Goal: Task Accomplishment & Management: Complete application form

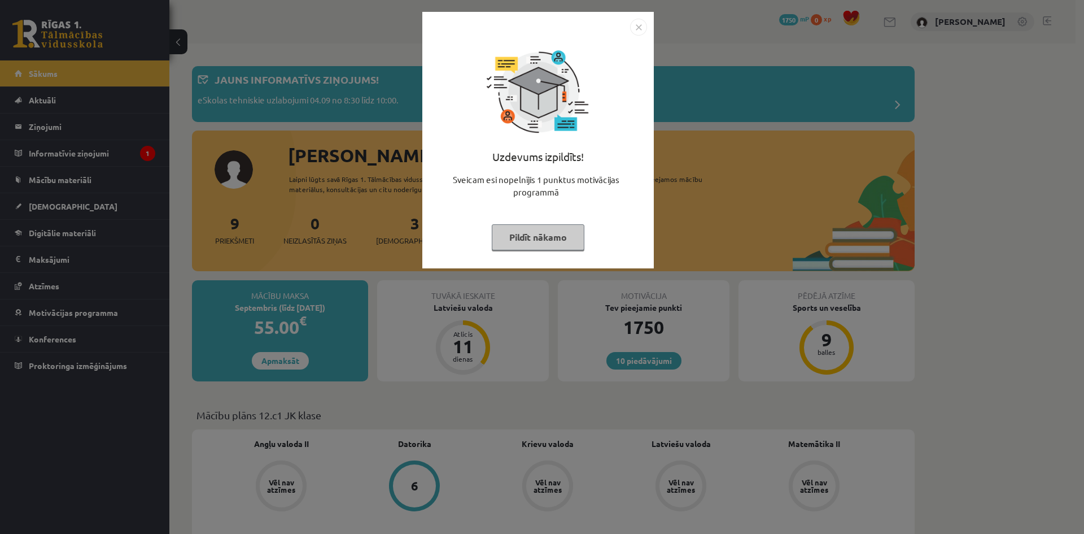
click at [634, 31] on img "Close" at bounding box center [638, 27] width 17 height 17
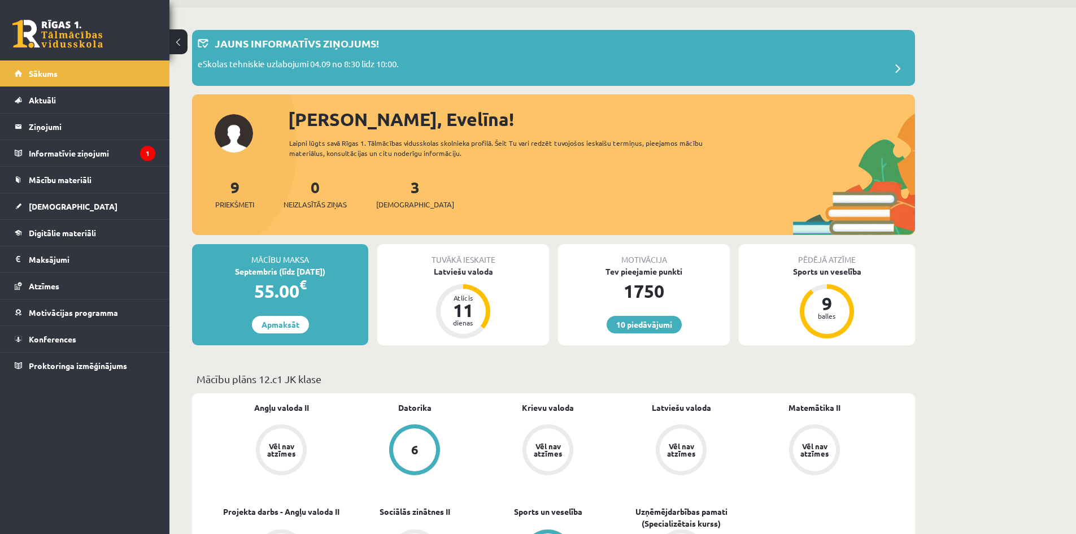
scroll to position [5, 0]
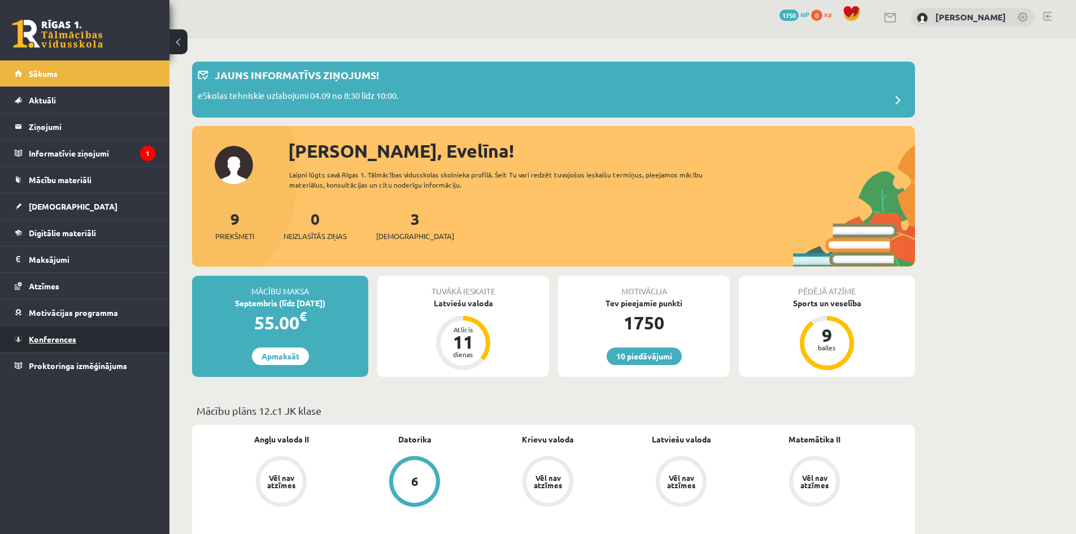
click at [65, 338] on span "Konferences" at bounding box center [52, 339] width 47 height 10
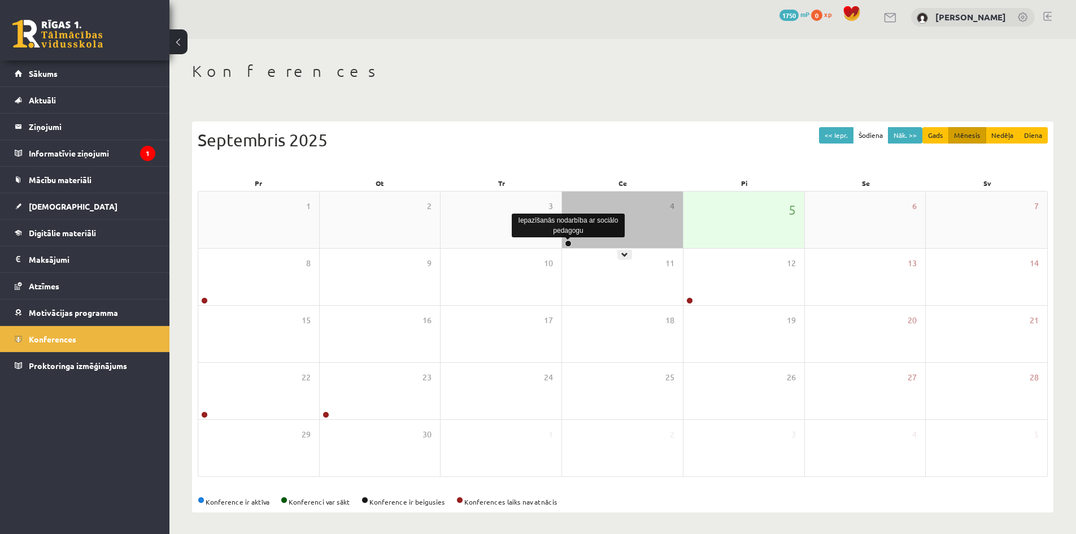
click at [568, 242] on link at bounding box center [568, 243] width 7 height 7
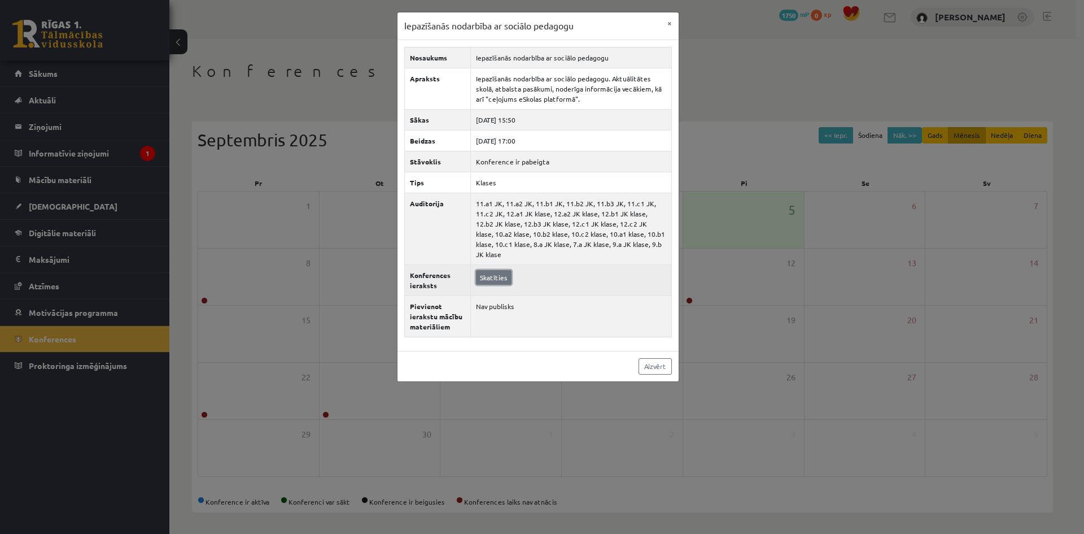
click at [493, 270] on link "Skatīties" at bounding box center [494, 277] width 36 height 15
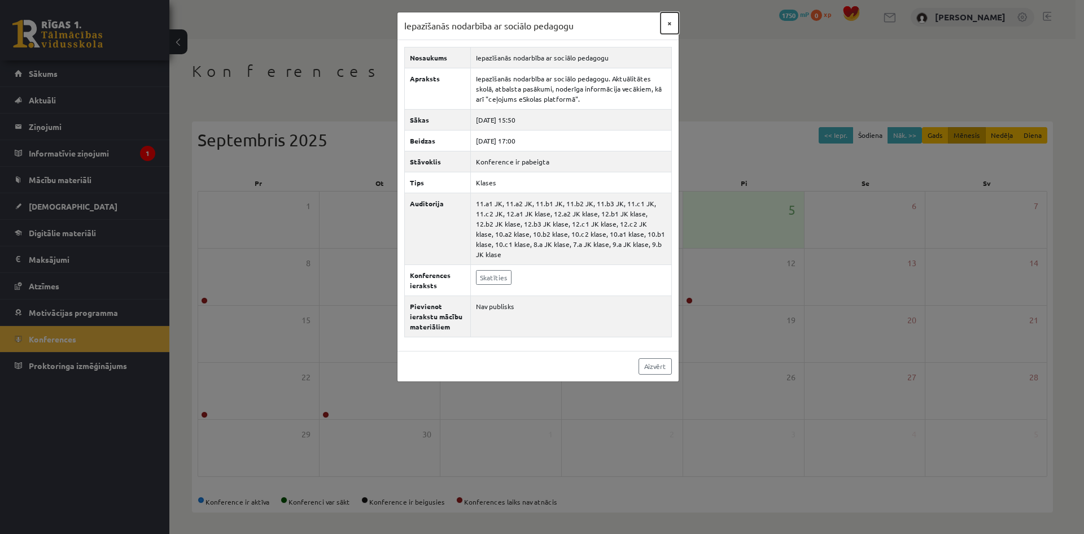
click at [666, 21] on button "×" at bounding box center [670, 22] width 18 height 21
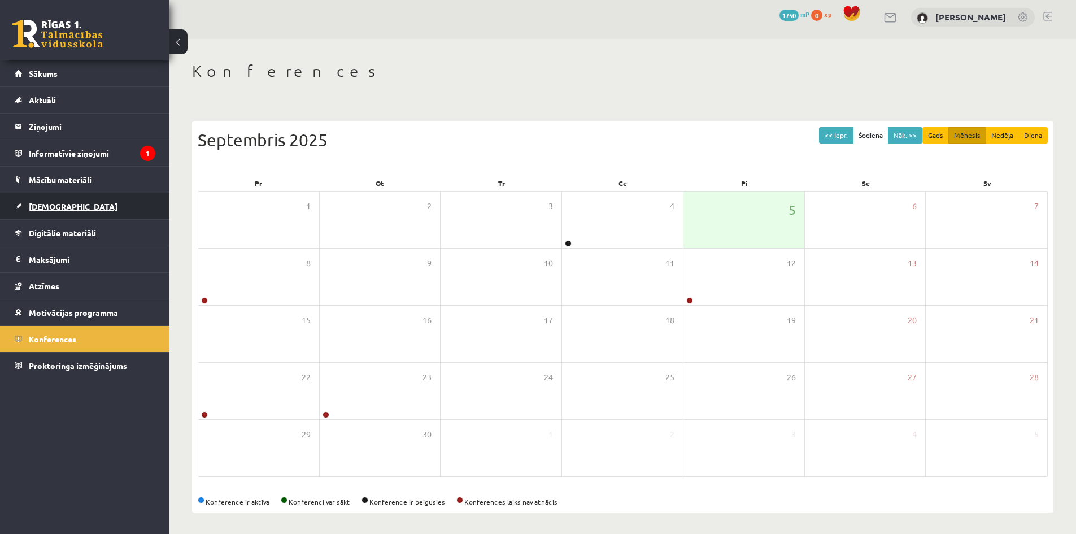
click at [41, 203] on span "[DEMOGRAPHIC_DATA]" at bounding box center [73, 206] width 89 height 10
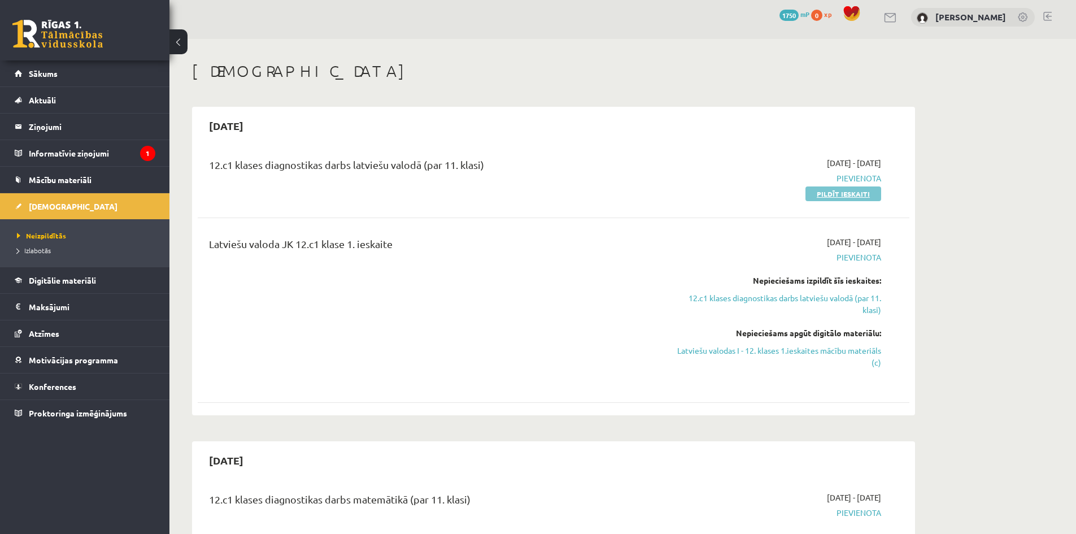
click at [838, 190] on link "Pildīt ieskaiti" at bounding box center [843, 193] width 76 height 15
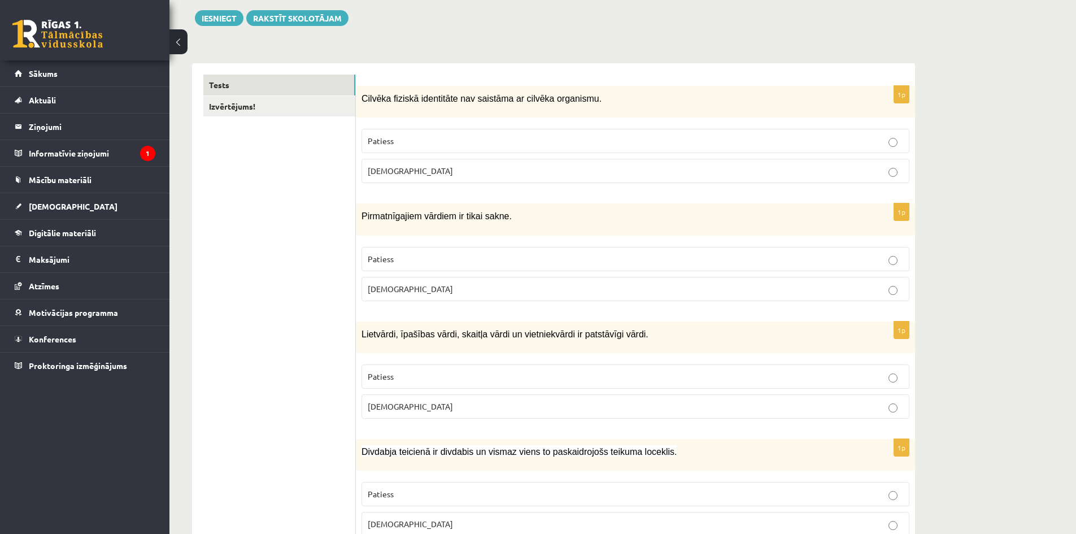
scroll to position [133, 0]
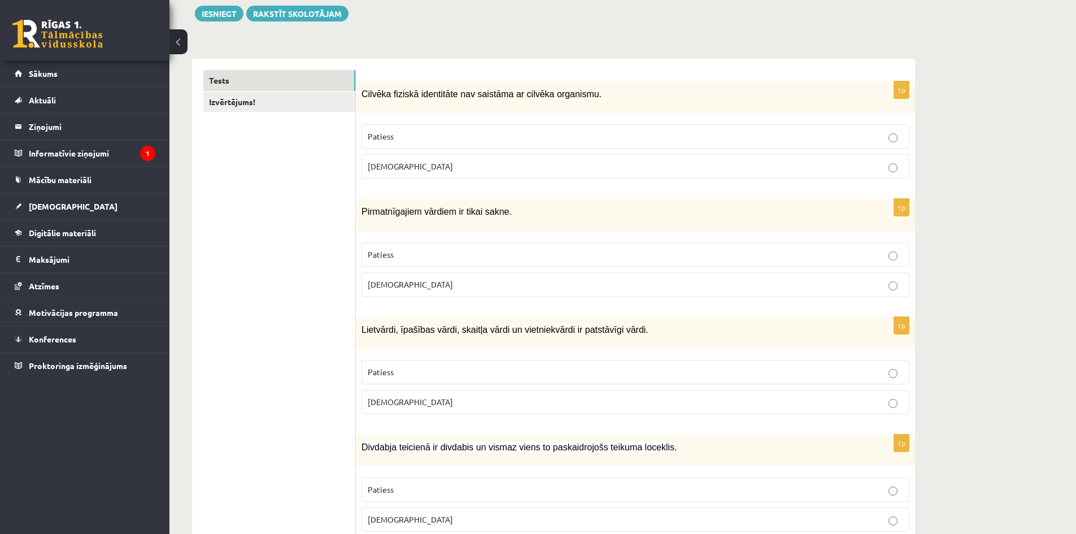
click at [585, 130] on label "Patiess" at bounding box center [635, 136] width 548 height 24
click at [474, 287] on p "Aplams" at bounding box center [635, 284] width 535 height 12
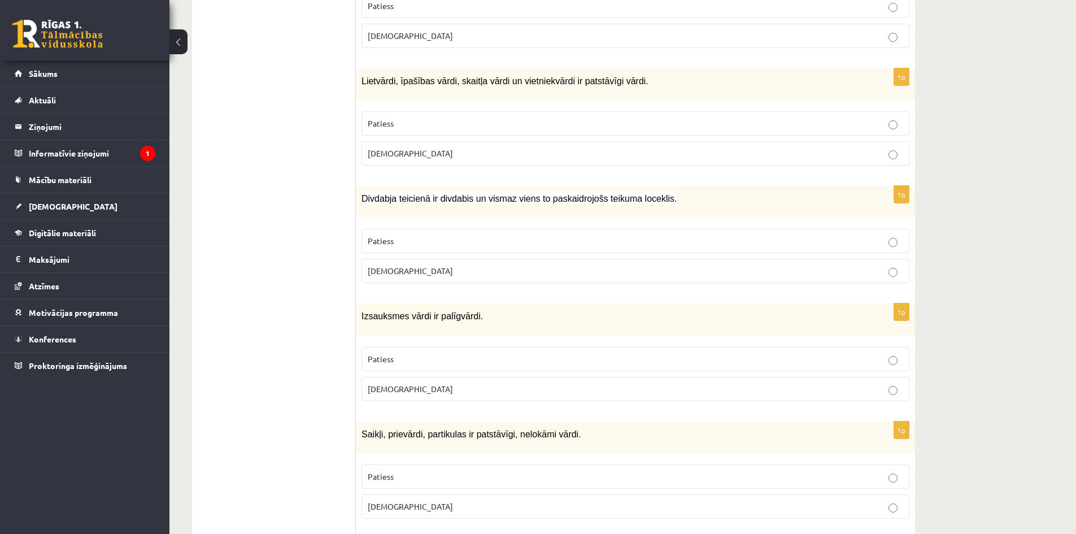
scroll to position [335, 0]
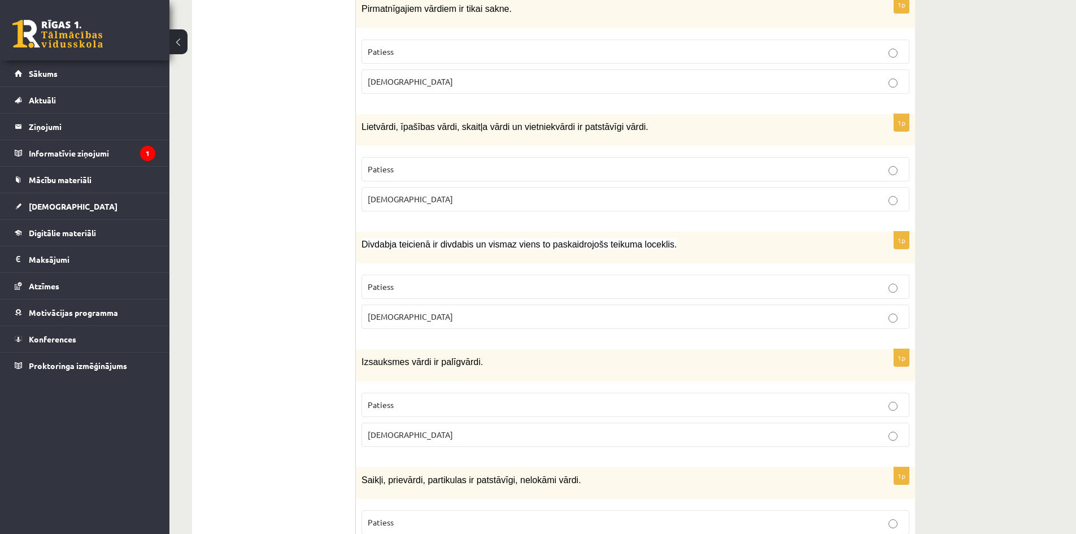
click at [585, 171] on p "Patiess" at bounding box center [635, 169] width 535 height 12
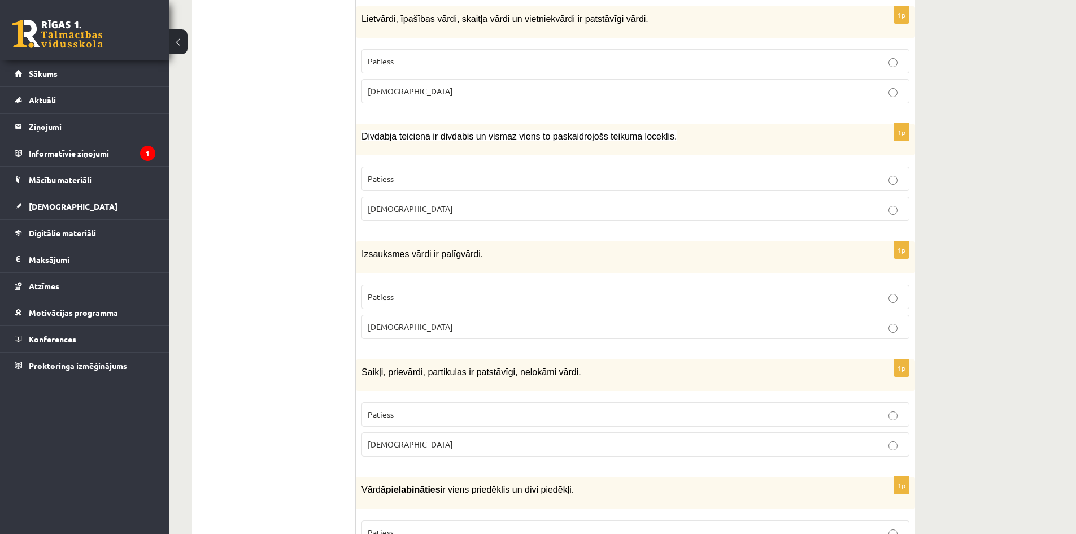
scroll to position [476, 0]
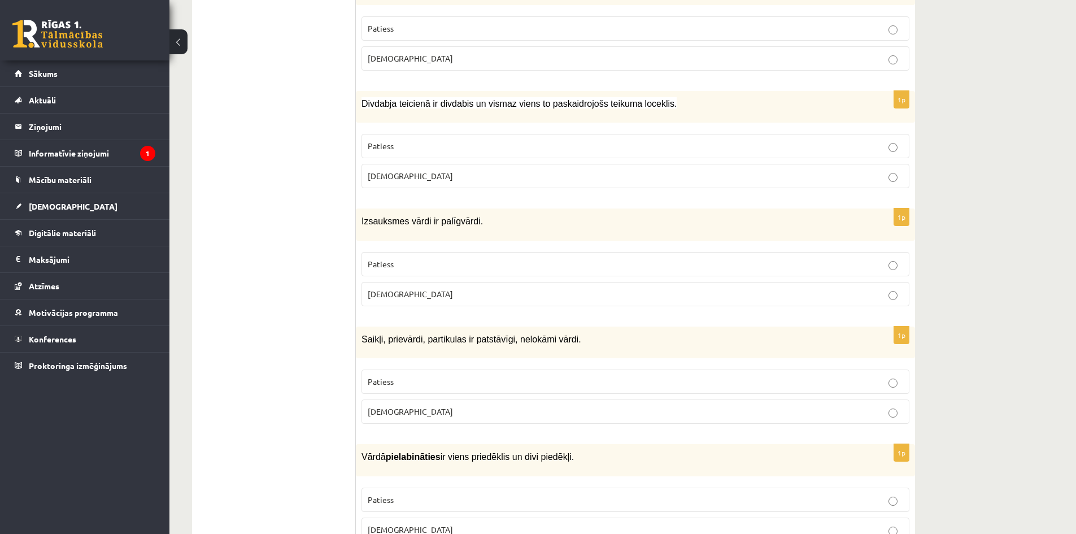
click at [626, 150] on p "Patiess" at bounding box center [635, 146] width 535 height 12
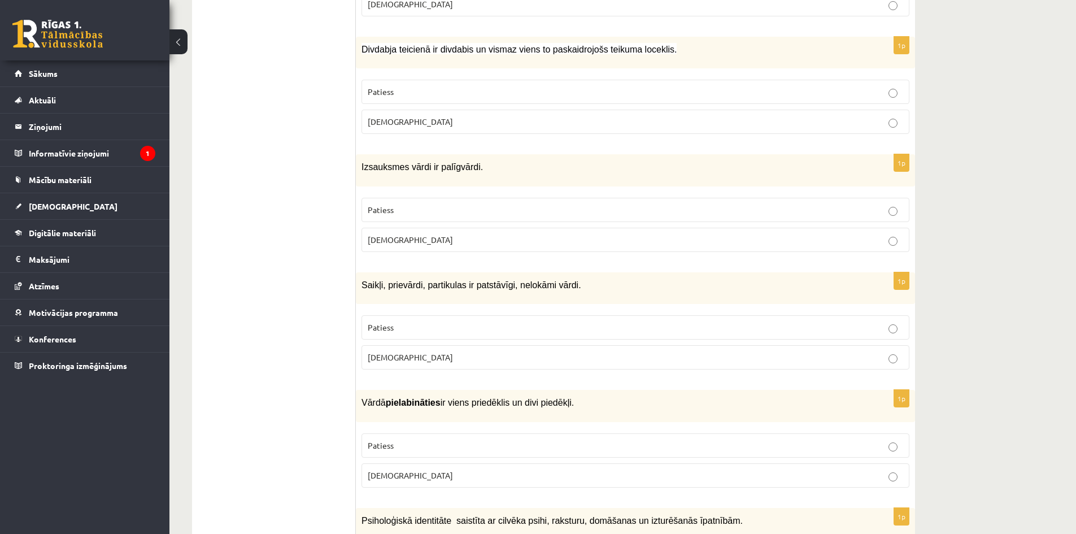
scroll to position [522, 0]
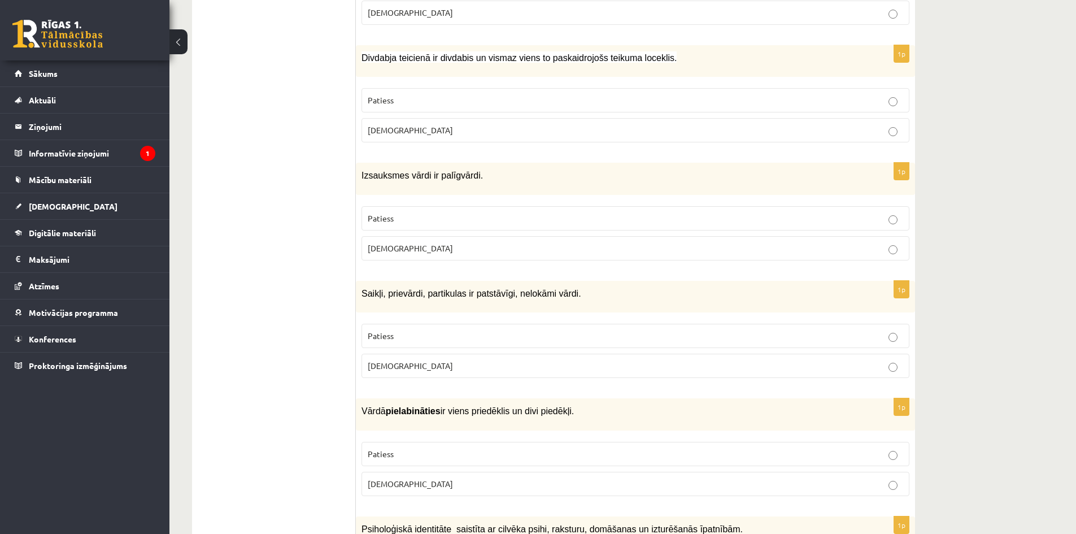
click at [753, 118] on label "Aplams" at bounding box center [635, 130] width 548 height 24
click at [835, 98] on p "Patiess" at bounding box center [635, 100] width 535 height 12
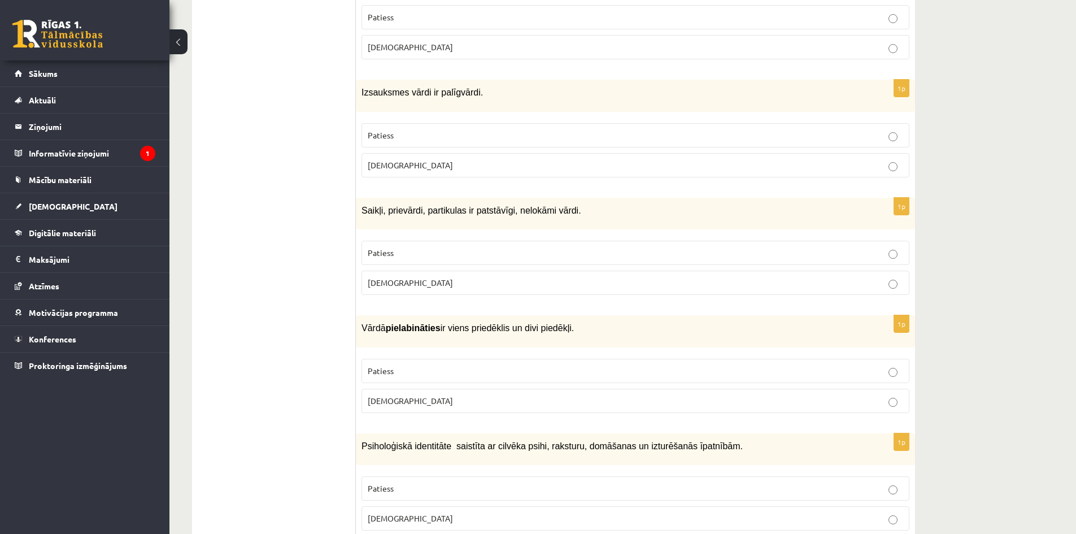
scroll to position [609, 0]
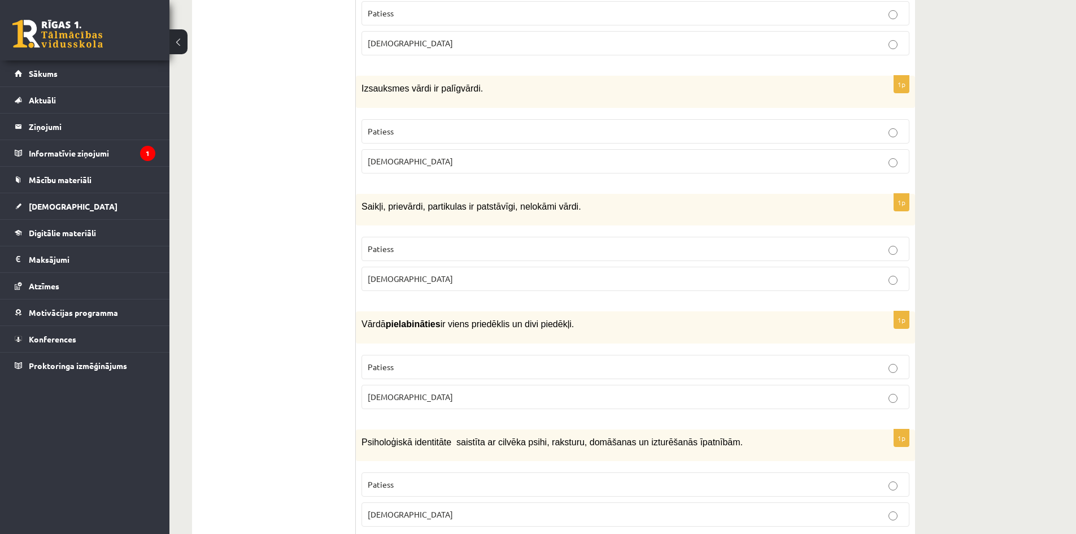
click at [507, 129] on p "Patiess" at bounding box center [635, 131] width 535 height 12
click at [489, 250] on p "Patiess" at bounding box center [635, 249] width 535 height 12
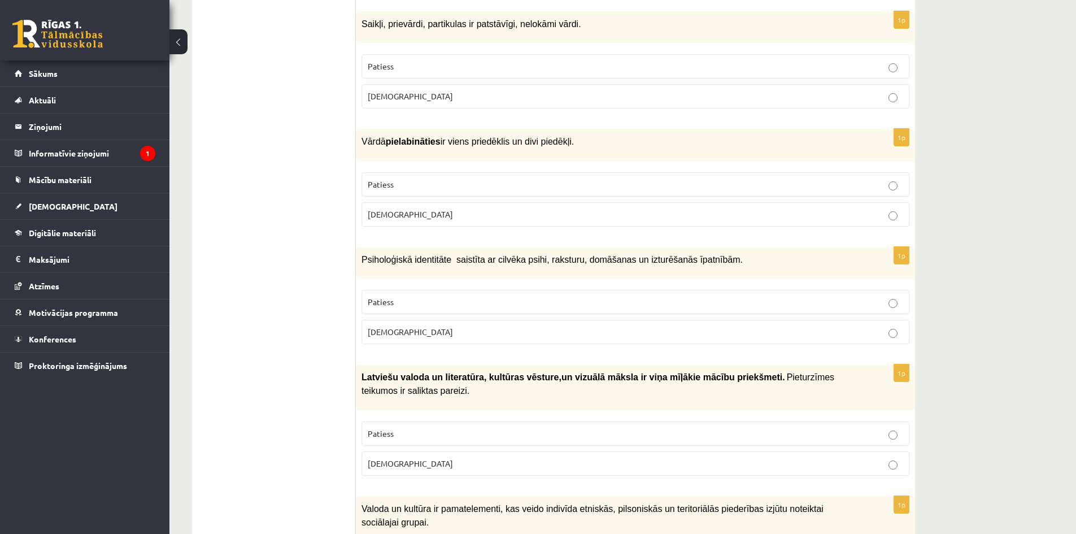
scroll to position [808, 0]
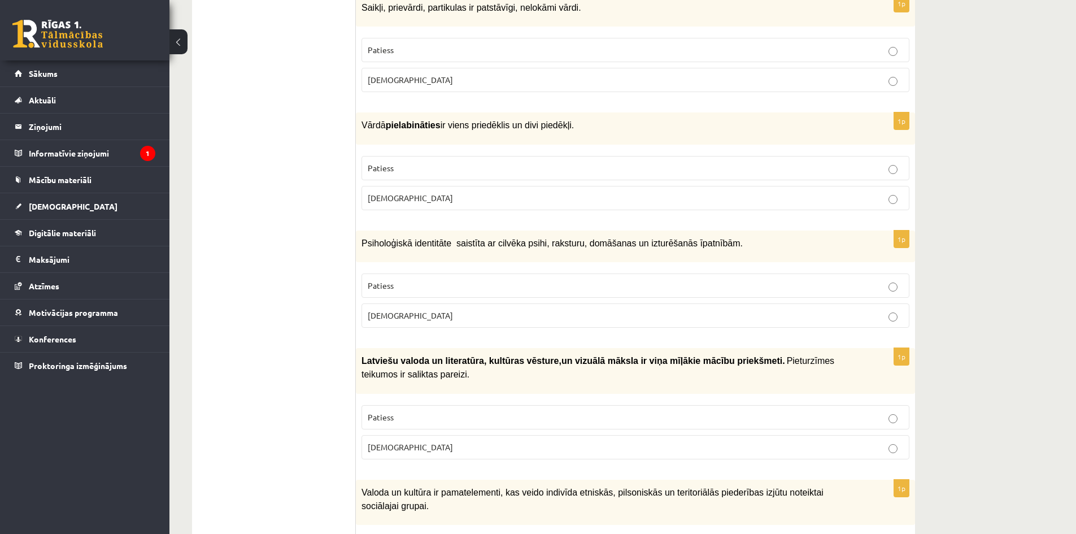
click at [533, 162] on p "Patiess" at bounding box center [635, 168] width 535 height 12
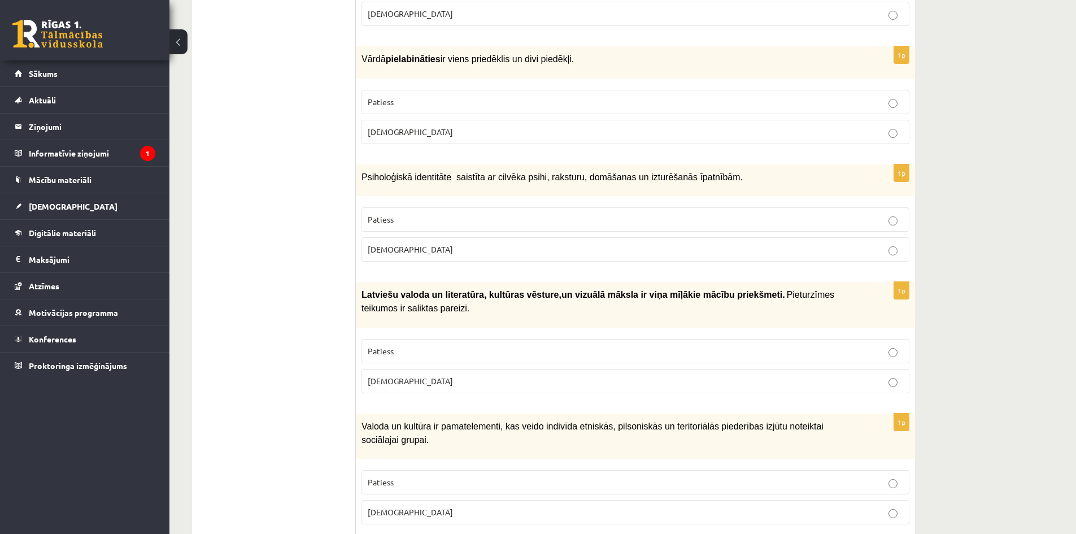
scroll to position [899, 0]
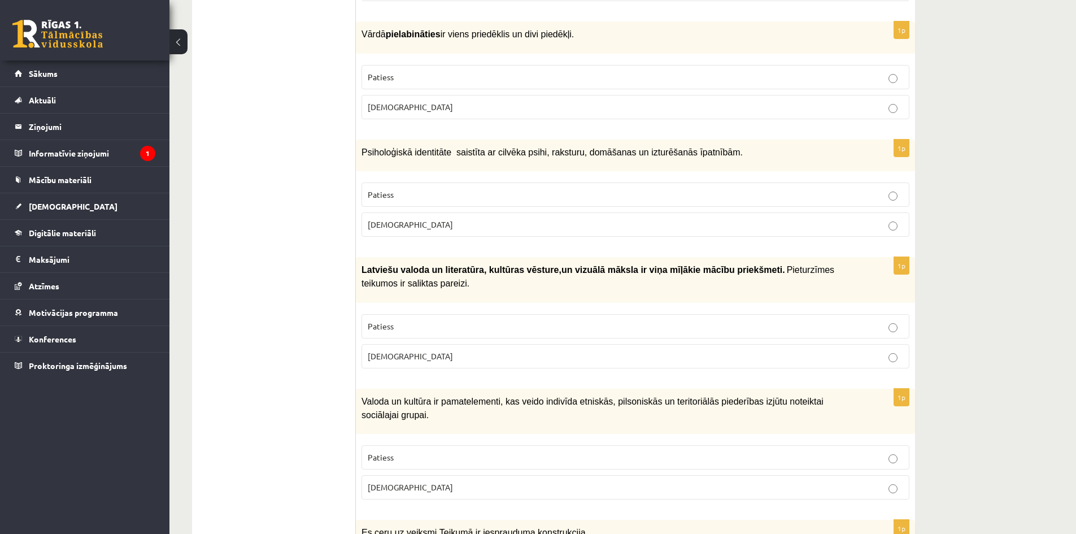
click at [651, 195] on p "Patiess" at bounding box center [635, 195] width 535 height 12
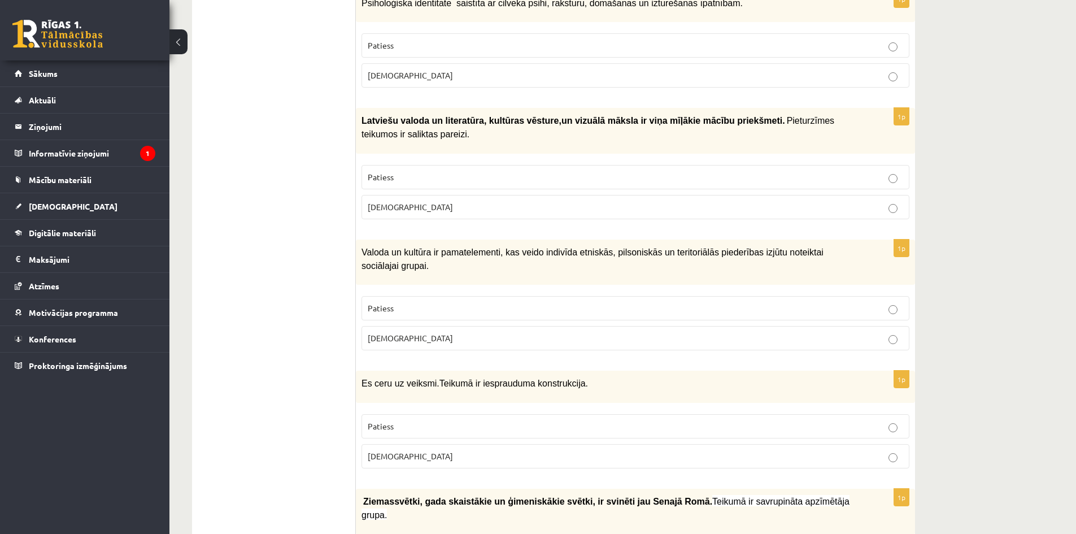
scroll to position [1060, 0]
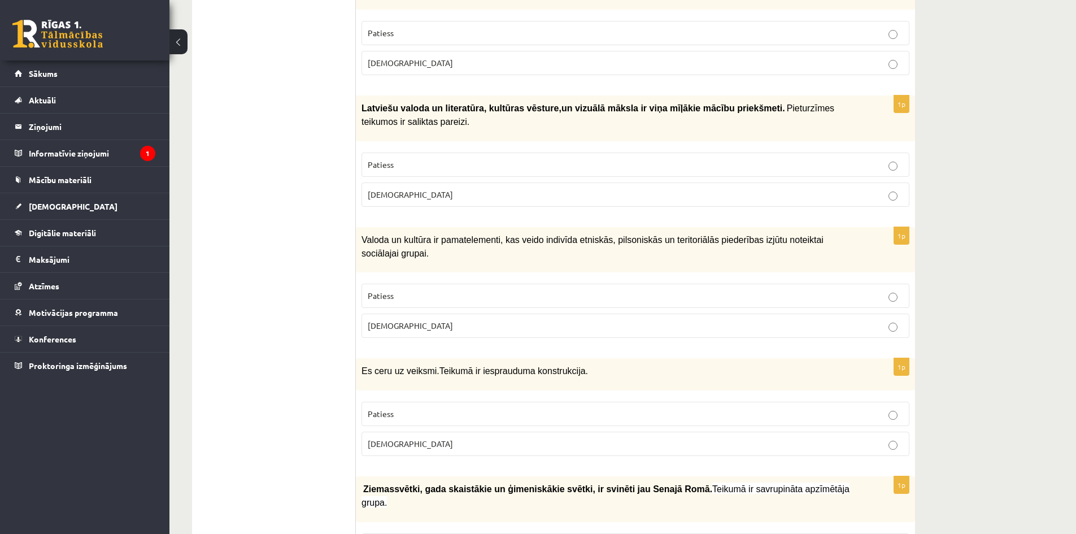
click at [539, 200] on label "Aplams" at bounding box center [635, 194] width 548 height 24
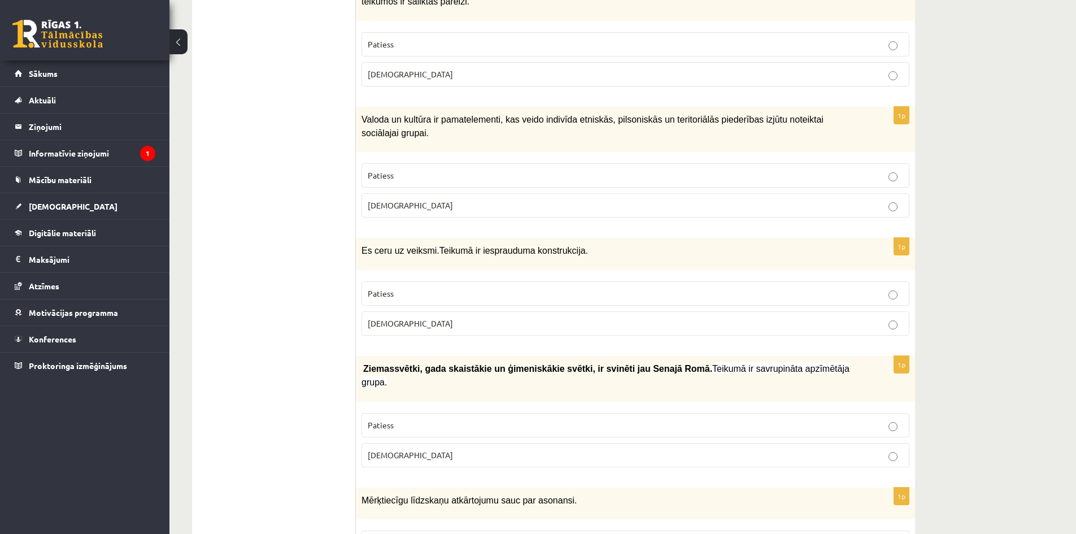
scroll to position [1201, 0]
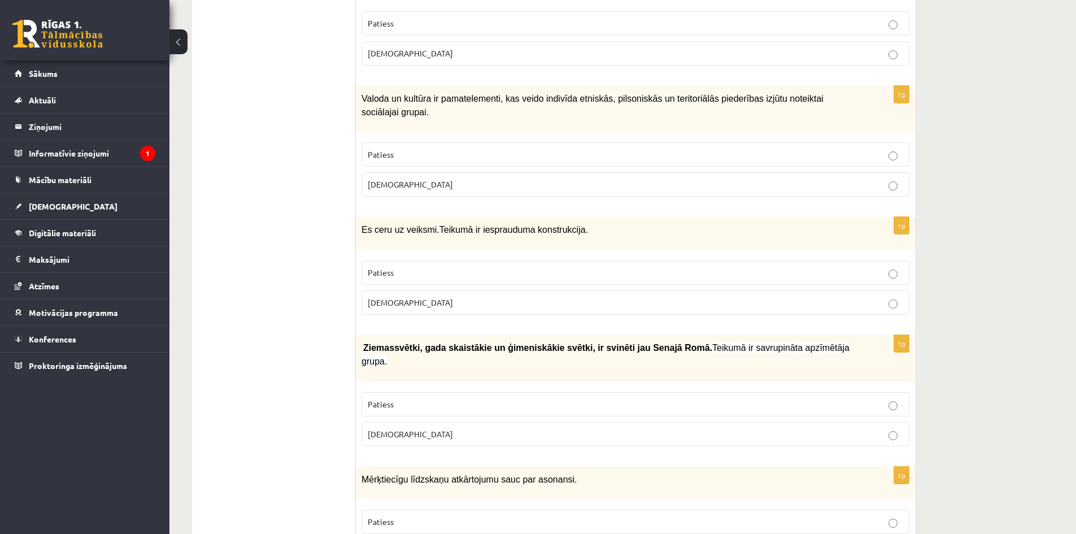
click at [673, 149] on p "Patiess" at bounding box center [635, 155] width 535 height 12
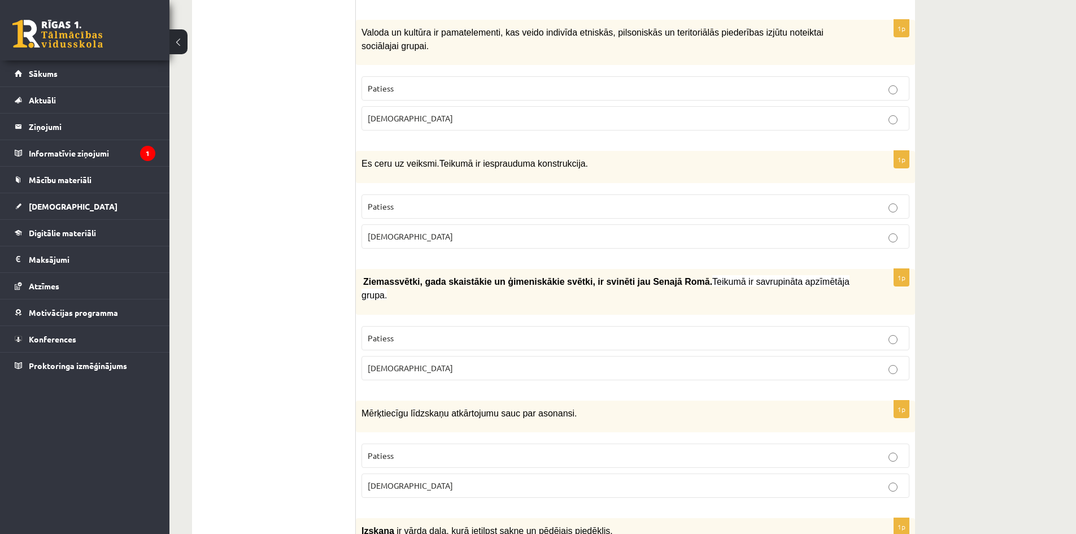
scroll to position [1276, 0]
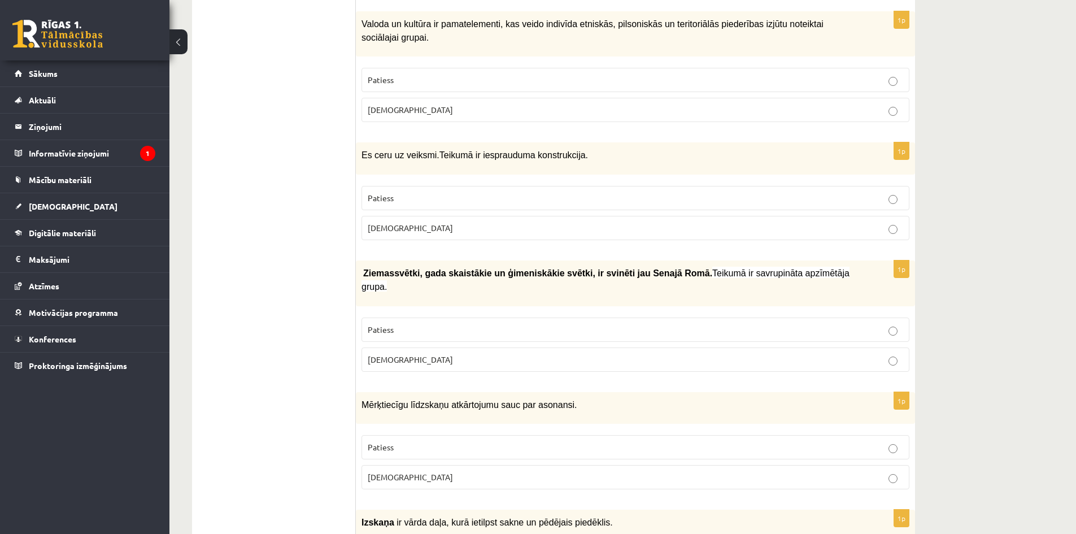
click at [579, 192] on p "Patiess" at bounding box center [635, 198] width 535 height 12
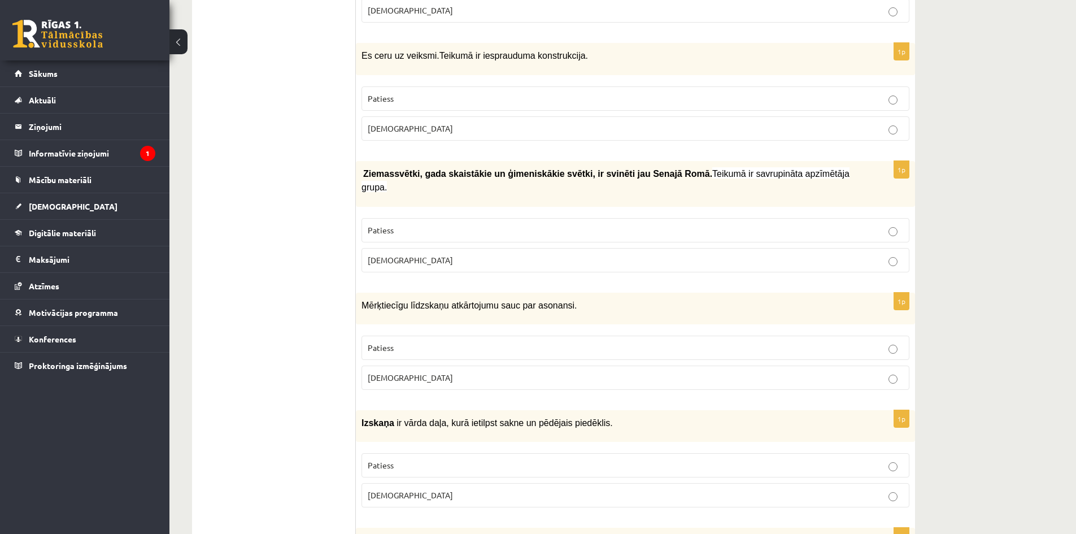
scroll to position [1408, 0]
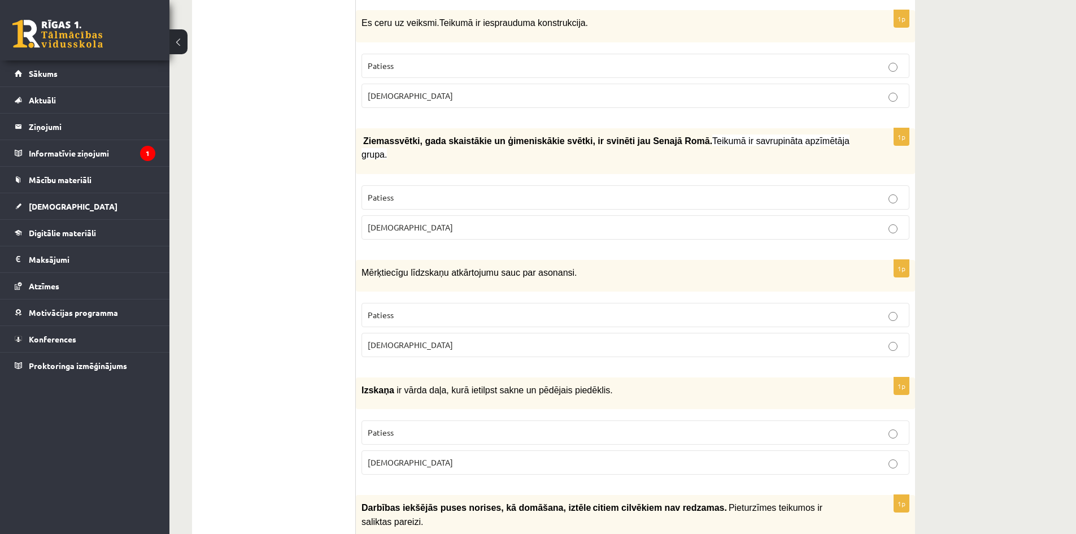
click at [594, 191] on p "Patiess" at bounding box center [635, 197] width 535 height 12
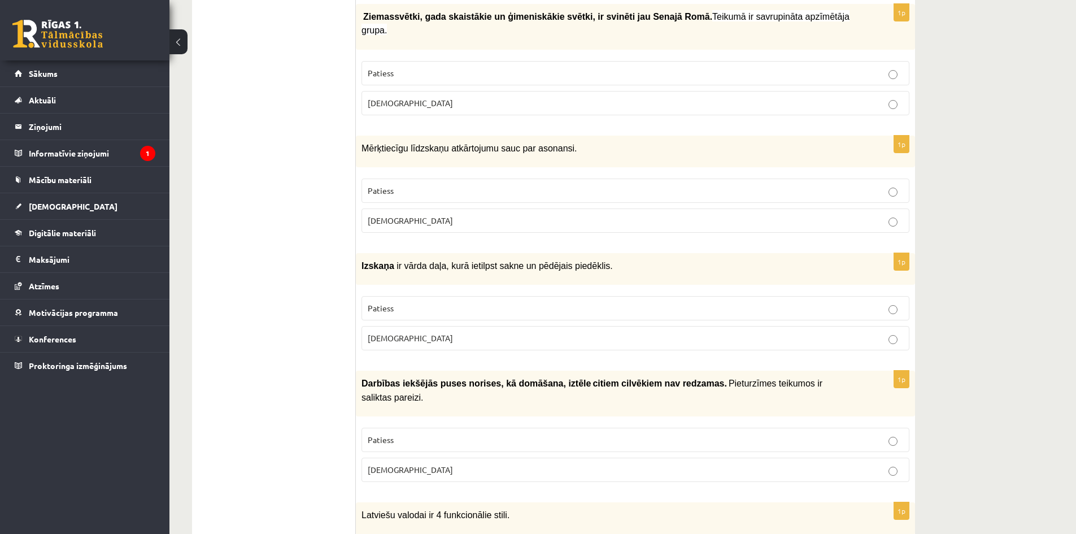
scroll to position [1549, 0]
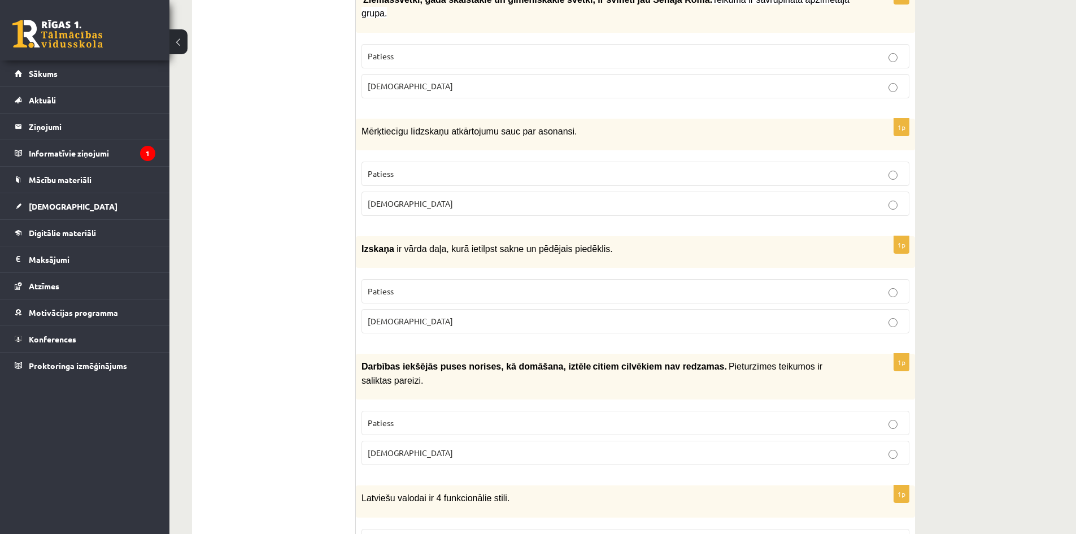
click at [544, 198] on p "Aplams" at bounding box center [635, 204] width 535 height 12
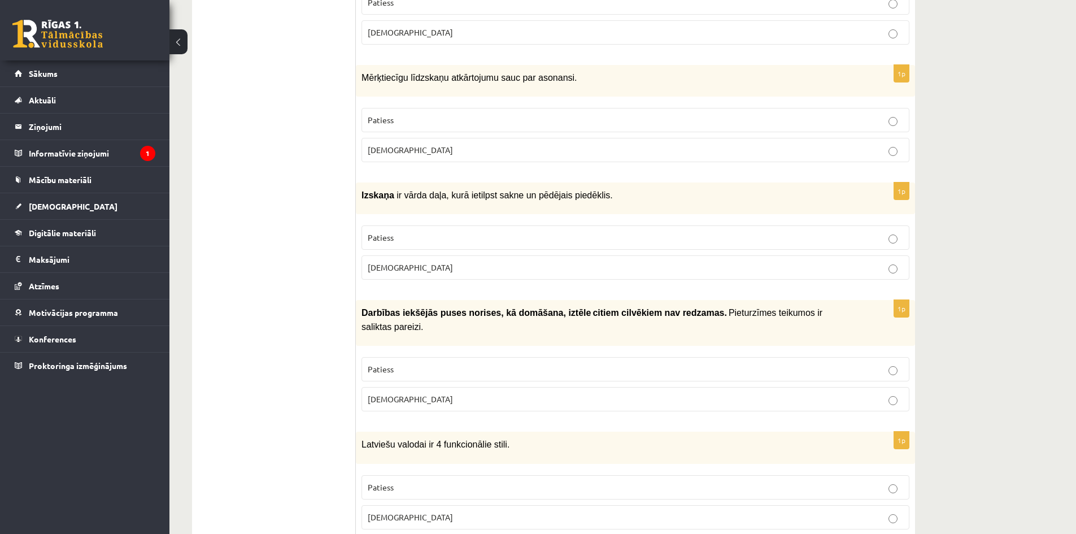
scroll to position [1607, 0]
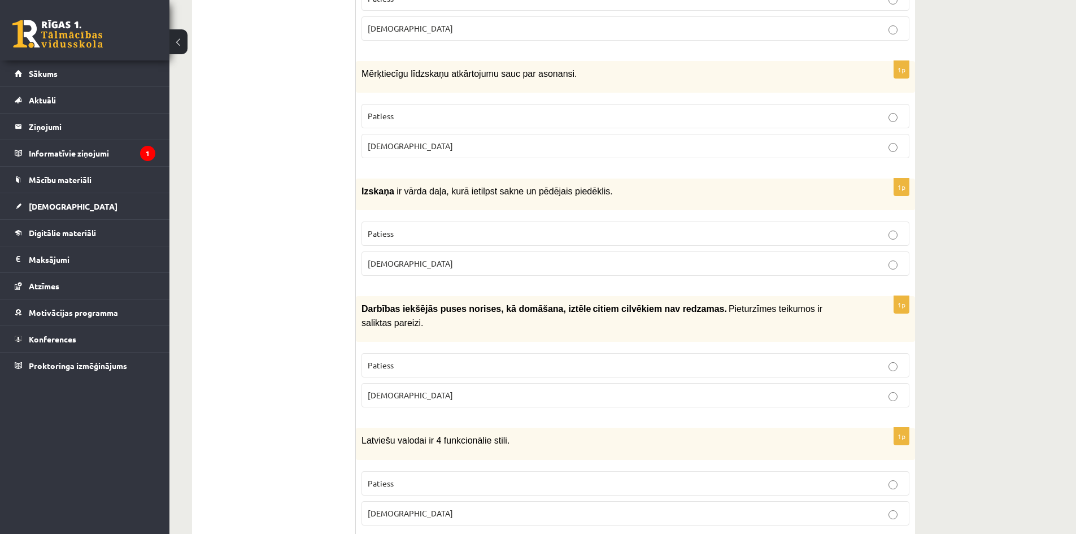
click at [600, 258] on p "Aplams" at bounding box center [635, 264] width 535 height 12
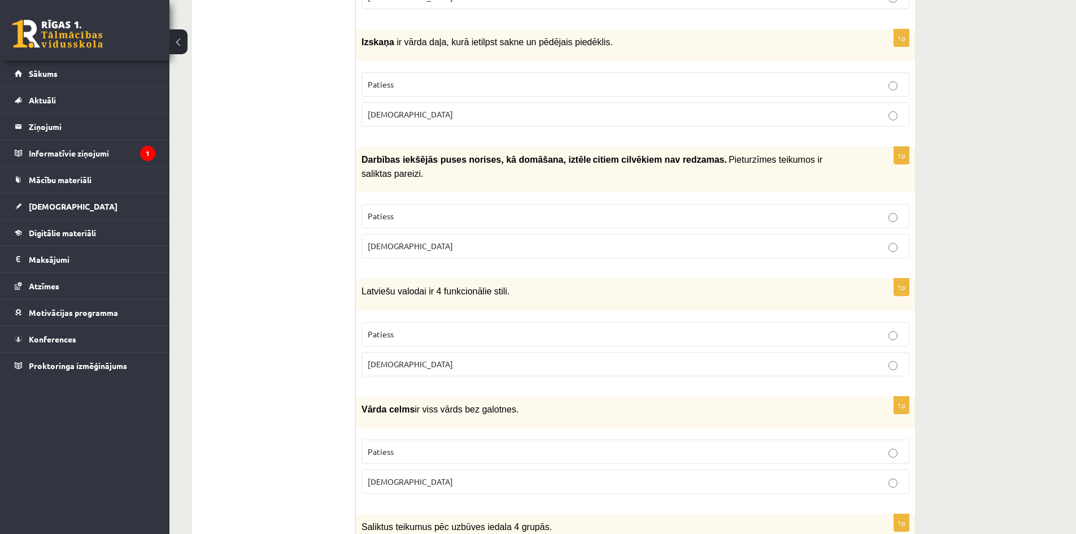
scroll to position [1752, 0]
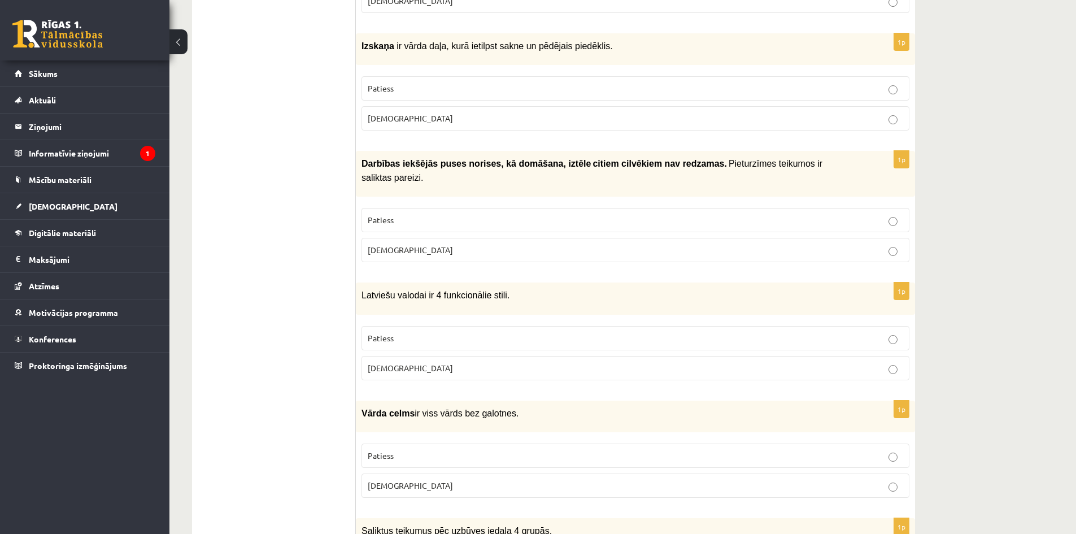
click at [463, 238] on label "Aplams" at bounding box center [635, 250] width 548 height 24
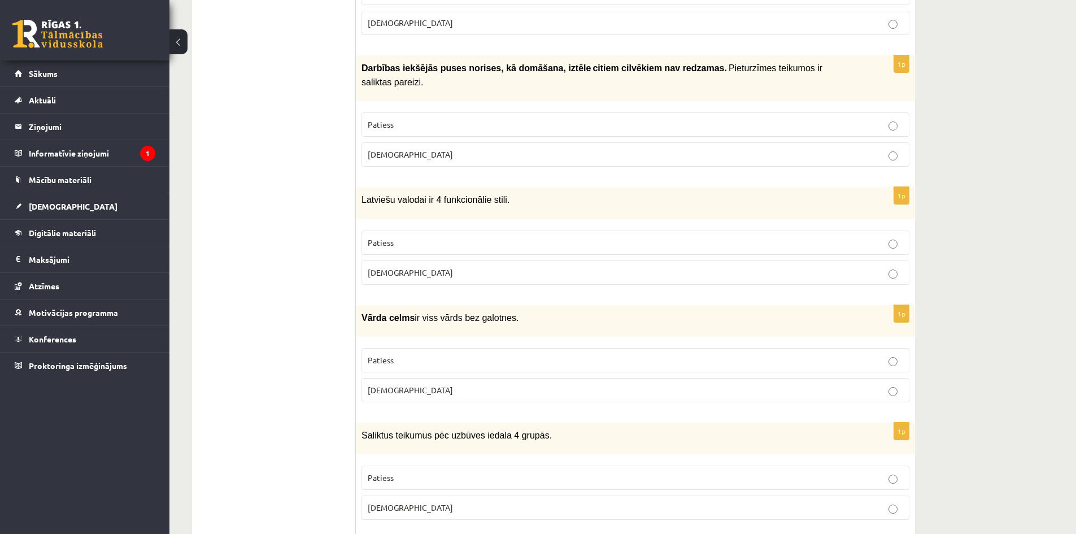
scroll to position [1864, 0]
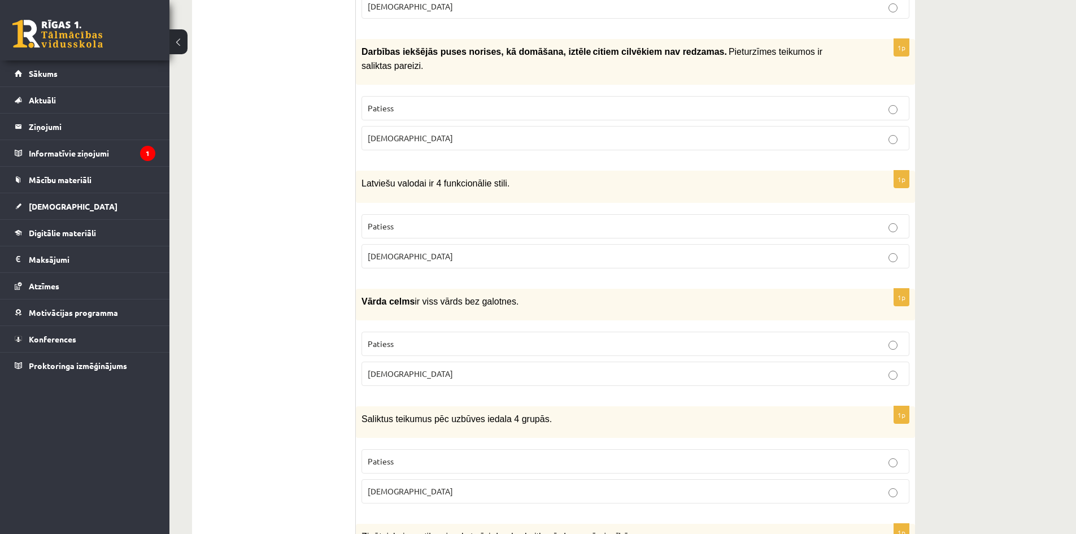
click at [495, 220] on p "Patiess" at bounding box center [635, 226] width 535 height 12
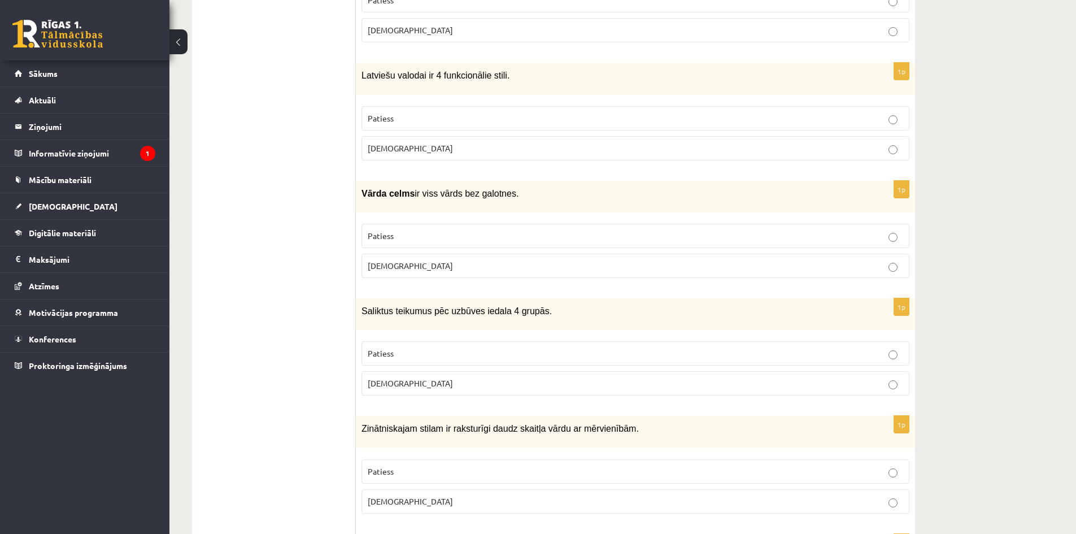
scroll to position [1980, 0]
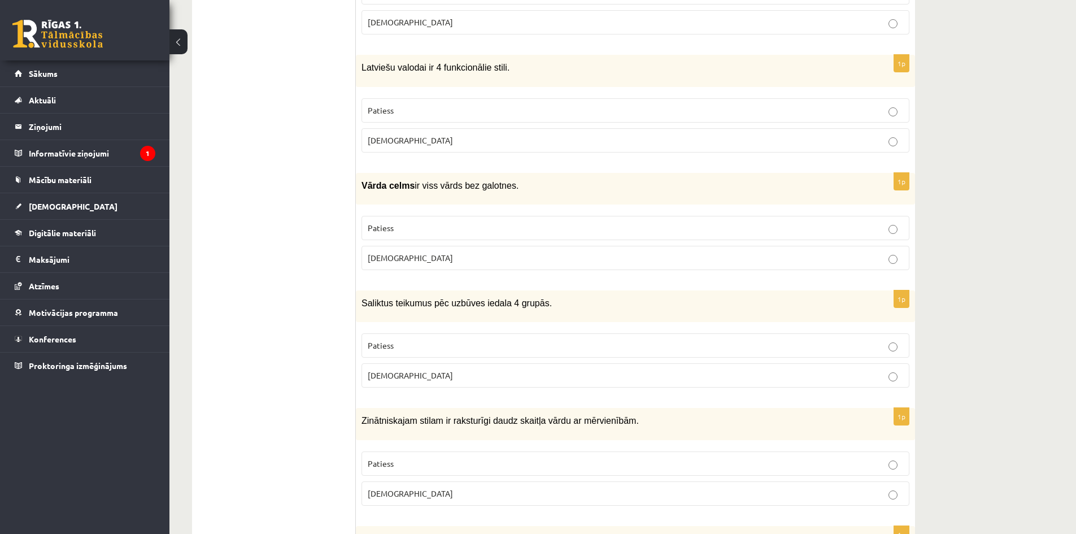
click at [490, 252] on p "Aplams" at bounding box center [635, 258] width 535 height 12
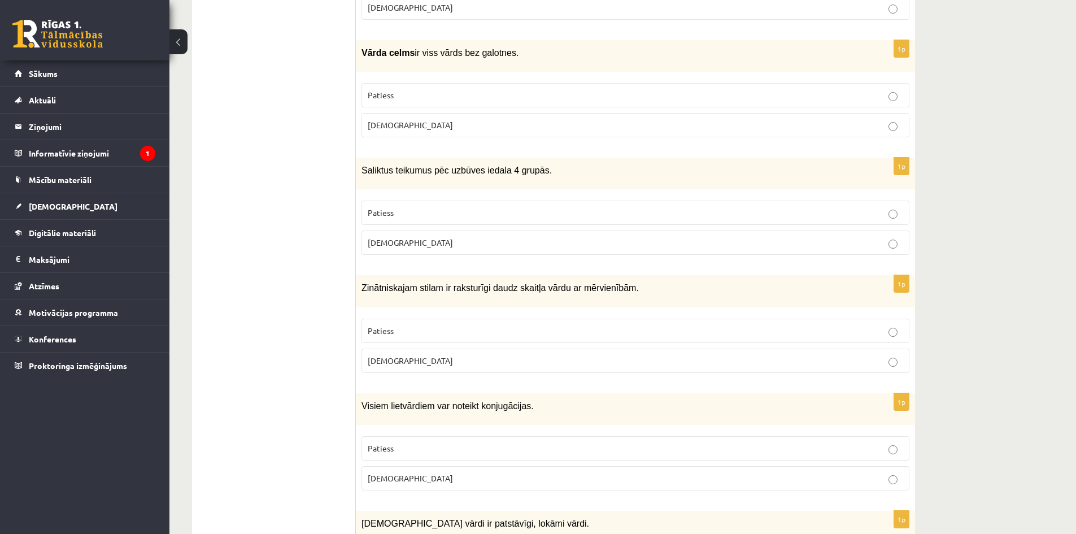
scroll to position [2116, 0]
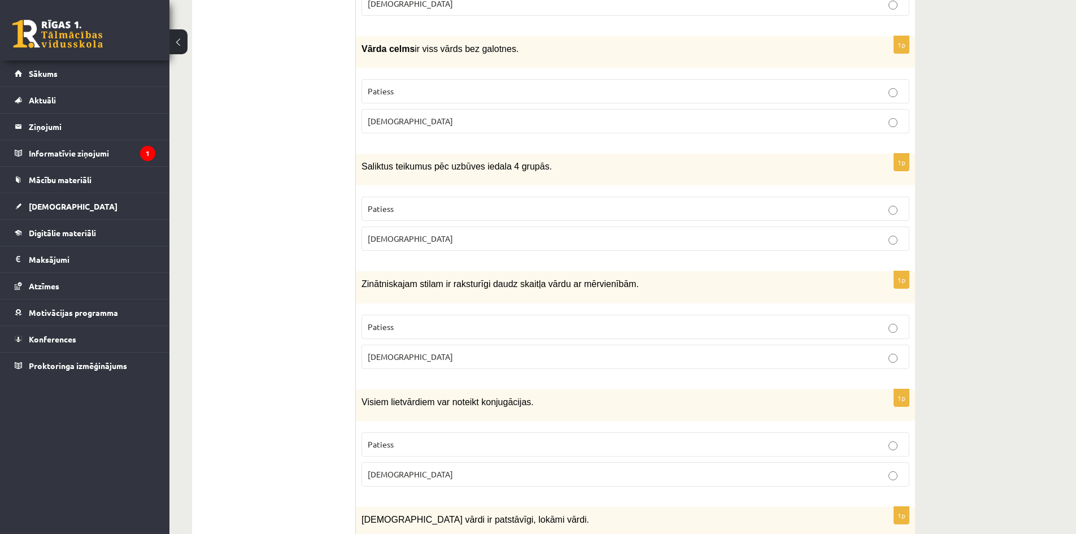
click at [526, 203] on p "Patiess" at bounding box center [635, 209] width 535 height 12
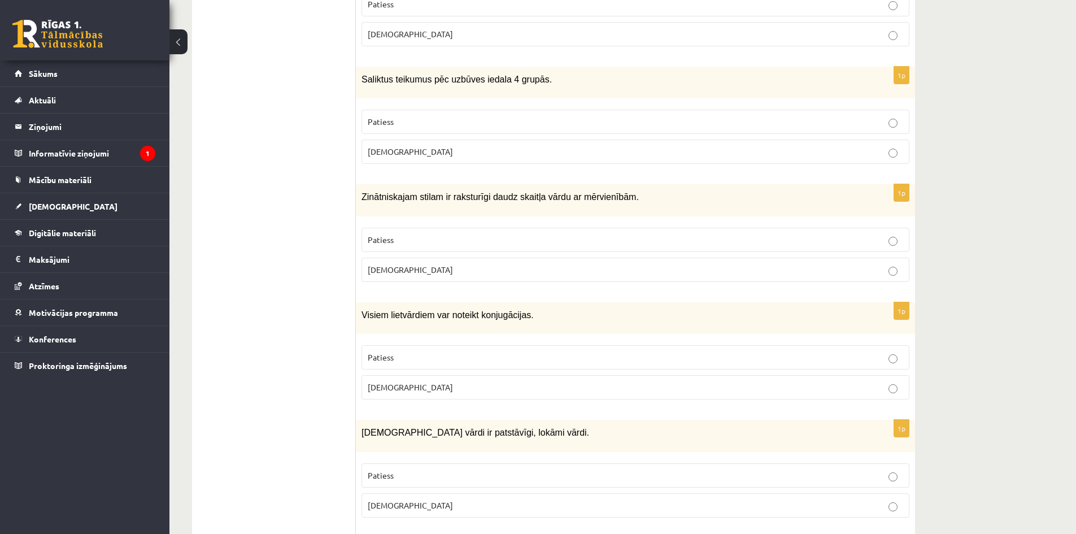
scroll to position [2208, 0]
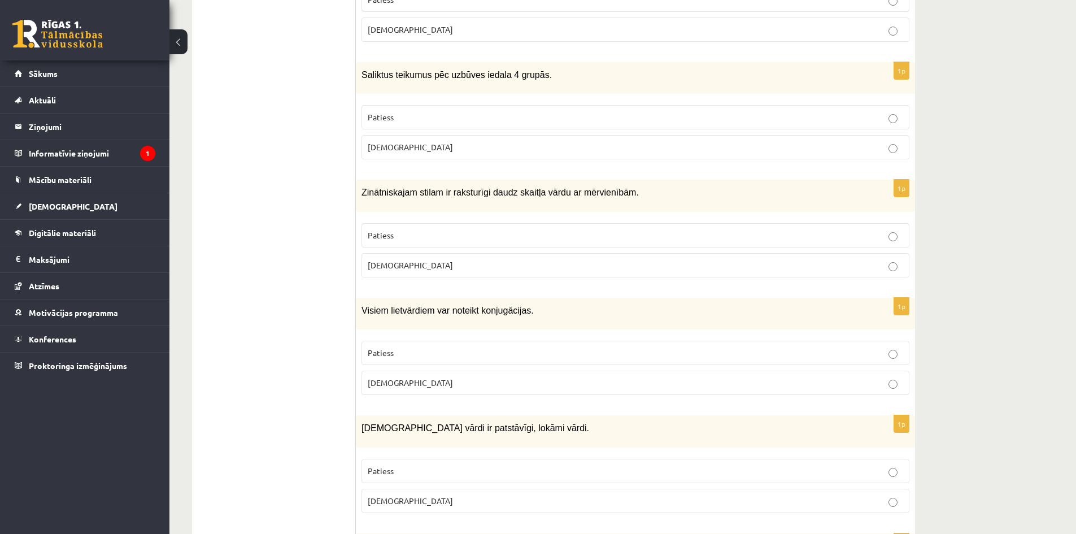
click at [591, 229] on p "Patiess" at bounding box center [635, 235] width 535 height 12
click at [735, 259] on p "Aplams" at bounding box center [635, 265] width 535 height 12
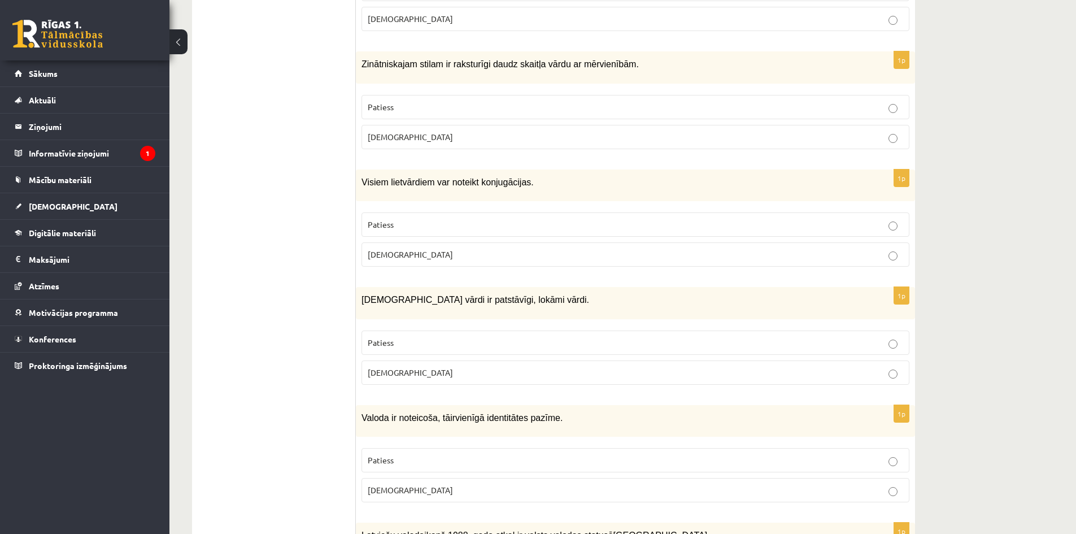
scroll to position [2348, 0]
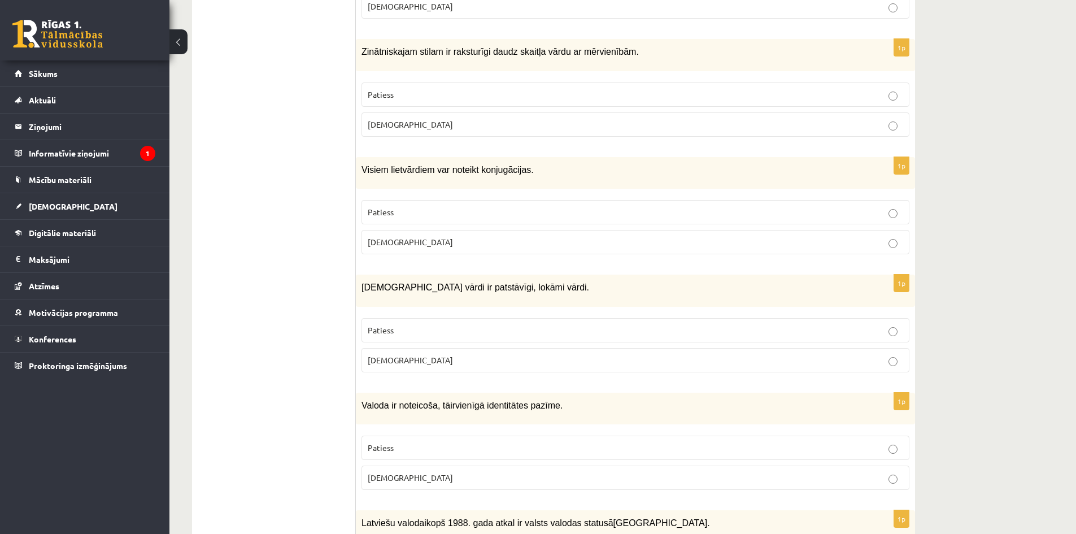
click at [511, 206] on p "Patiess" at bounding box center [635, 212] width 535 height 12
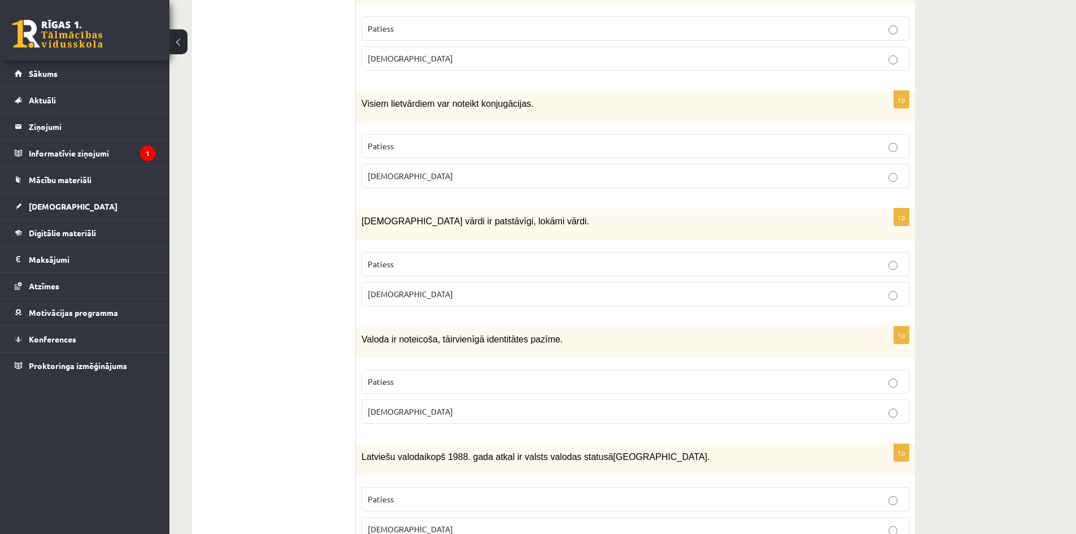
scroll to position [2419, 0]
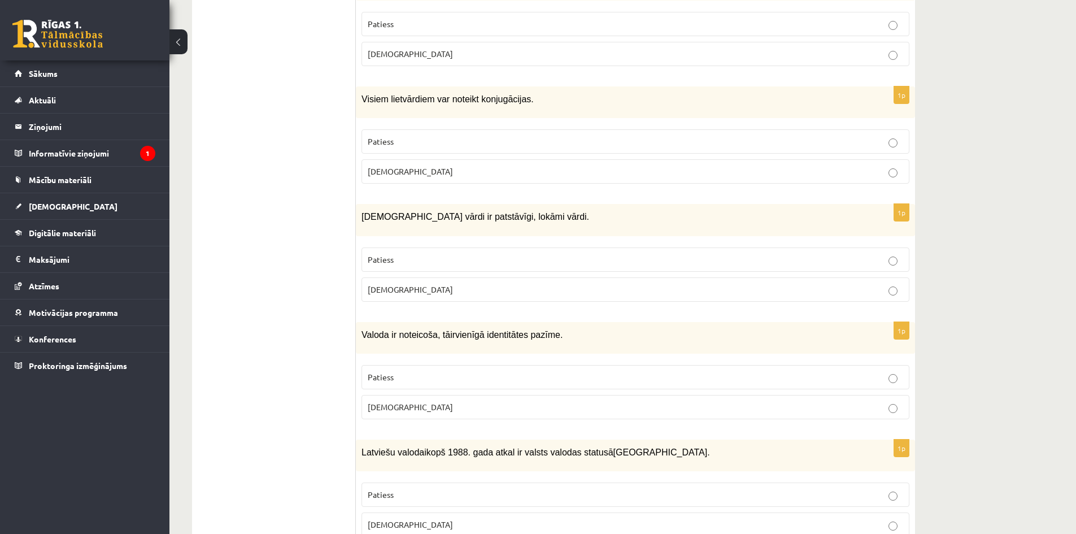
click at [599, 204] on div "Apstākļa vārdi ir patstāvīgi, lokāmi vārdi." at bounding box center [635, 220] width 559 height 32
click at [503, 254] on p "Patiess" at bounding box center [635, 260] width 535 height 12
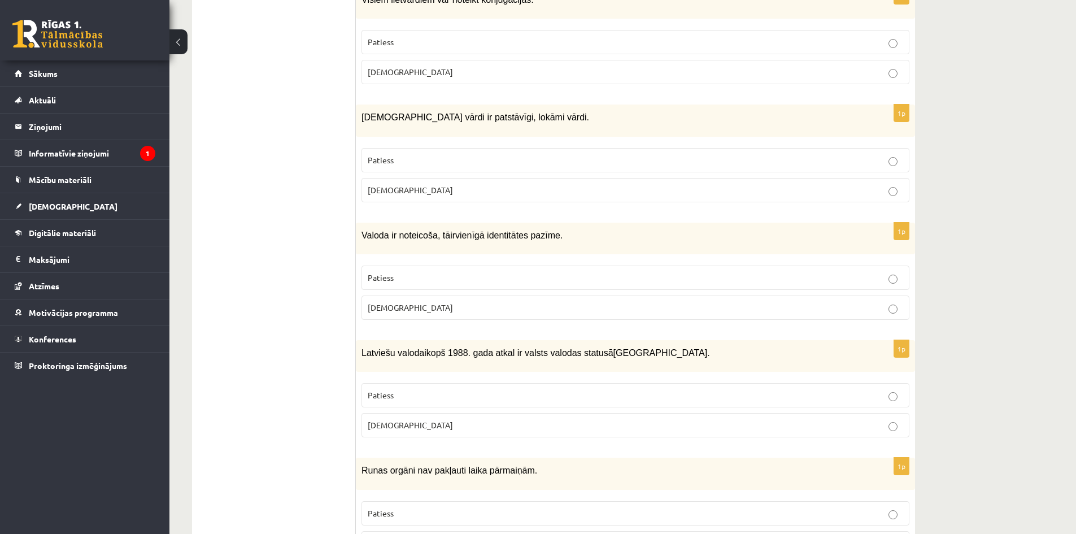
scroll to position [2531, 0]
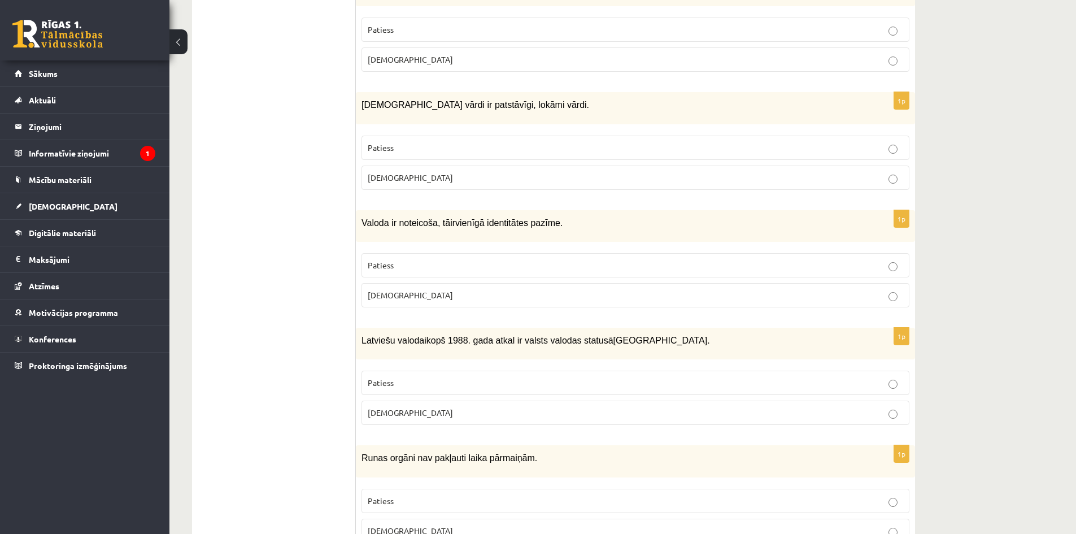
click at [531, 283] on label "Aplams" at bounding box center [635, 295] width 548 height 24
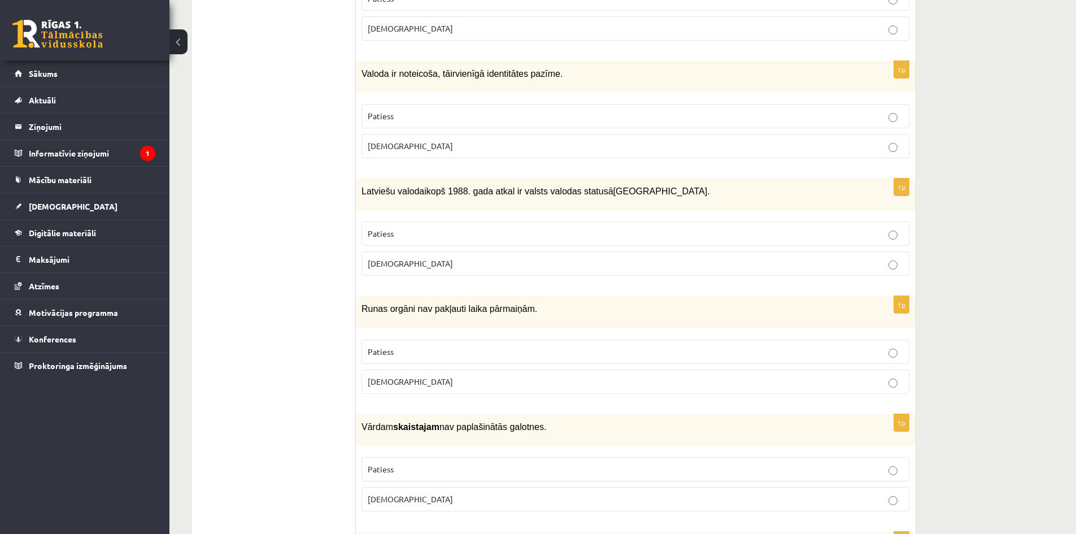
scroll to position [2684, 0]
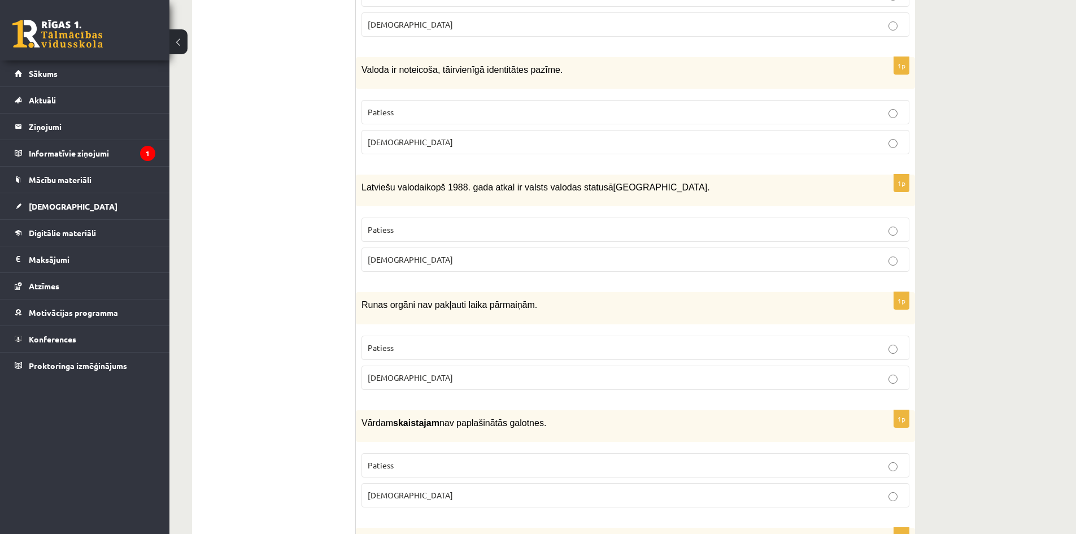
click at [606, 224] on p "Patiess" at bounding box center [635, 230] width 535 height 12
click at [497, 372] on p "Aplams" at bounding box center [635, 378] width 535 height 12
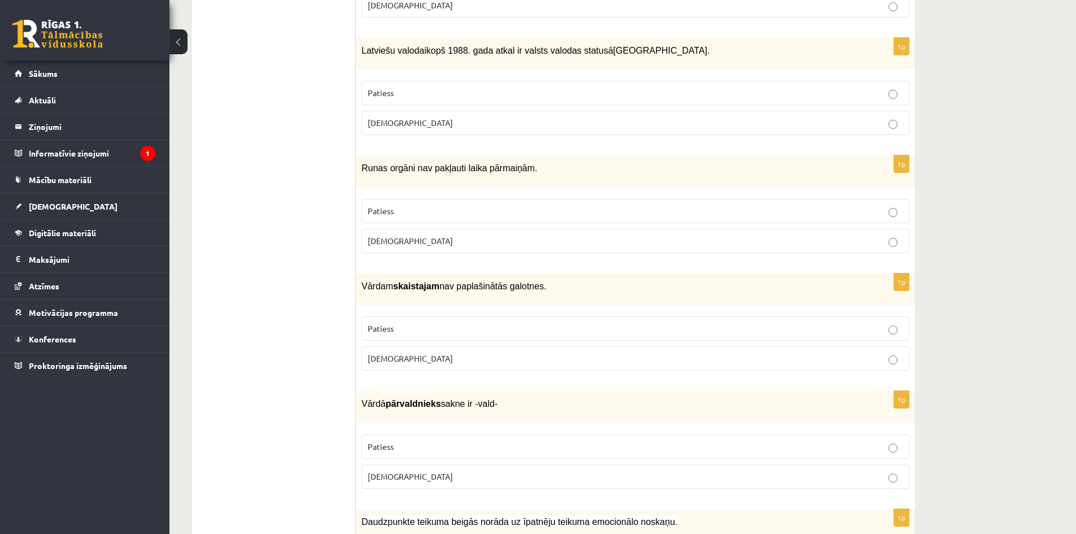
scroll to position [2870, 0]
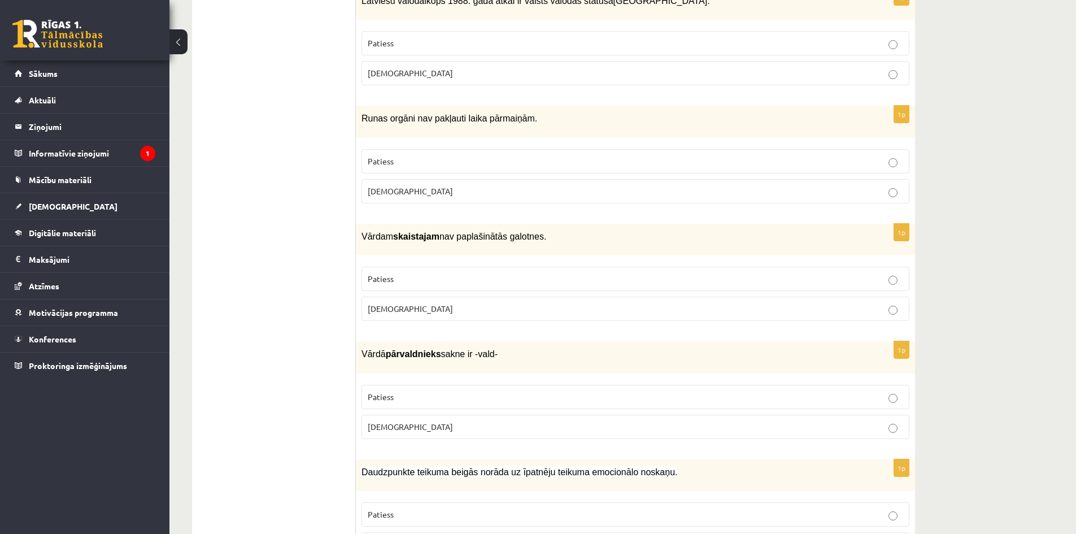
click at [528, 303] on p "Aplams" at bounding box center [635, 309] width 535 height 12
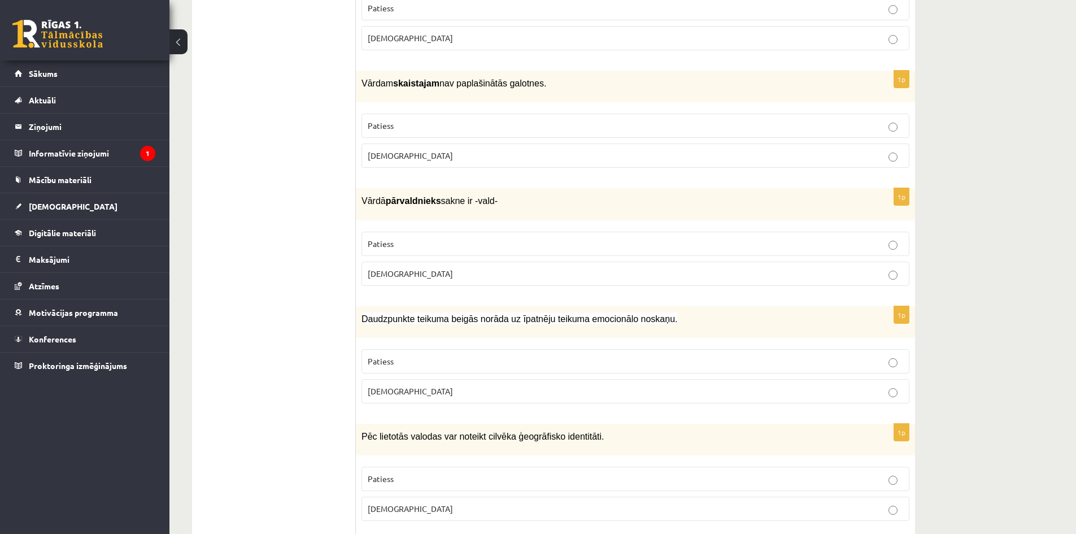
scroll to position [3028, 0]
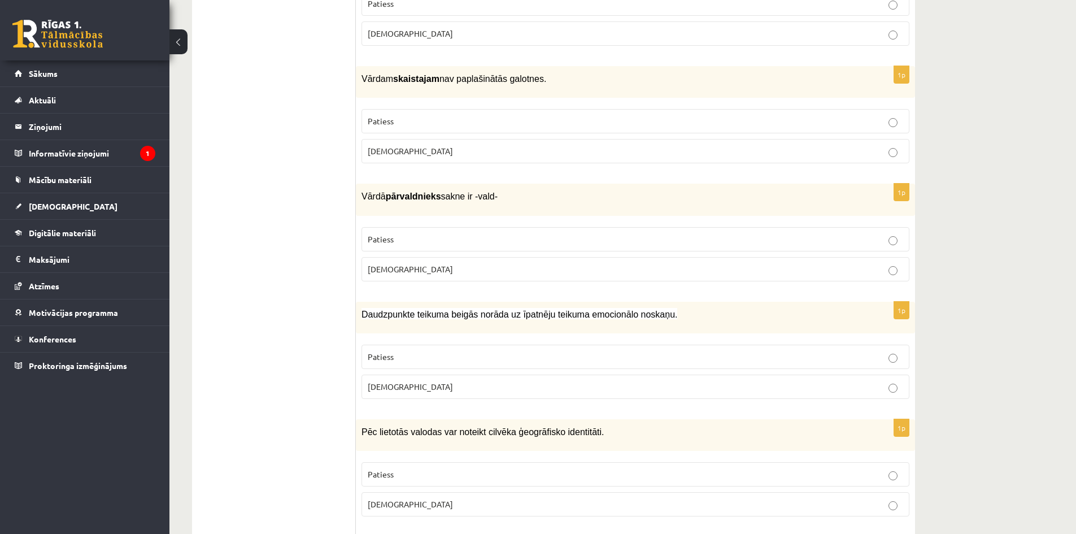
click at [476, 263] on p "Aplams" at bounding box center [635, 269] width 535 height 12
click at [613, 351] on p "Patiess" at bounding box center [635, 357] width 535 height 12
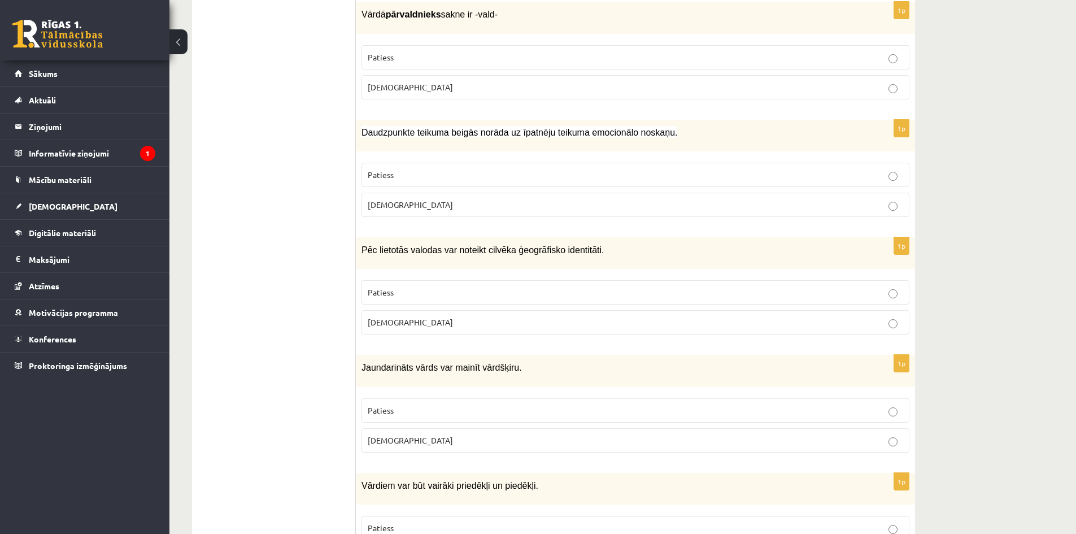
scroll to position [3231, 0]
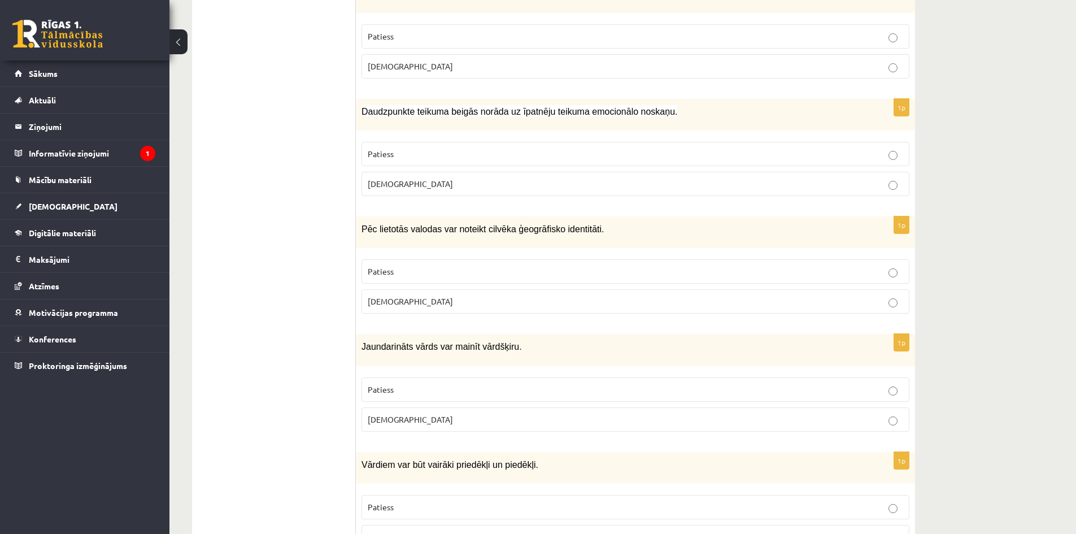
click at [562, 265] on p "Patiess" at bounding box center [635, 271] width 535 height 12
click at [557, 384] on p "Patiess" at bounding box center [635, 390] width 535 height 12
click at [551, 413] on p "Aplams" at bounding box center [635, 419] width 535 height 12
click at [544, 501] on p "Patiess" at bounding box center [635, 507] width 535 height 12
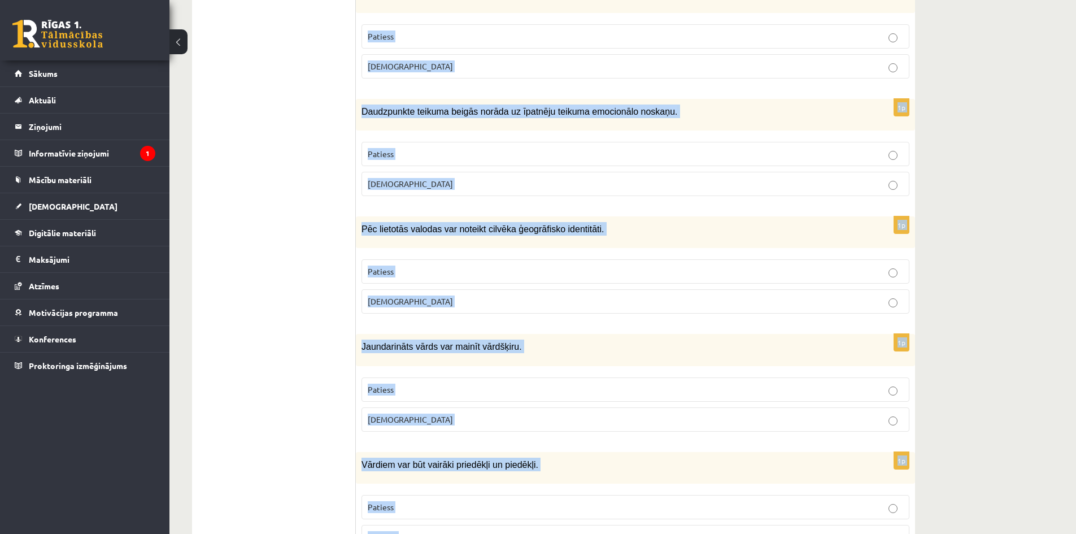
drag, startPoint x: 362, startPoint y: 195, endPoint x: 481, endPoint y: 476, distance: 304.7
copy form "Cilvēka fiziskā identitāte nav saistāma ar cilvēka organismu. Patiess Aplams 1p…"
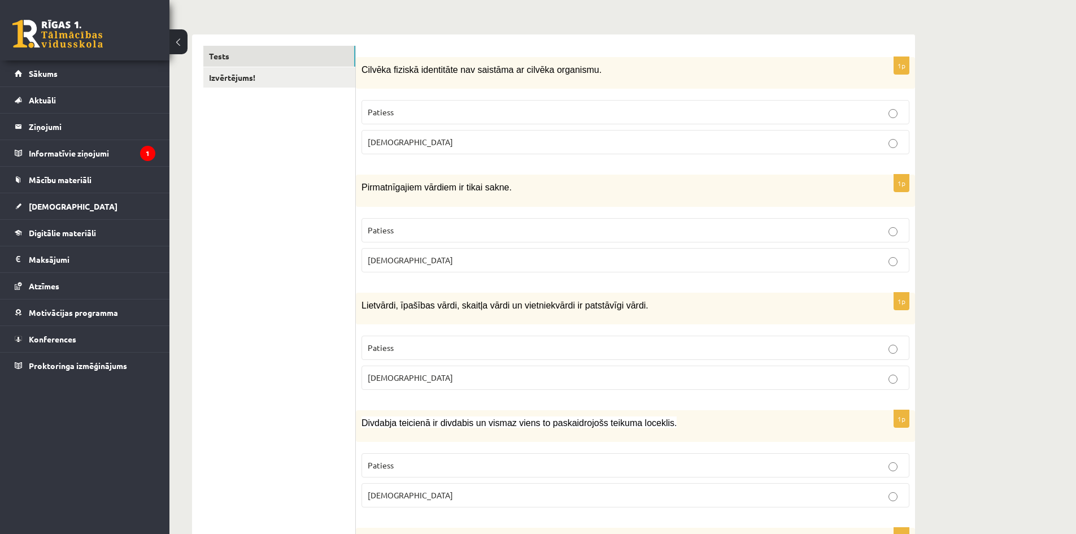
scroll to position [182, 0]
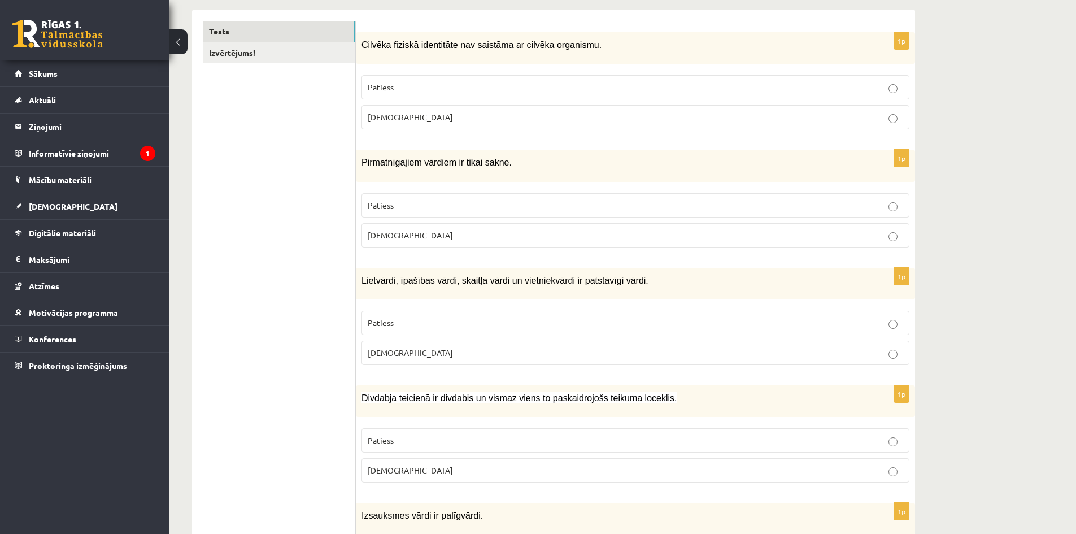
click at [685, 122] on p "Aplams" at bounding box center [635, 117] width 535 height 12
click at [544, 204] on p "Patiess" at bounding box center [635, 205] width 535 height 12
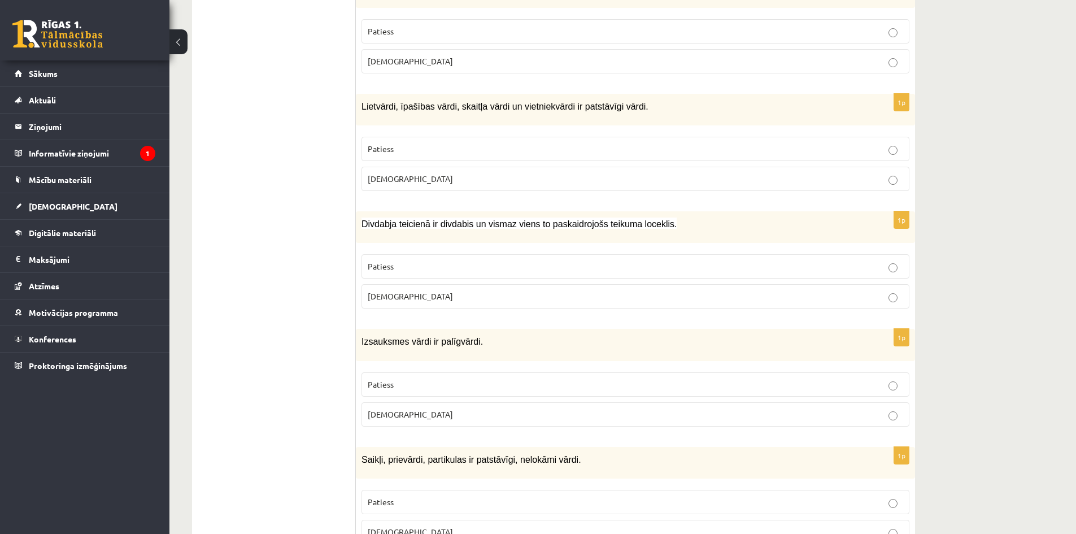
scroll to position [368, 0]
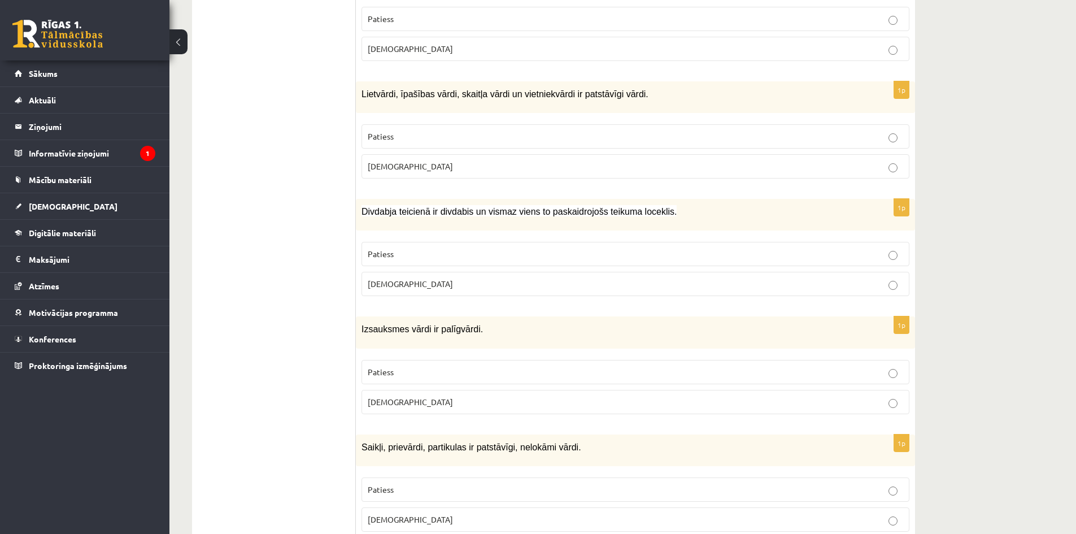
click at [459, 279] on p "Aplams" at bounding box center [635, 284] width 535 height 12
click at [487, 400] on p "Aplams" at bounding box center [635, 402] width 535 height 12
click at [435, 252] on p "Patiess" at bounding box center [635, 254] width 535 height 12
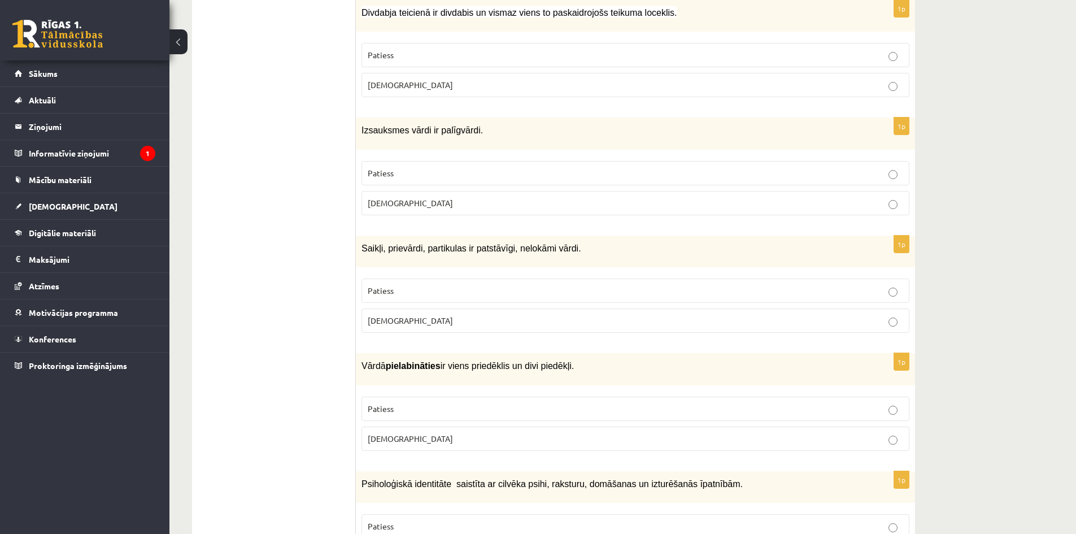
scroll to position [584, 0]
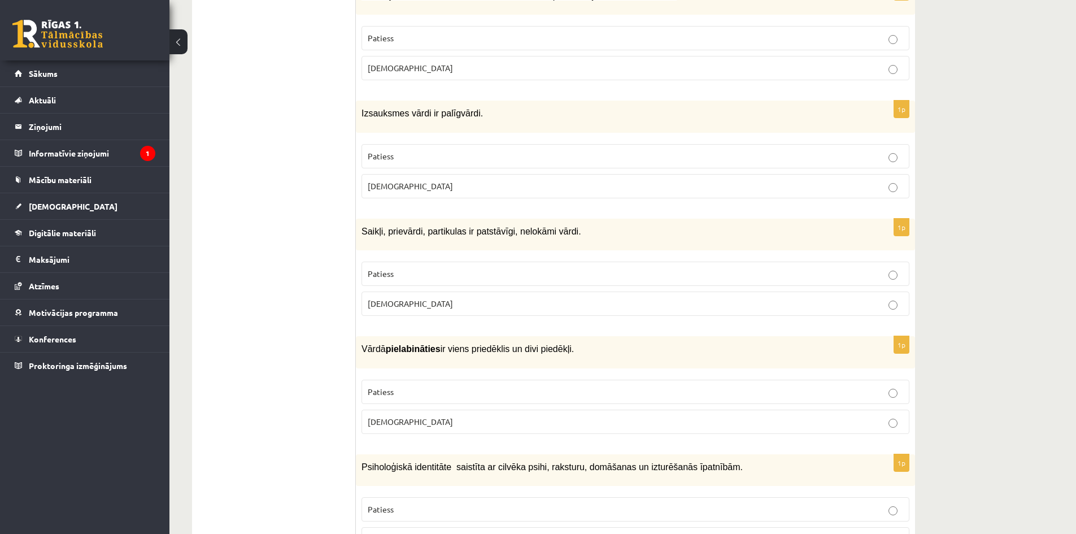
click at [417, 298] on p "Aplams" at bounding box center [635, 304] width 535 height 12
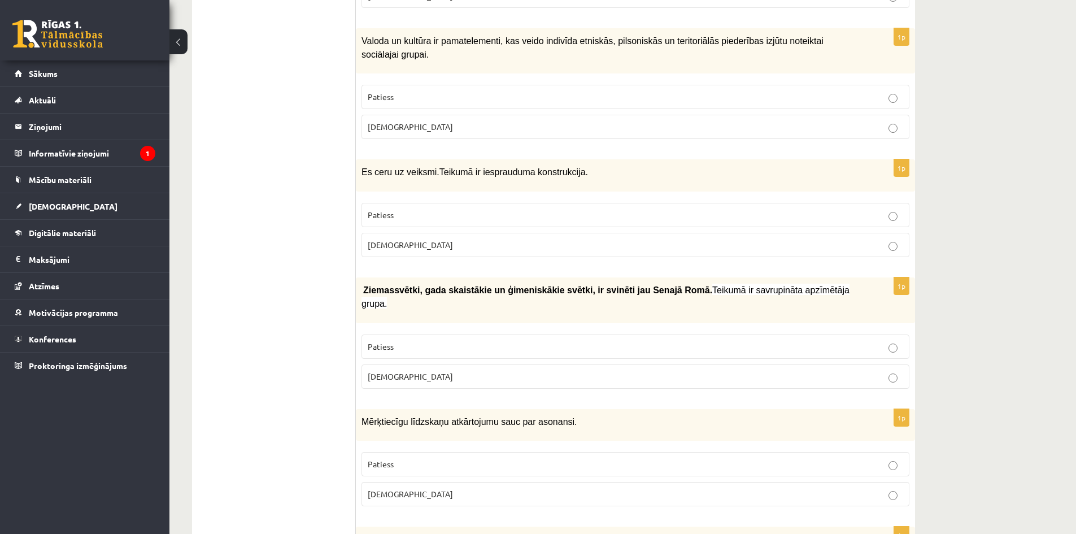
scroll to position [1275, 0]
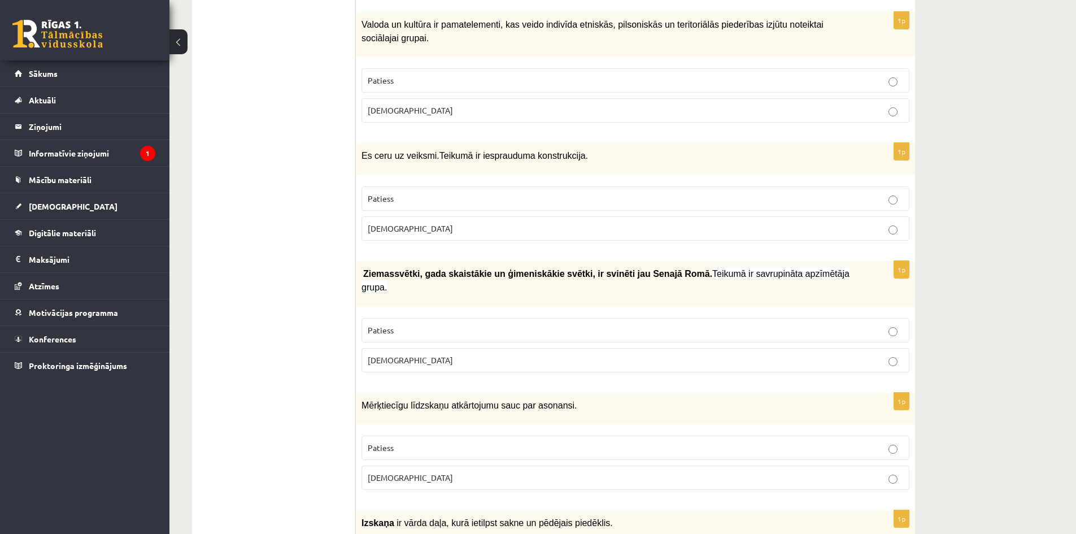
click at [538, 354] on p "Aplams" at bounding box center [635, 360] width 535 height 12
click at [533, 324] on p "Patiess" at bounding box center [635, 330] width 535 height 12
click at [507, 223] on p "Aplams" at bounding box center [635, 229] width 535 height 12
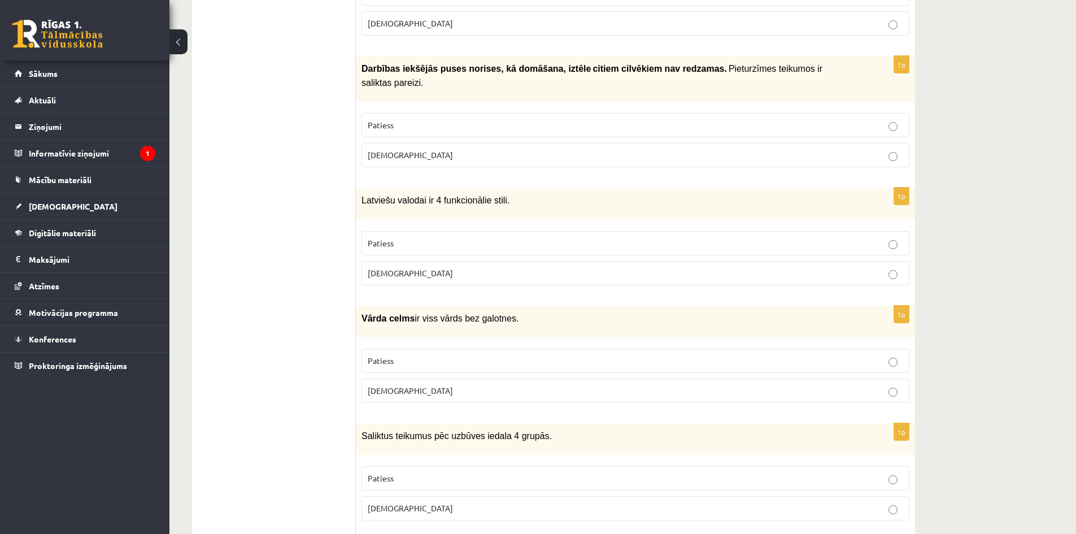
scroll to position [1864, 0]
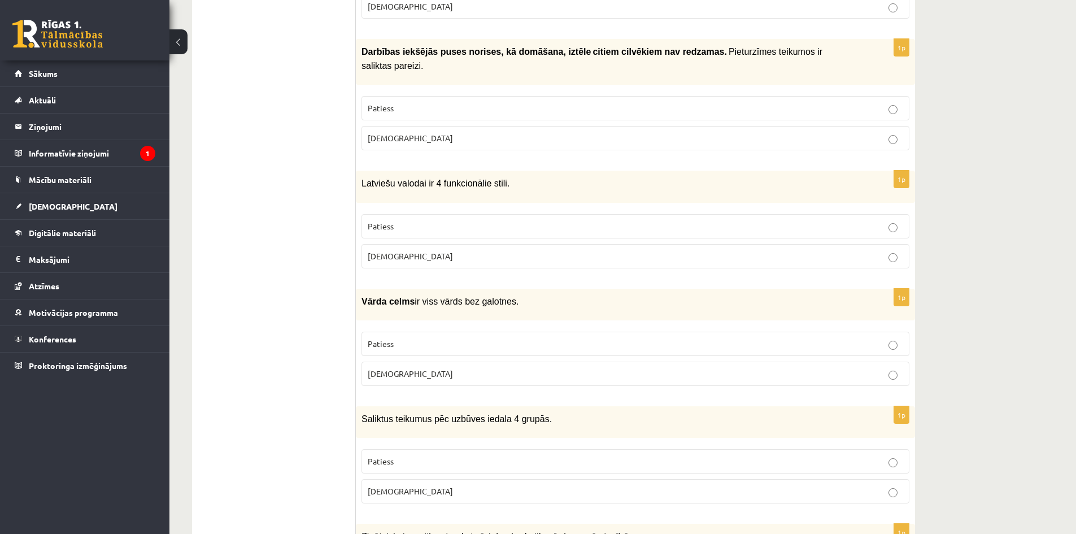
click at [552, 102] on p "Patiess" at bounding box center [635, 108] width 535 height 12
click at [558, 338] on p "Patiess" at bounding box center [635, 344] width 535 height 12
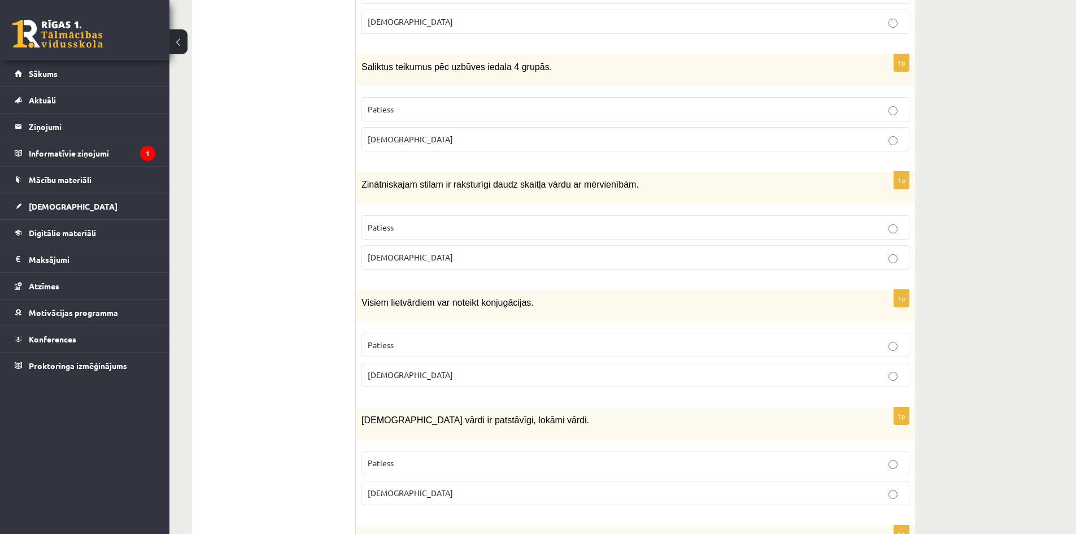
scroll to position [2224, 0]
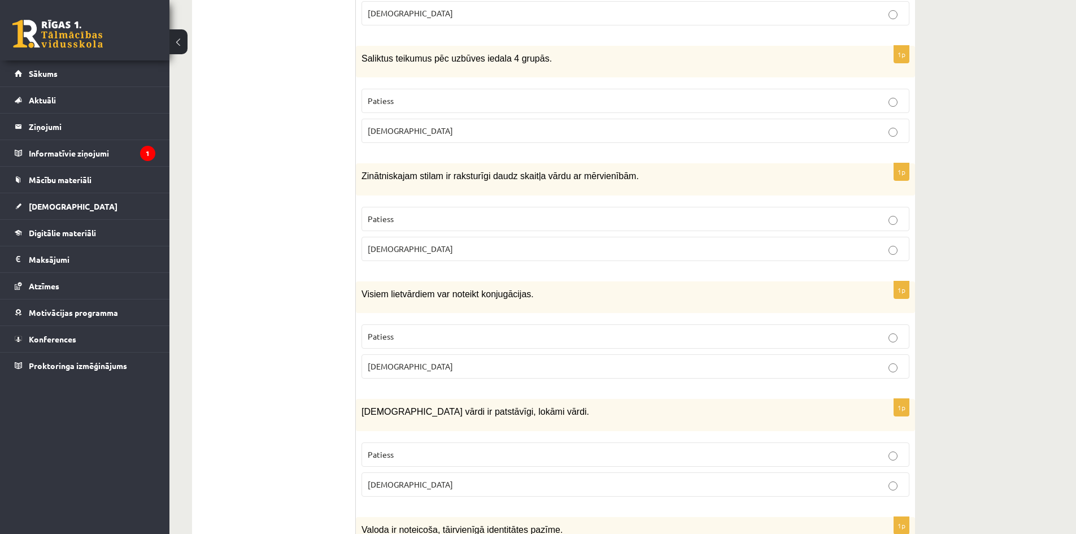
click at [428, 125] on p "Aplams" at bounding box center [635, 131] width 535 height 12
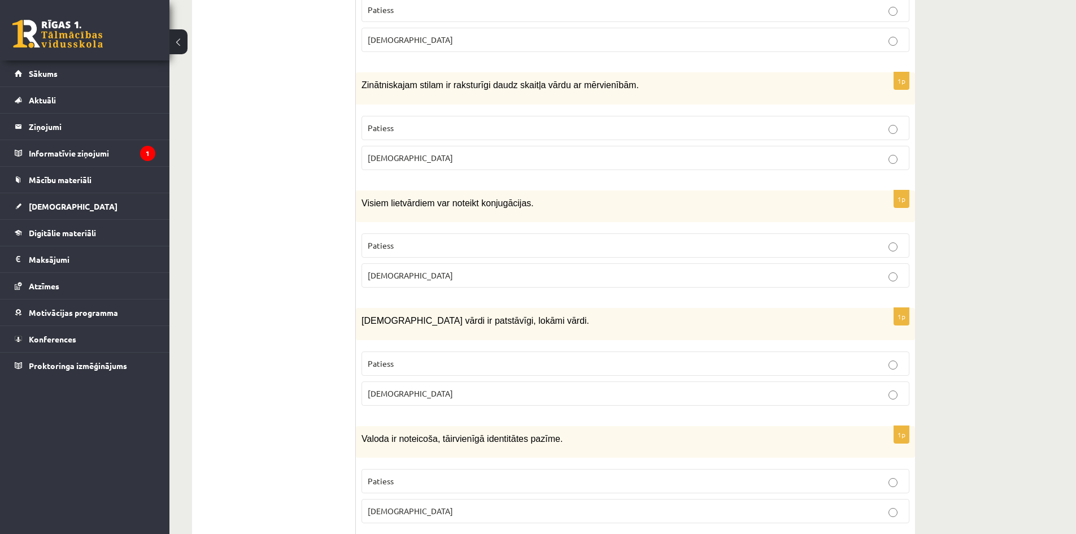
scroll to position [2319, 0]
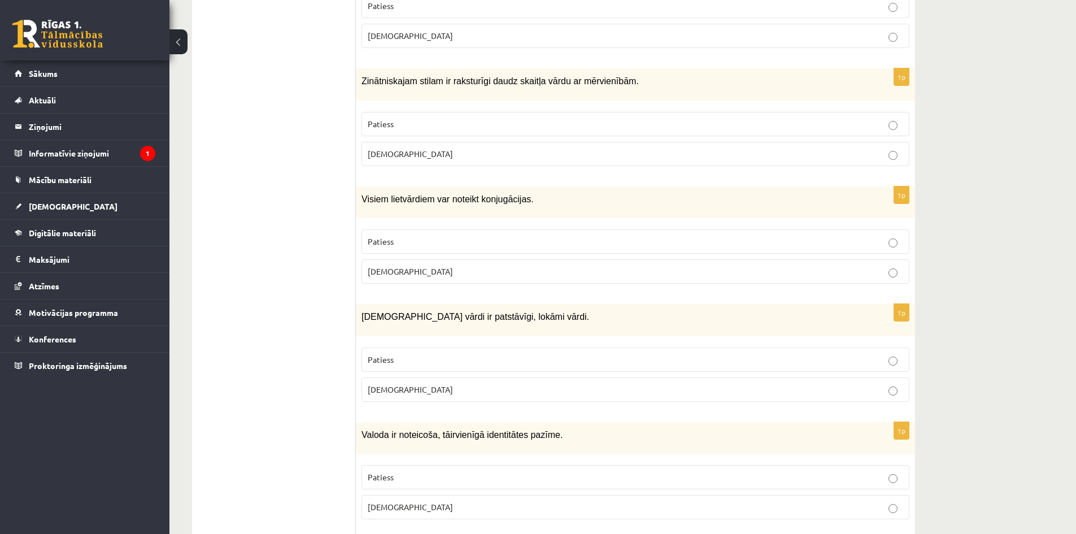
click at [491, 112] on label "Patiess" at bounding box center [635, 124] width 548 height 24
click at [462, 265] on p "Aplams" at bounding box center [635, 271] width 535 height 12
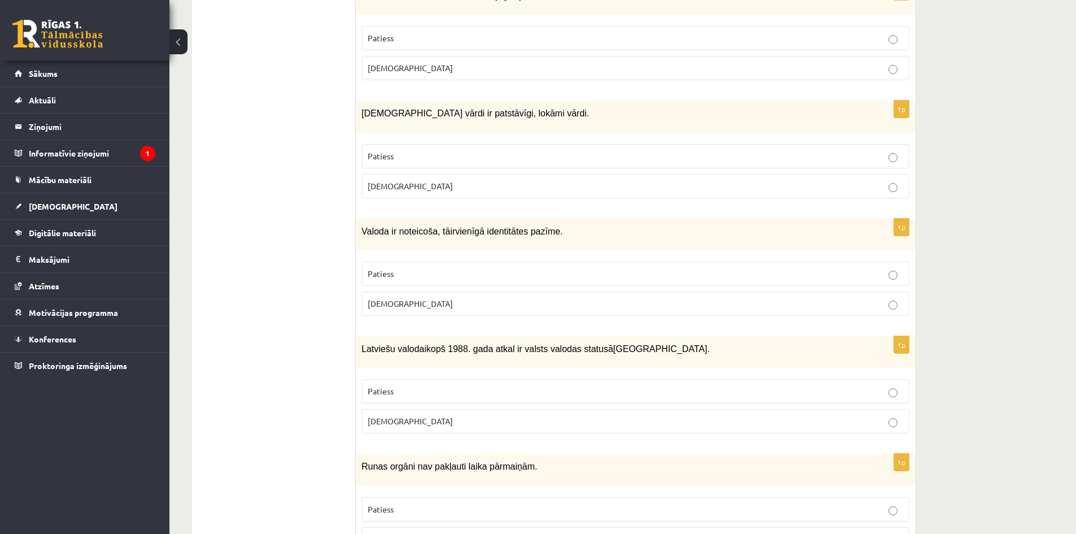
scroll to position [2560, 0]
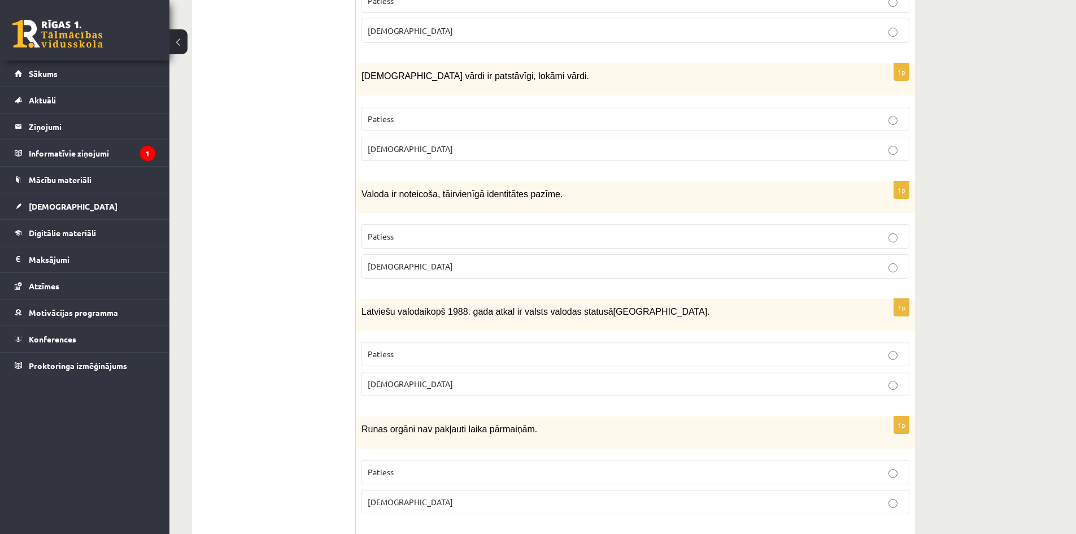
click at [580, 137] on label "Aplams" at bounding box center [635, 149] width 548 height 24
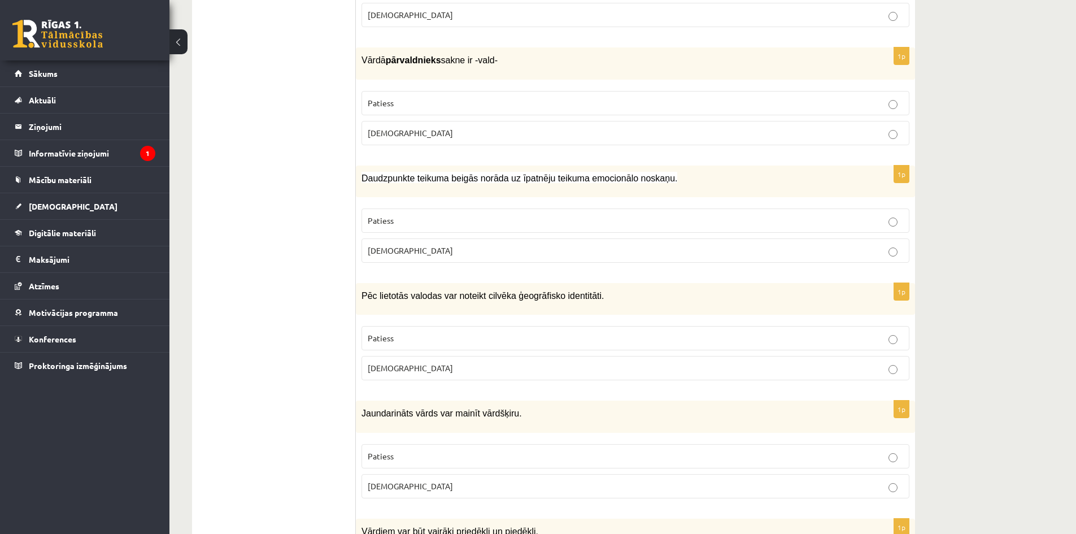
scroll to position [3169, 0]
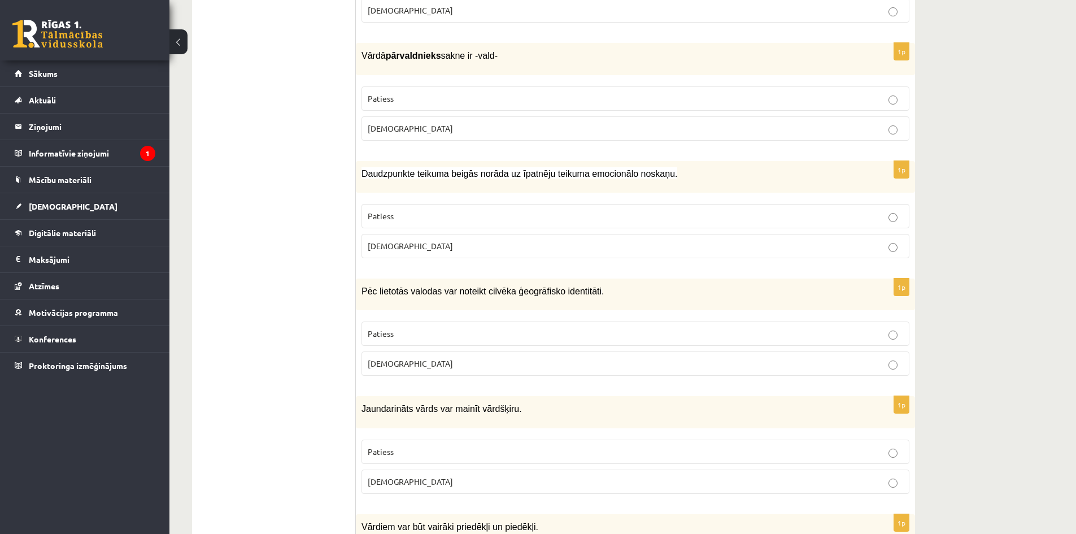
click at [860, 446] on p "Patiess" at bounding box center [635, 452] width 535 height 12
click at [479, 93] on p "Patiess" at bounding box center [635, 99] width 535 height 12
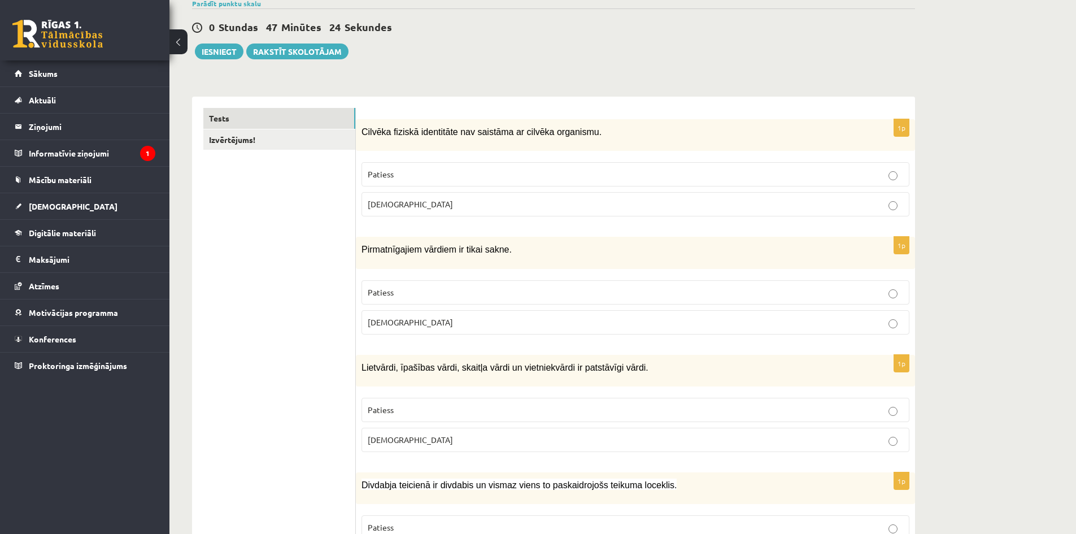
scroll to position [0, 0]
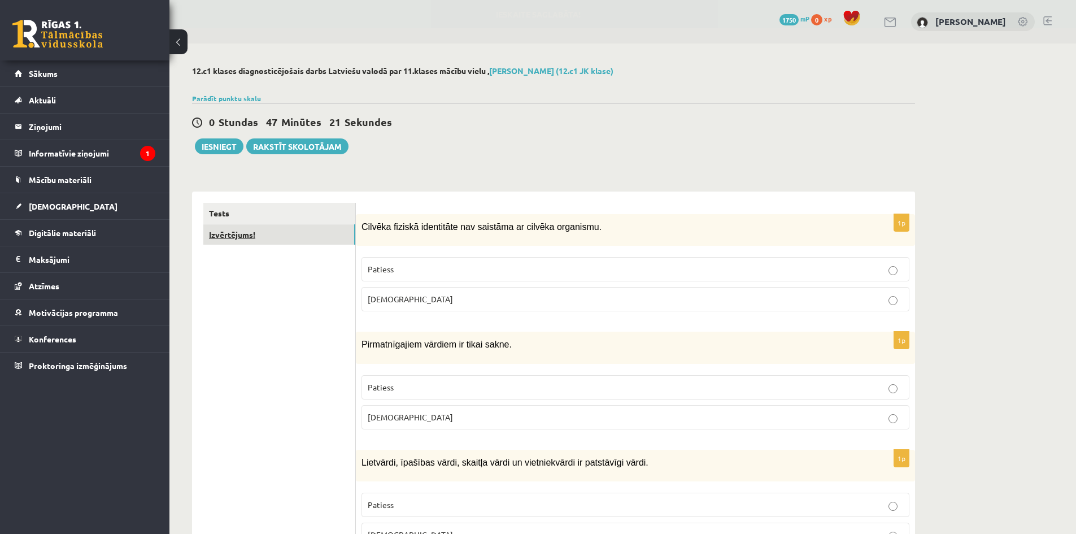
click at [244, 237] on link "Izvērtējums!" at bounding box center [279, 234] width 152 height 21
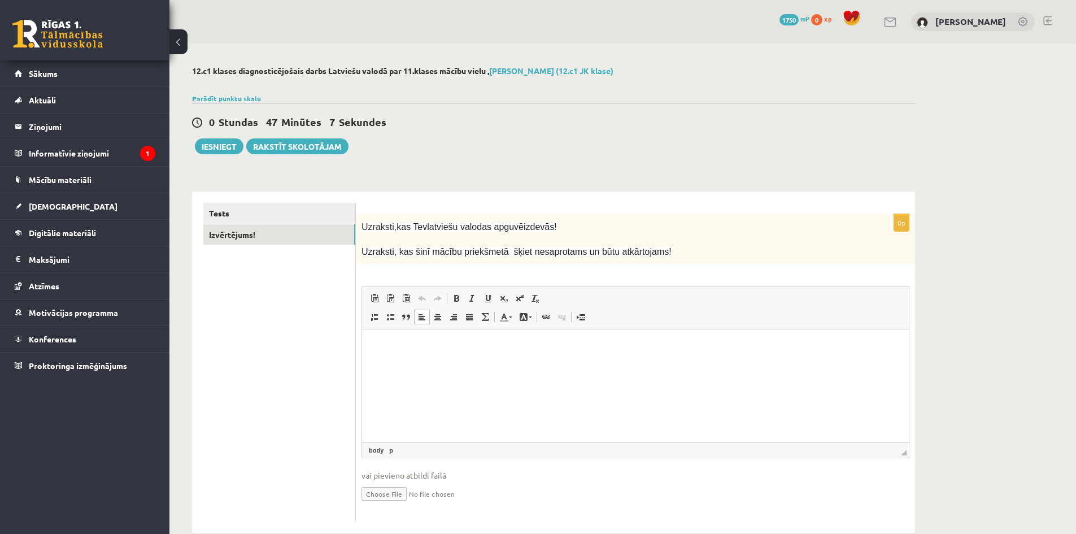
click at [417, 364] on html at bounding box center [635, 346] width 547 height 34
click at [394, 364] on p "**********" at bounding box center [635, 366] width 524 height 12
click at [395, 364] on p "**********" at bounding box center [635, 366] width 524 height 12
click at [474, 369] on p "**********" at bounding box center [635, 366] width 524 height 12
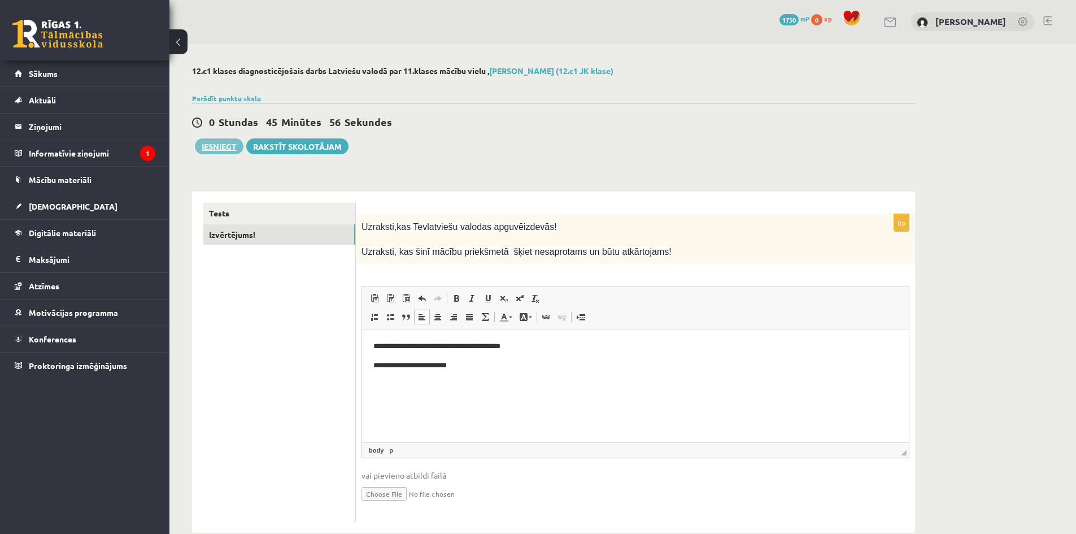
click at [219, 149] on button "Iesniegt" at bounding box center [219, 146] width 49 height 16
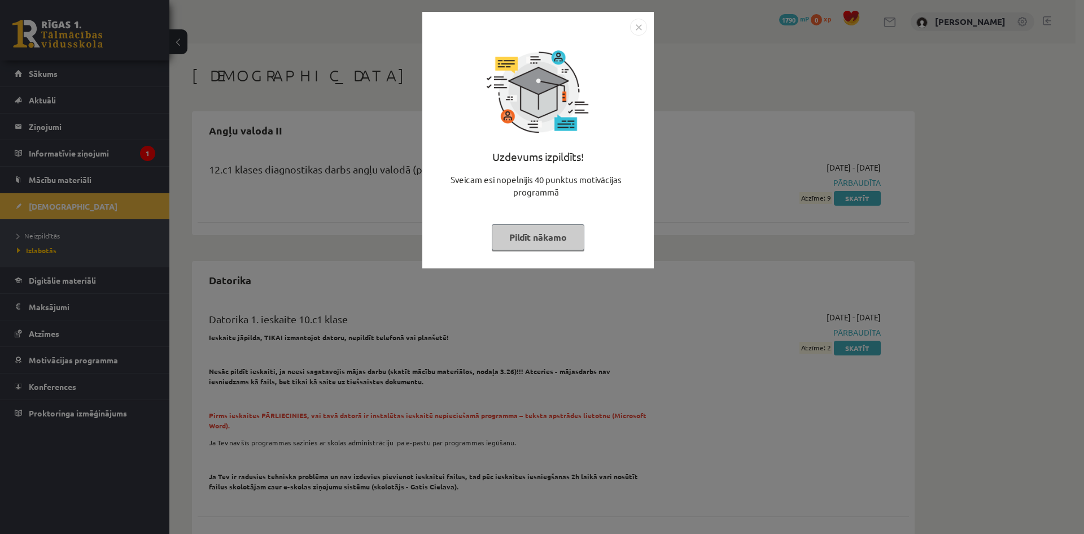
click at [524, 237] on button "Pildīt nākamo" at bounding box center [538, 237] width 93 height 26
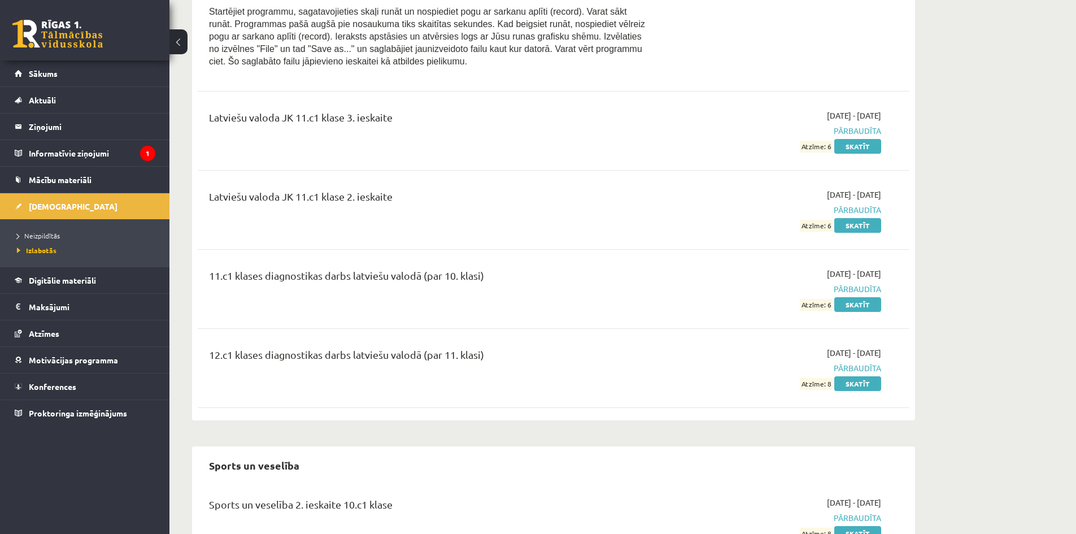
scroll to position [2780, 0]
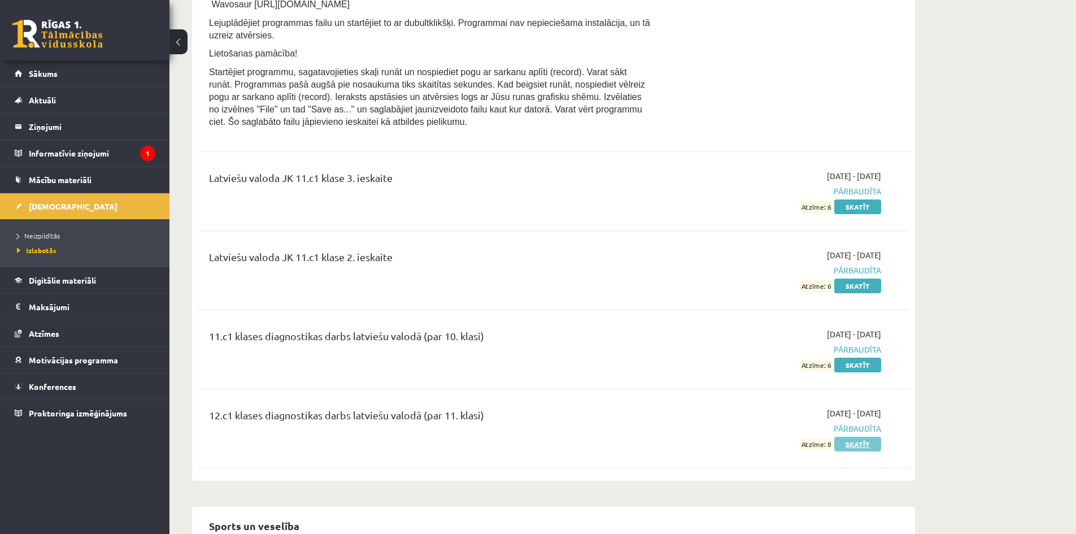
click at [849, 437] on link "Skatīt" at bounding box center [857, 444] width 47 height 15
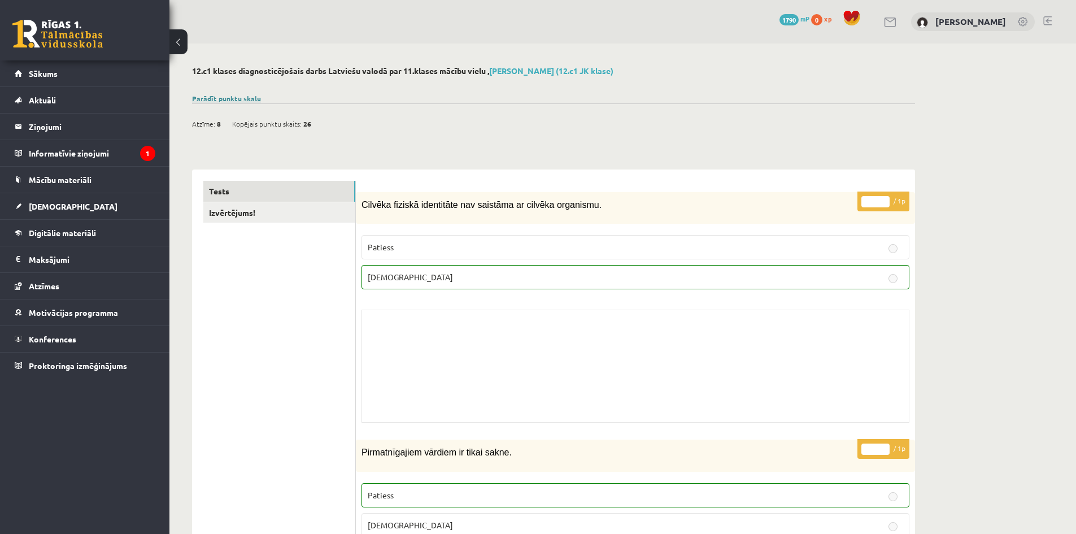
click at [203, 98] on link "Parādīt punktu skalu" at bounding box center [226, 98] width 69 height 9
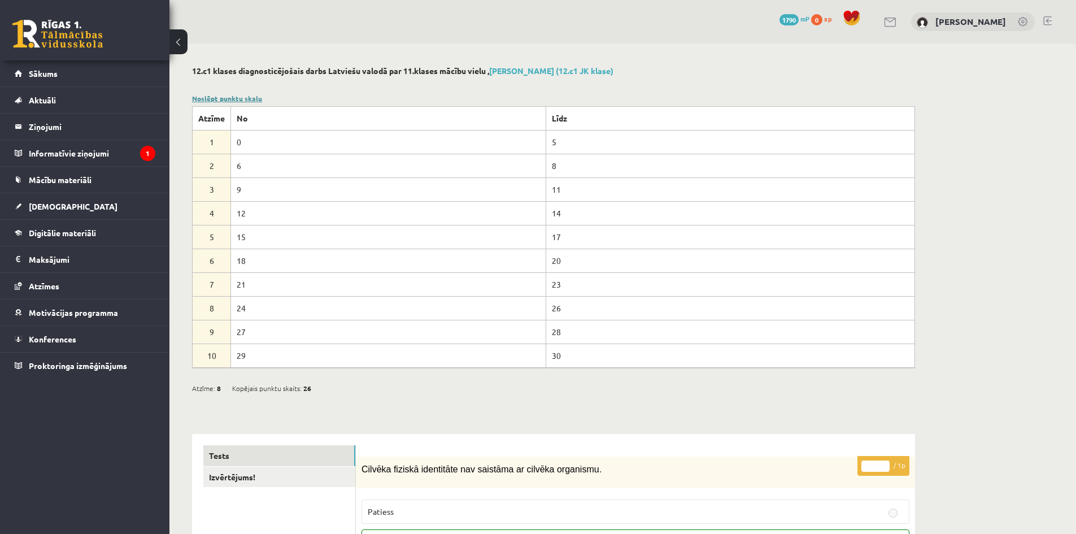
click at [203, 98] on link "Noslēpt punktu skalu" at bounding box center [227, 98] width 70 height 9
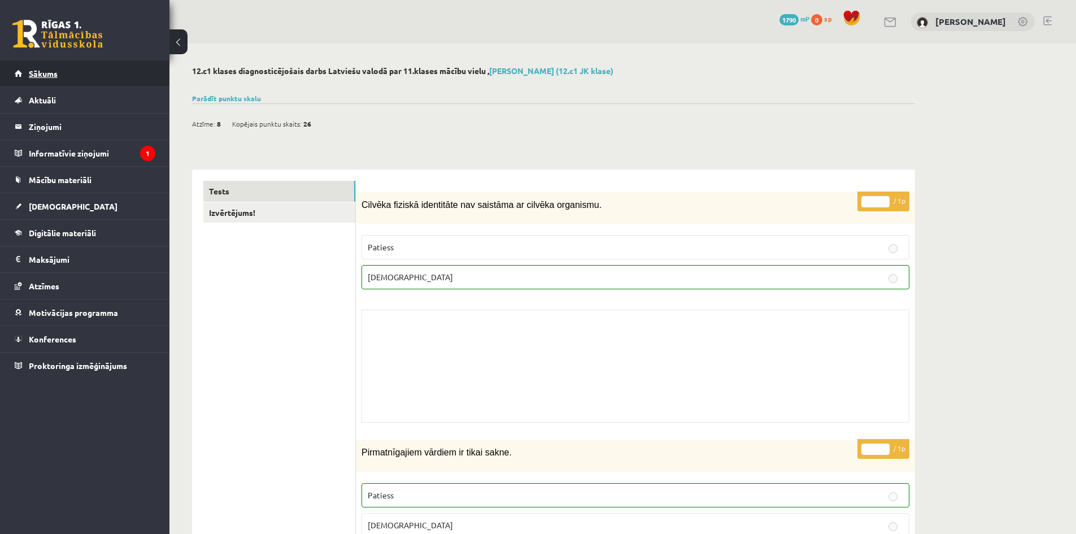
click at [93, 82] on link "Sākums" at bounding box center [85, 73] width 141 height 26
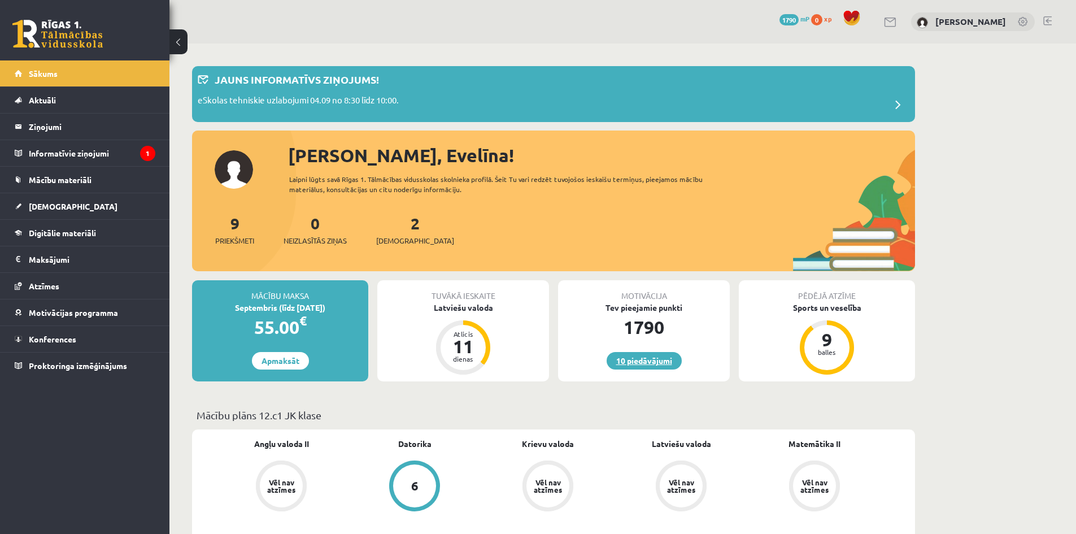
click at [646, 360] on link "10 piedāvājumi" at bounding box center [644, 361] width 75 height 18
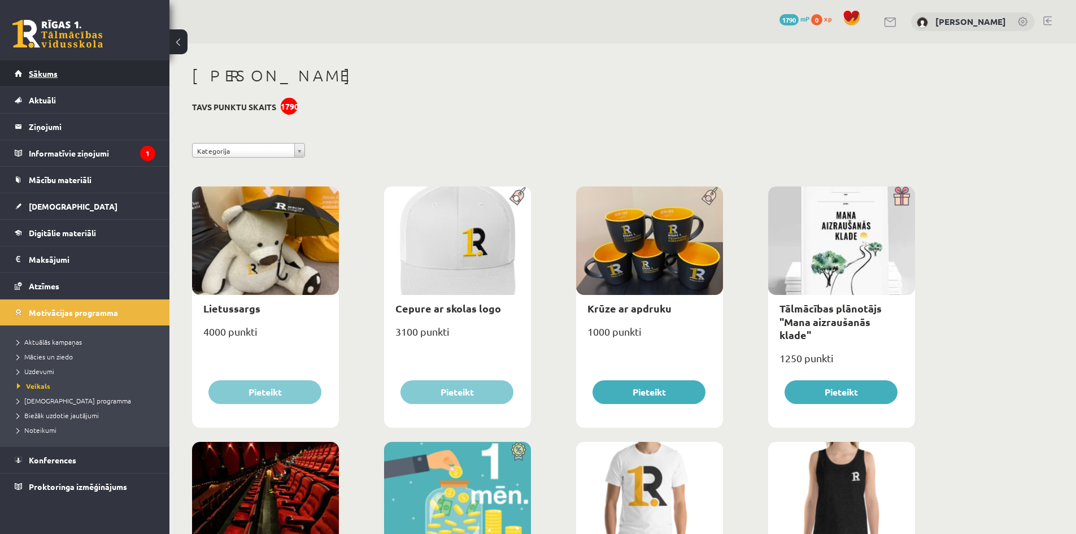
click at [94, 75] on link "Sākums" at bounding box center [85, 73] width 141 height 26
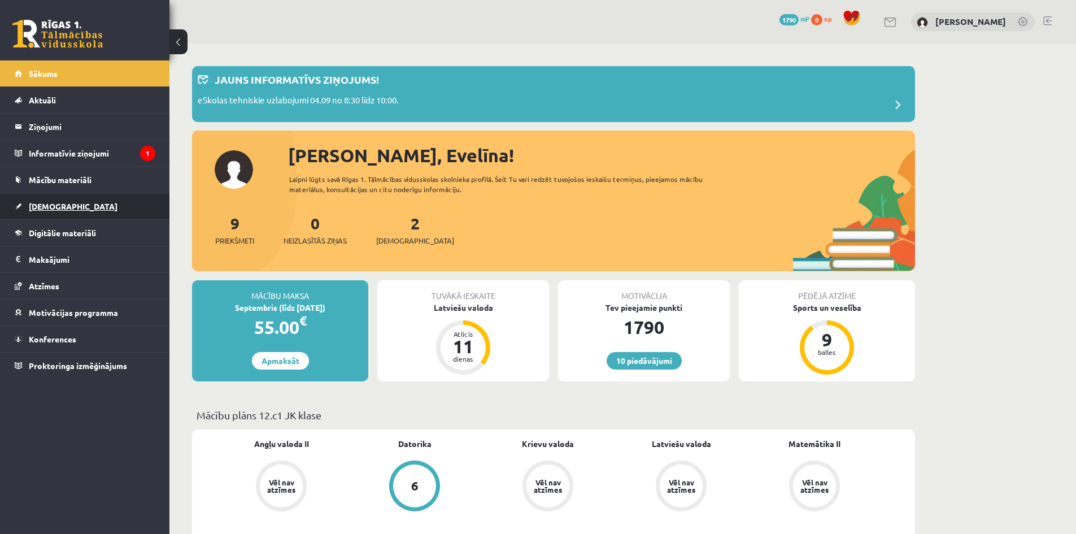
click at [73, 198] on link "[DEMOGRAPHIC_DATA]" at bounding box center [85, 206] width 141 height 26
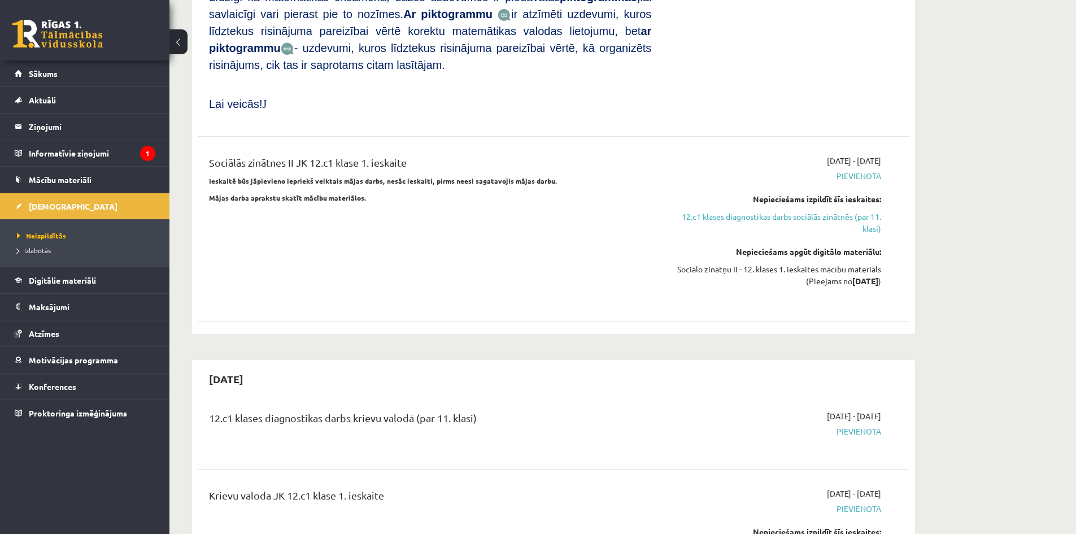
scroll to position [1092, 0]
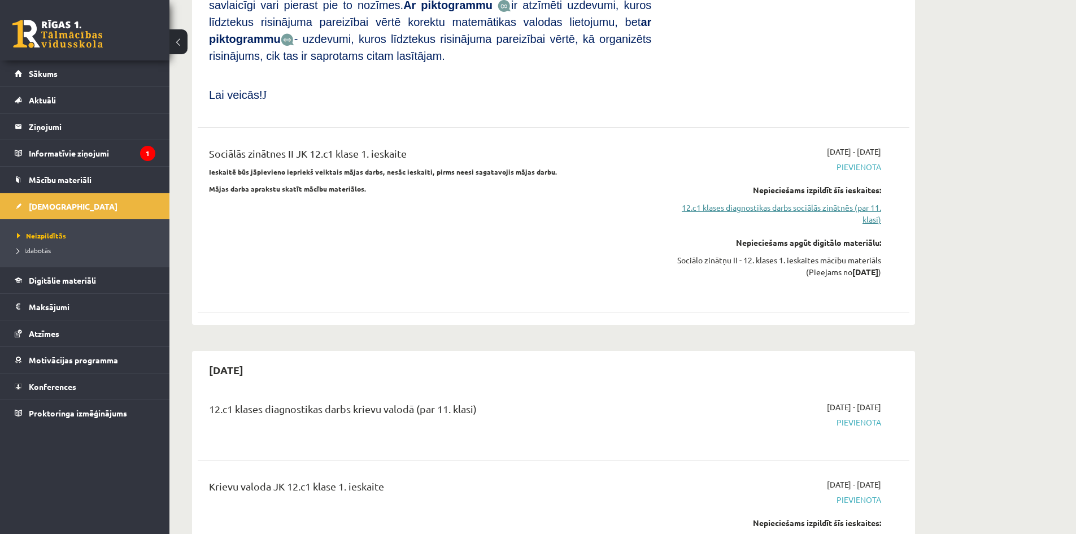
click at [819, 202] on link "12.c1 klases diagnostikas darbs sociālās zinātnēs (par 11. klasi)" at bounding box center [774, 214] width 213 height 24
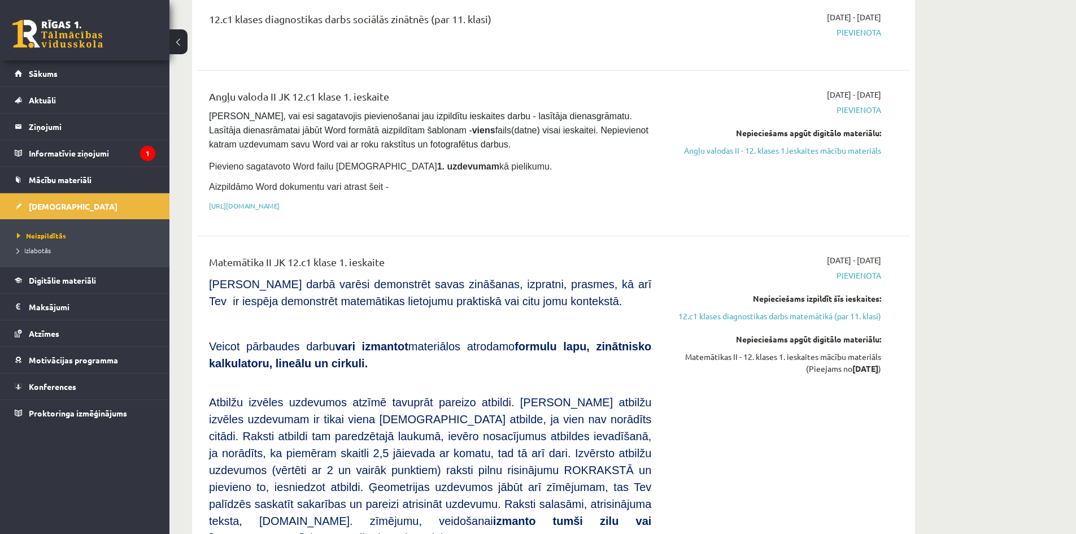
scroll to position [342, 0]
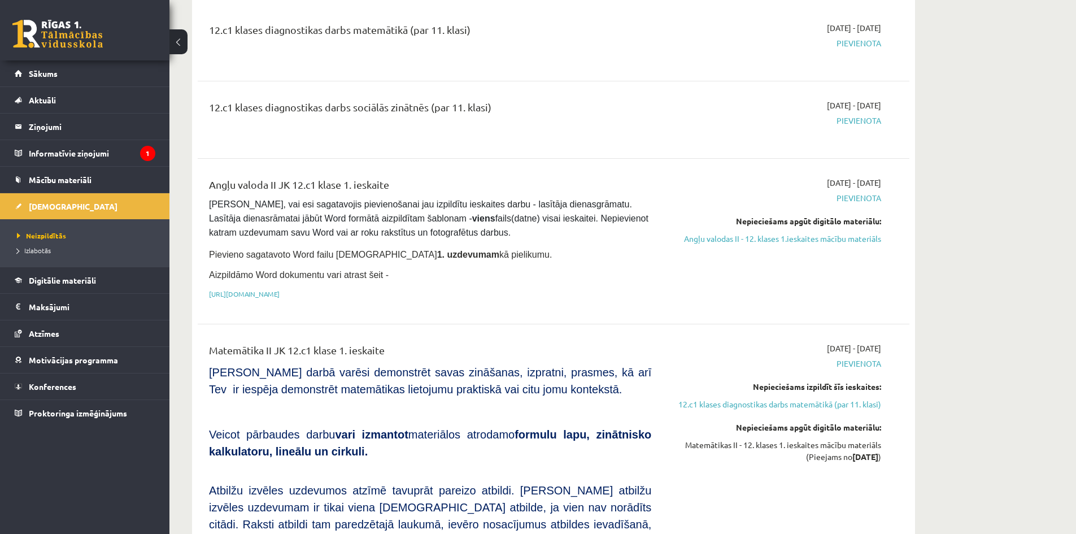
click at [859, 120] on span "Pievienota" at bounding box center [774, 121] width 213 height 12
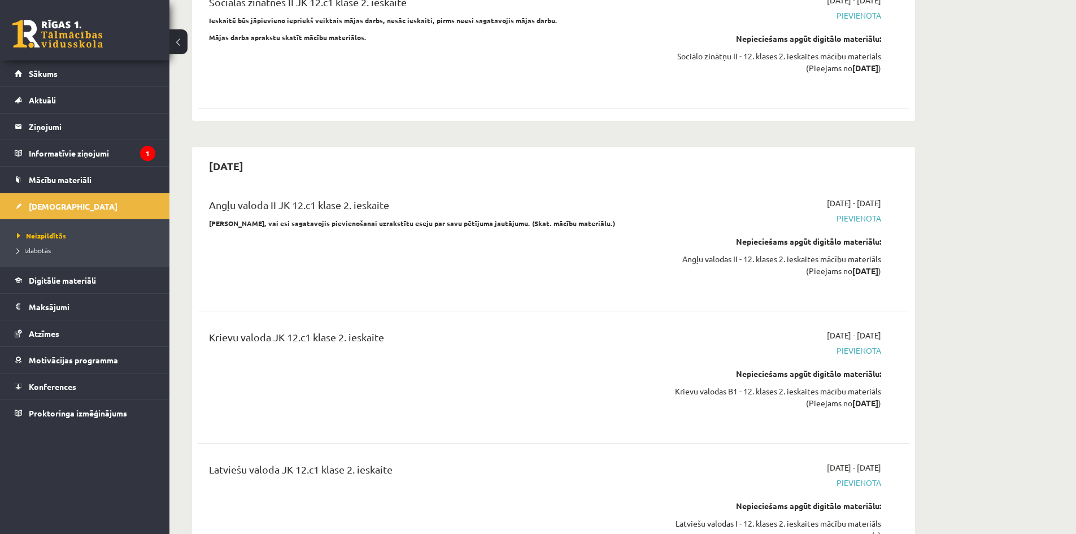
scroll to position [0, 0]
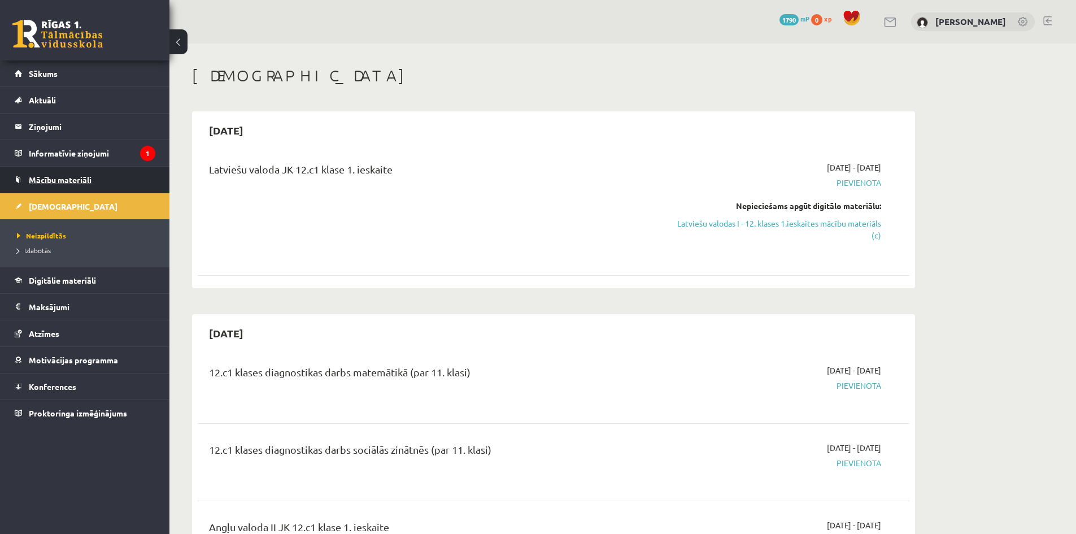
click at [62, 177] on span "Mācību materiāli" at bounding box center [60, 180] width 63 height 10
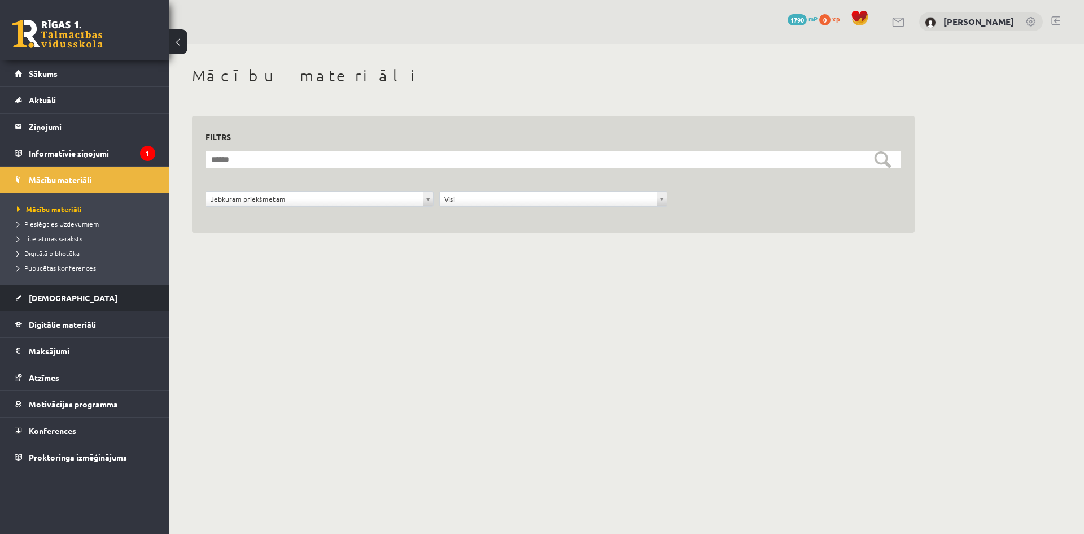
click at [51, 302] on span "[DEMOGRAPHIC_DATA]" at bounding box center [73, 298] width 89 height 10
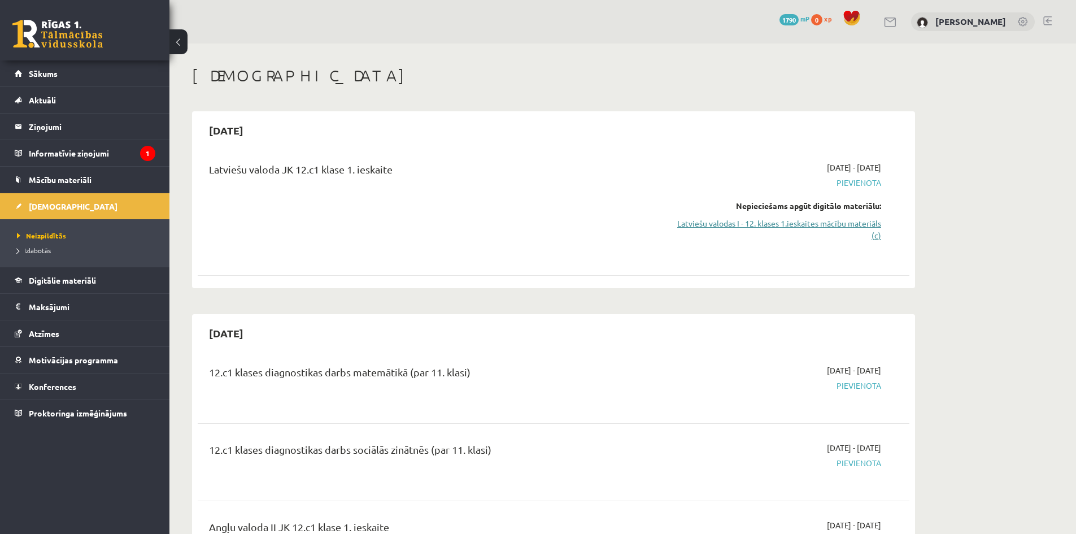
click at [830, 225] on link "Latviešu valodas I - 12. klases 1.ieskaites mācību materiāls (c)" at bounding box center [774, 229] width 213 height 24
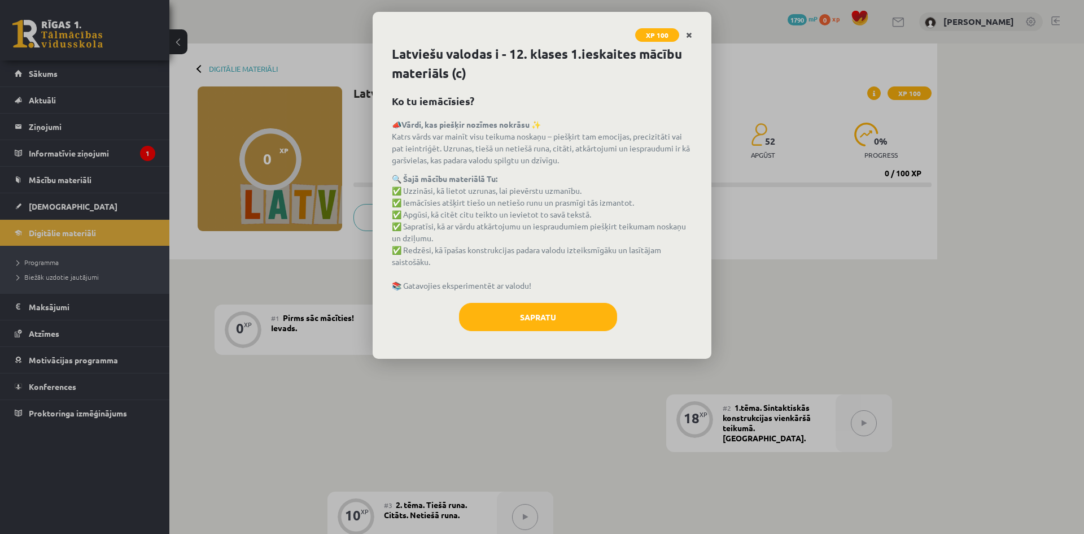
click at [691, 34] on icon "Close" at bounding box center [689, 36] width 6 height 8
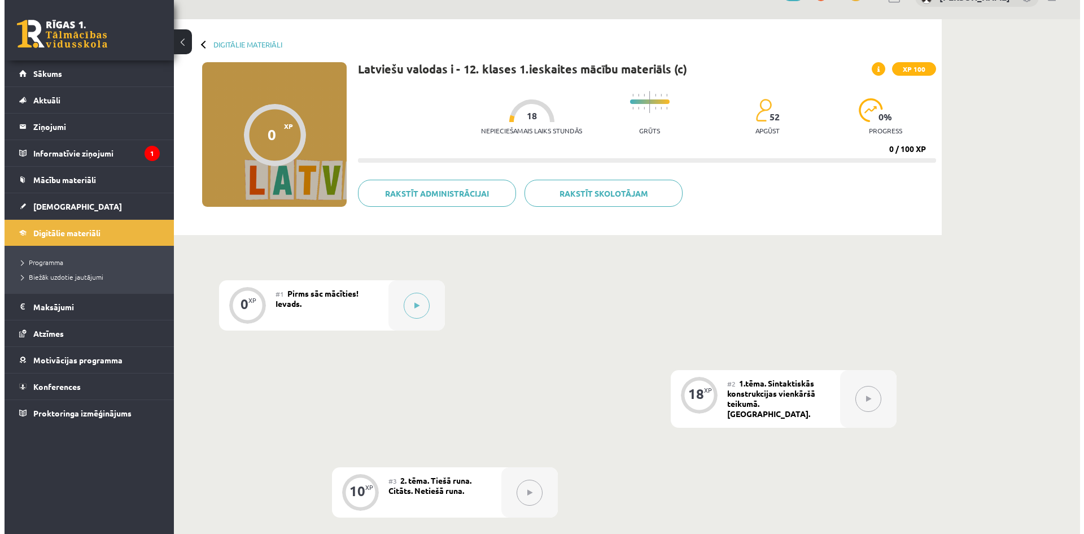
scroll to position [17, 0]
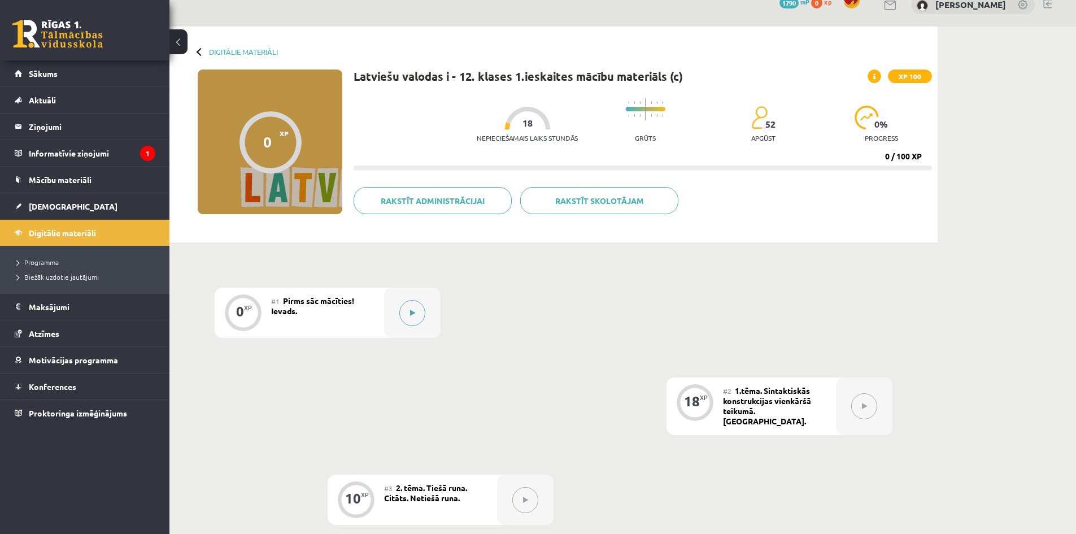
click at [413, 313] on icon at bounding box center [412, 313] width 5 height 7
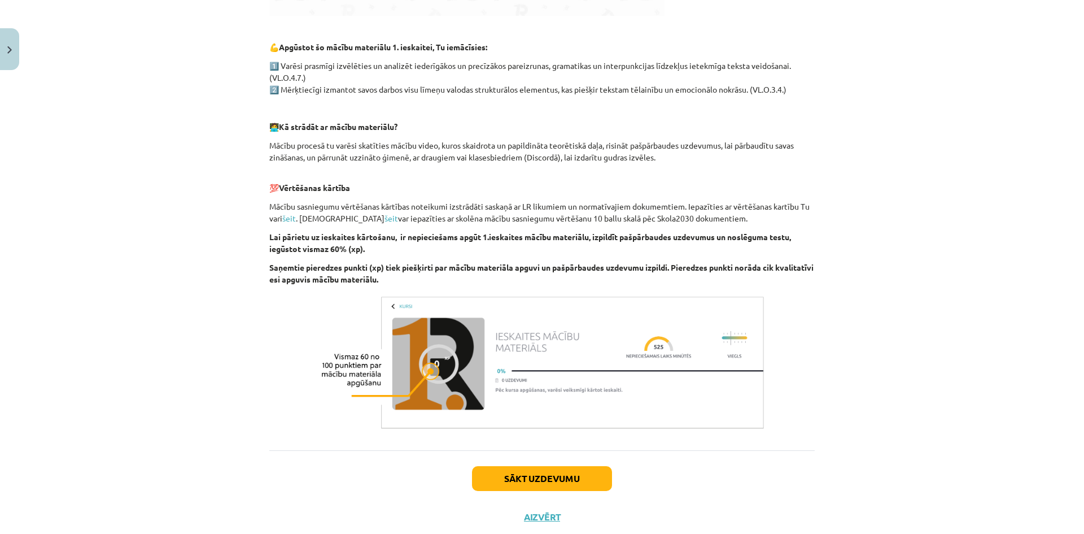
scroll to position [577, 0]
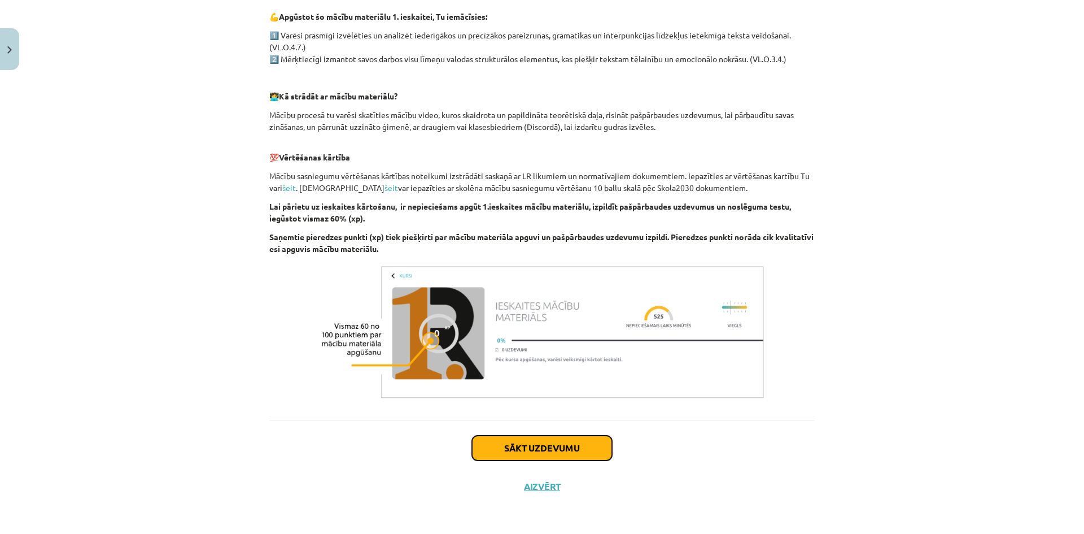
click at [555, 447] on button "Sākt uzdevumu" at bounding box center [542, 447] width 140 height 25
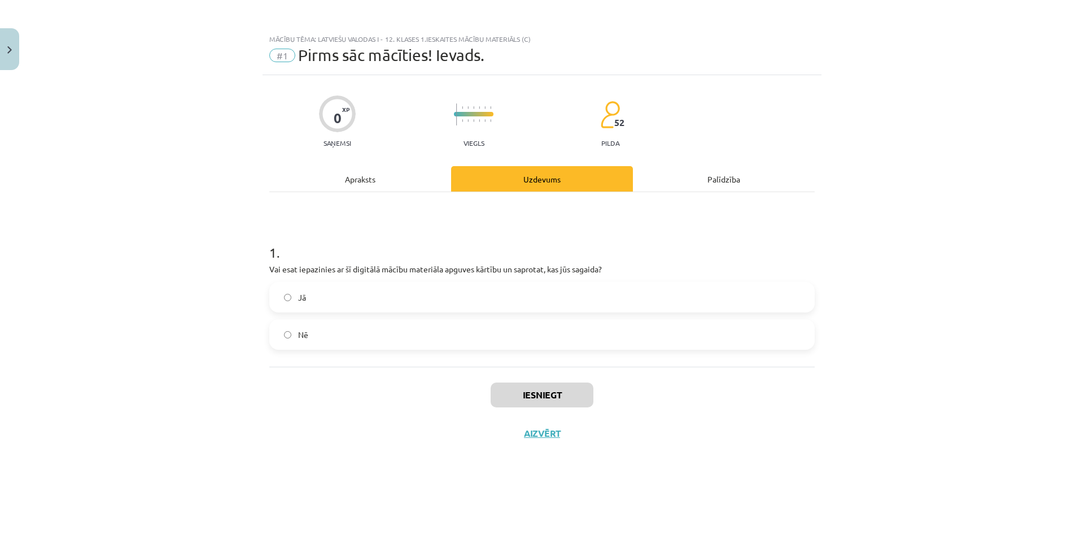
click at [441, 299] on label "Jā" at bounding box center [542, 297] width 543 height 28
click at [520, 401] on button "Iesniegt" at bounding box center [542, 394] width 103 height 25
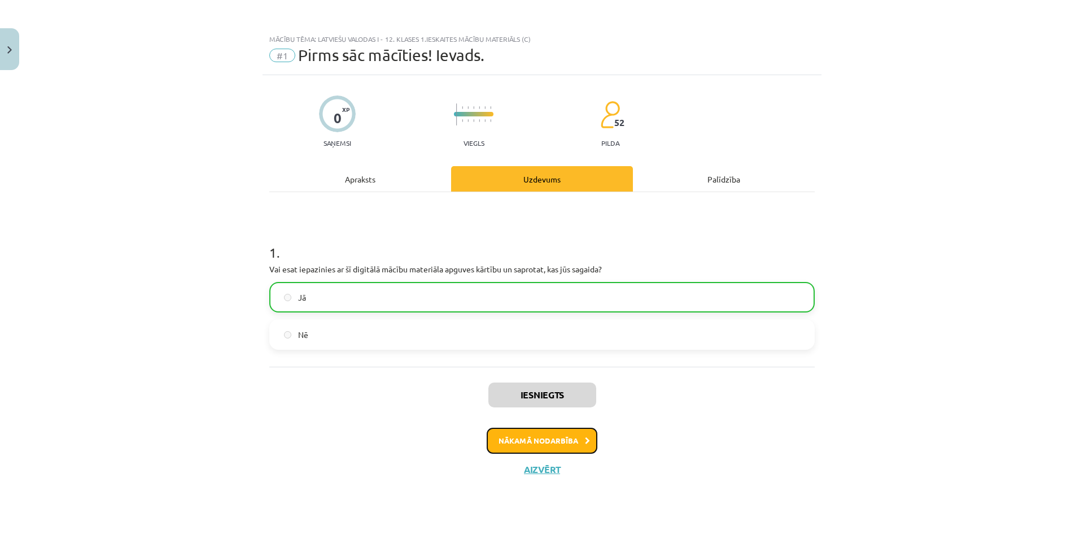
click at [530, 440] on button "Nākamā nodarbība" at bounding box center [542, 441] width 111 height 26
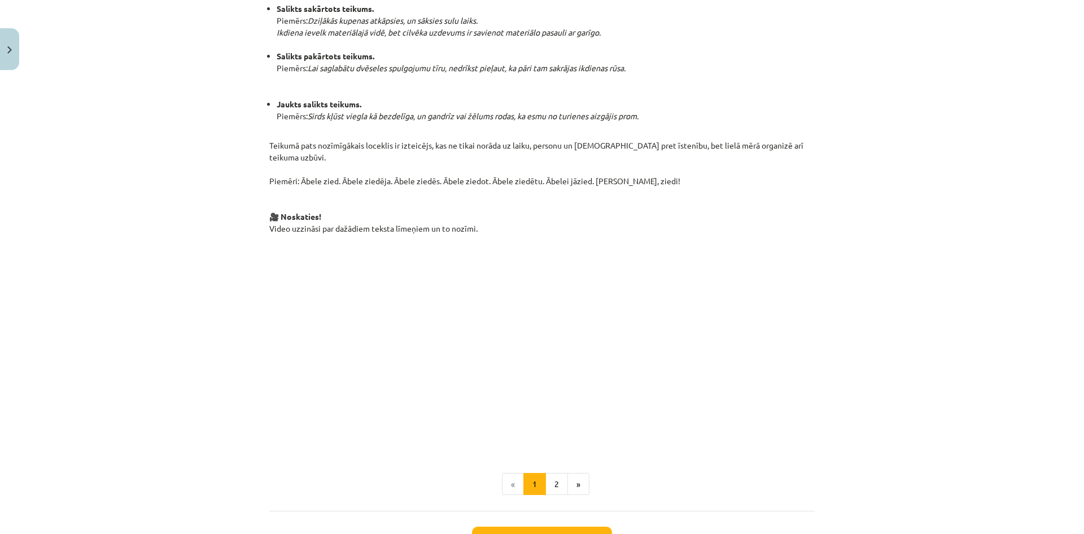
scroll to position [634, 0]
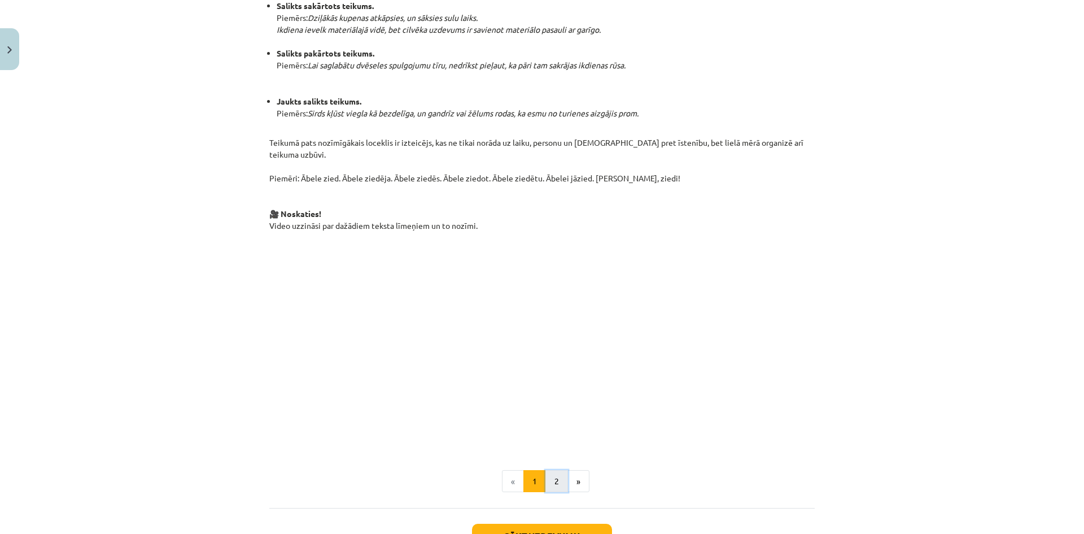
click at [553, 470] on button "2" at bounding box center [557, 481] width 23 height 23
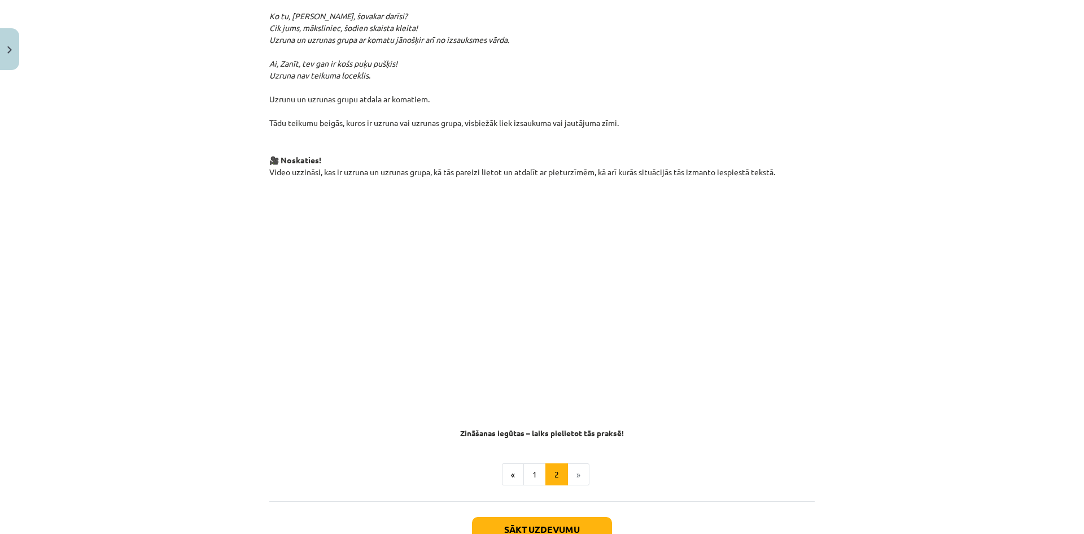
scroll to position [503, 0]
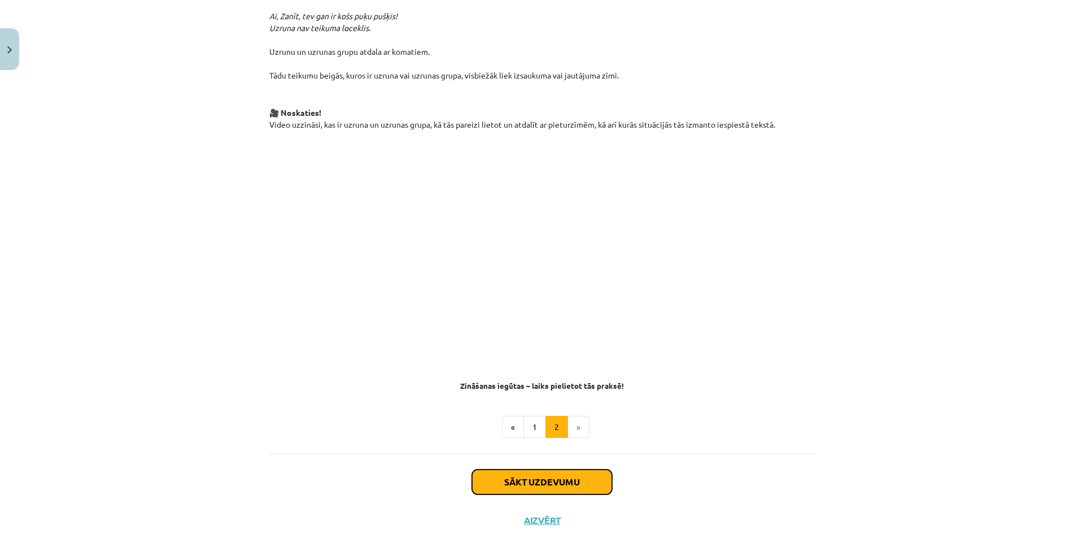
click at [522, 469] on button "Sākt uzdevumu" at bounding box center [542, 481] width 140 height 25
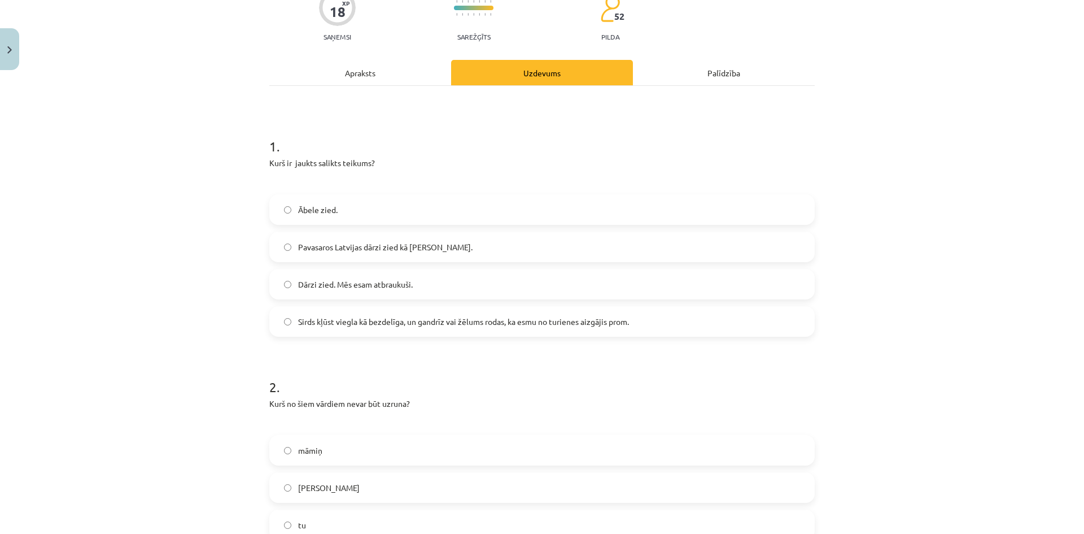
scroll to position [182, 0]
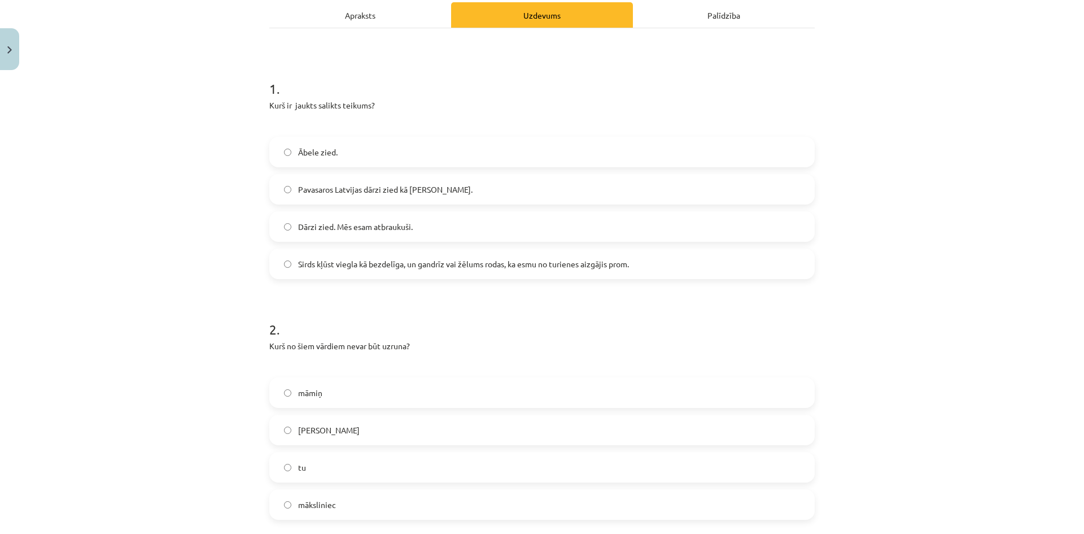
click at [532, 254] on label "Sirds kļūst viegla kā bezdelīga, un gandrīz vai žēlums rodas, ka esmu no turien…" at bounding box center [542, 264] width 543 height 28
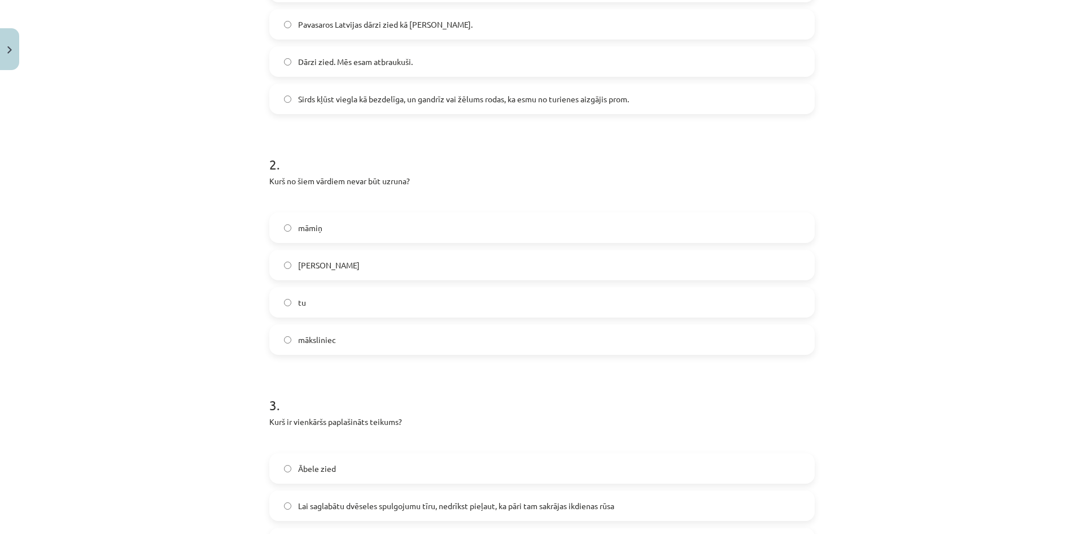
scroll to position [350, 0]
click at [437, 285] on label "tu" at bounding box center [542, 299] width 543 height 28
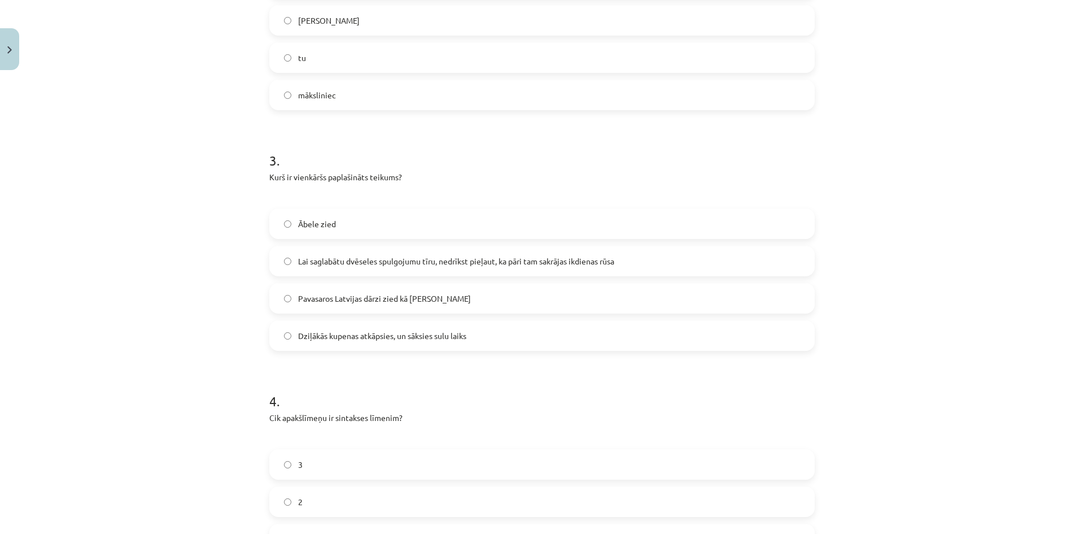
scroll to position [594, 0]
click at [495, 281] on label "Pavasaros Latvijas dārzi zied kā baltas kupenas" at bounding box center [542, 295] width 543 height 28
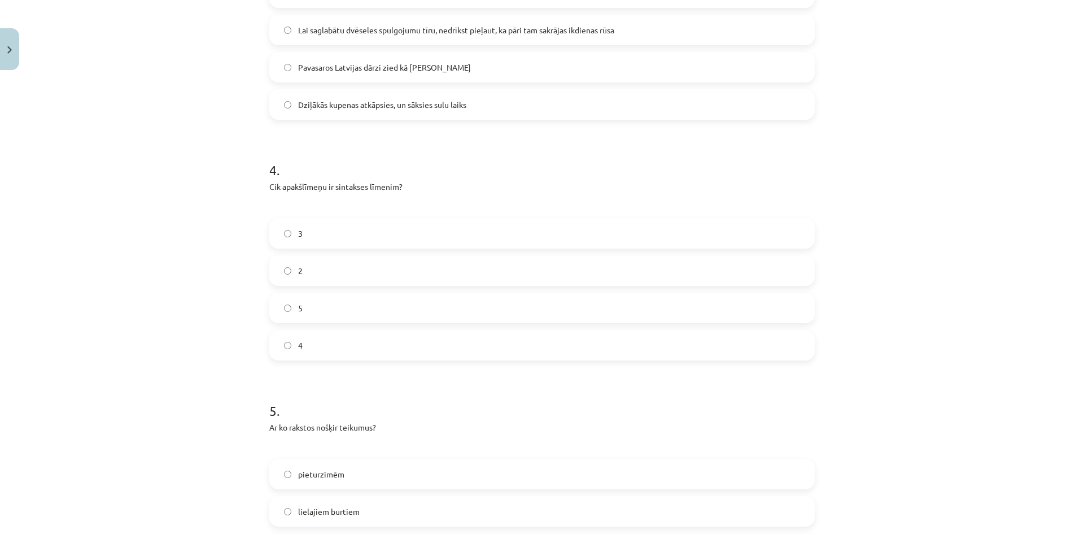
scroll to position [858, 0]
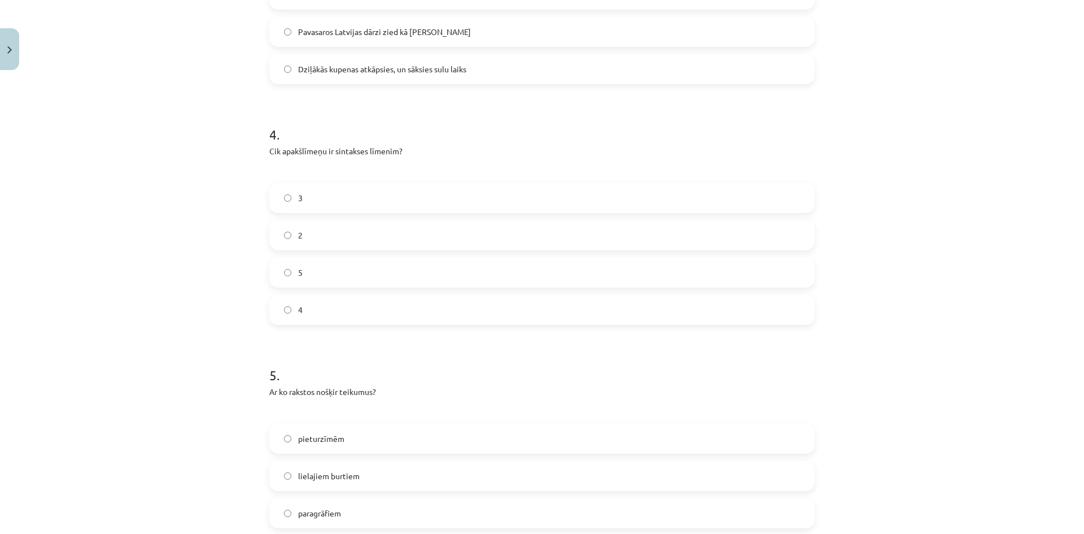
click at [394, 184] on label "3" at bounding box center [542, 198] width 543 height 28
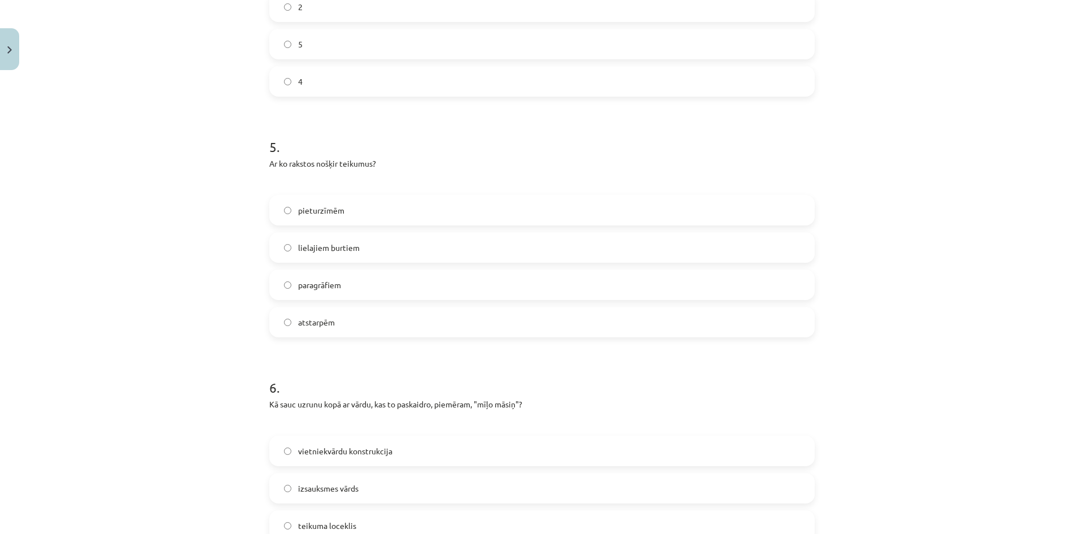
scroll to position [1089, 0]
click at [401, 193] on label "pieturzīmēm" at bounding box center [542, 207] width 543 height 28
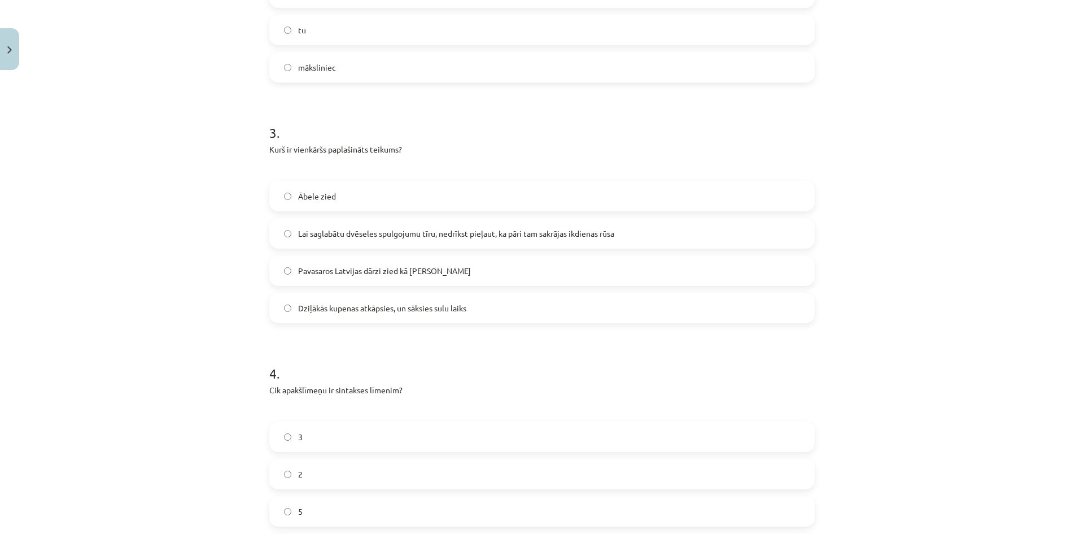
scroll to position [0, 0]
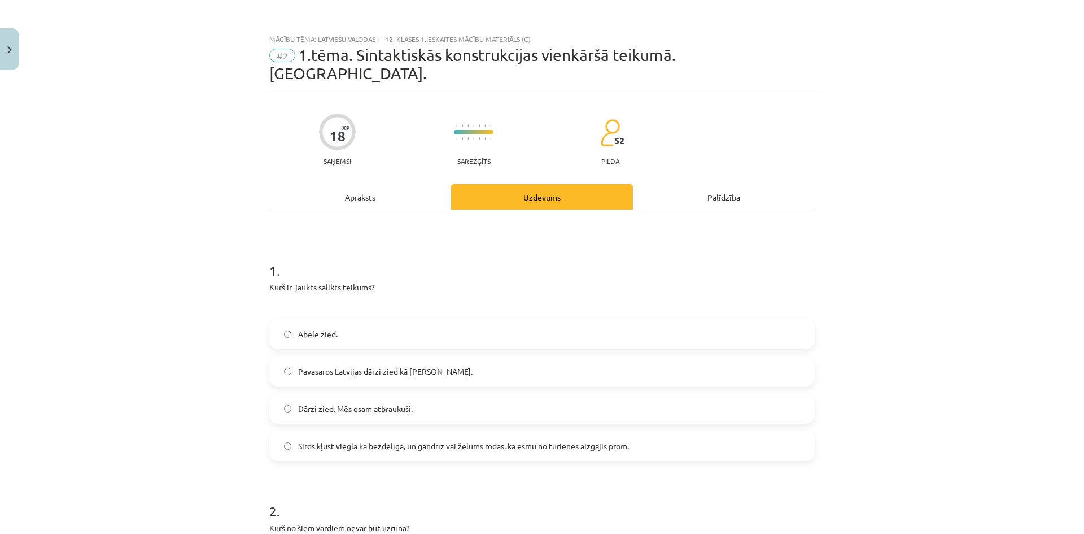
click at [347, 190] on div "Apraksts" at bounding box center [360, 196] width 182 height 25
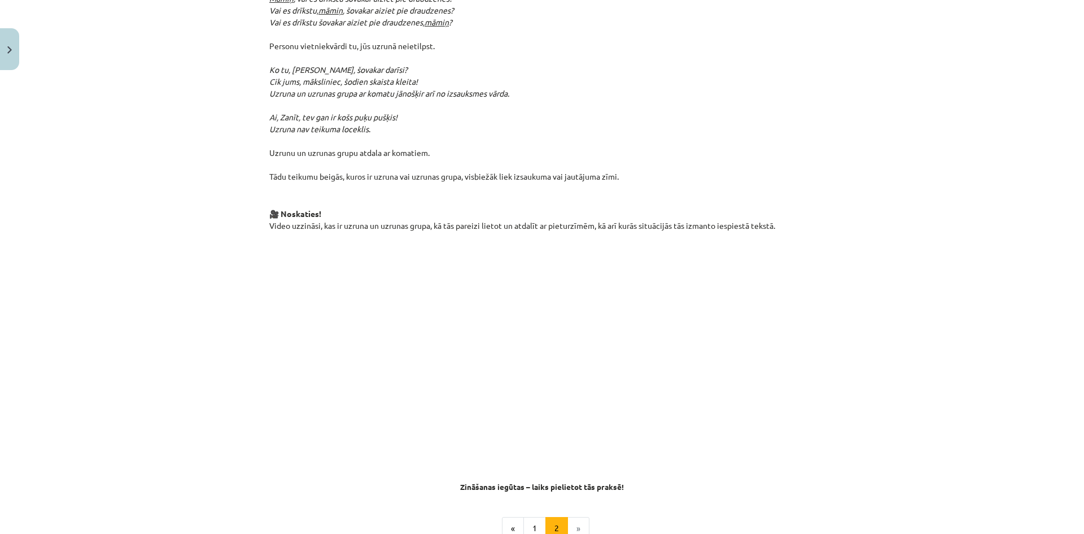
scroll to position [407, 0]
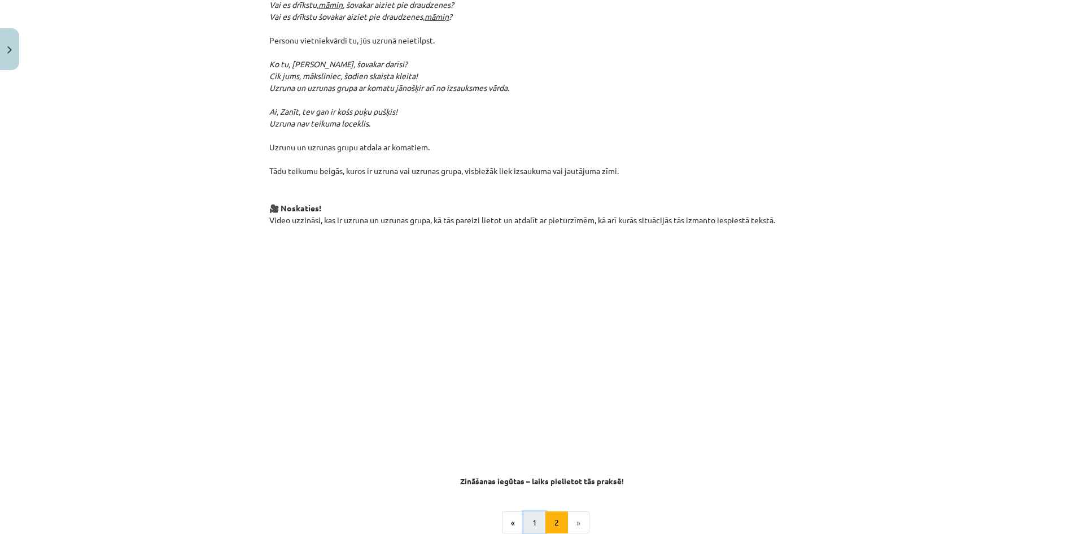
click at [541, 511] on button "1" at bounding box center [535, 522] width 23 height 23
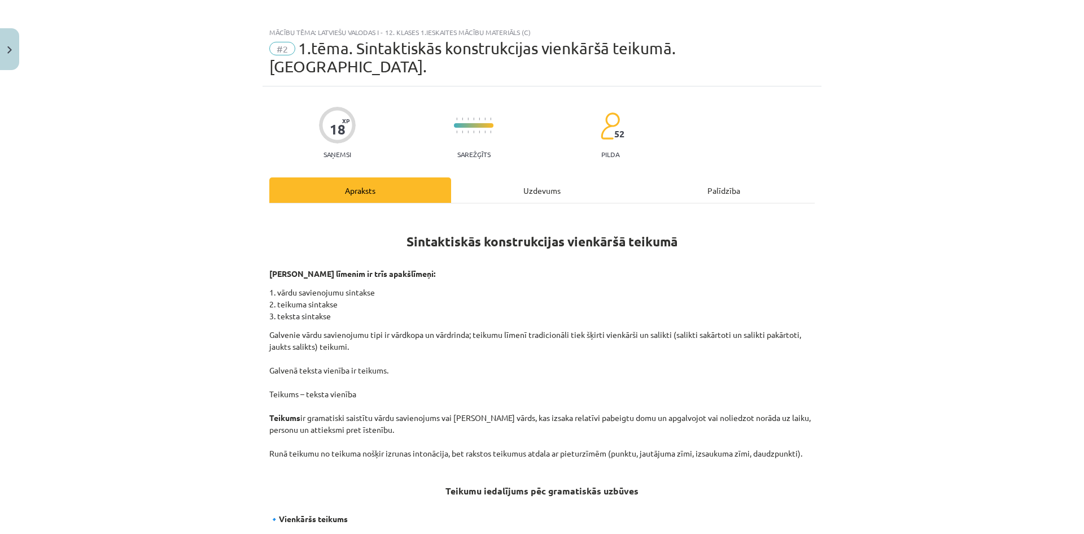
scroll to position [0, 0]
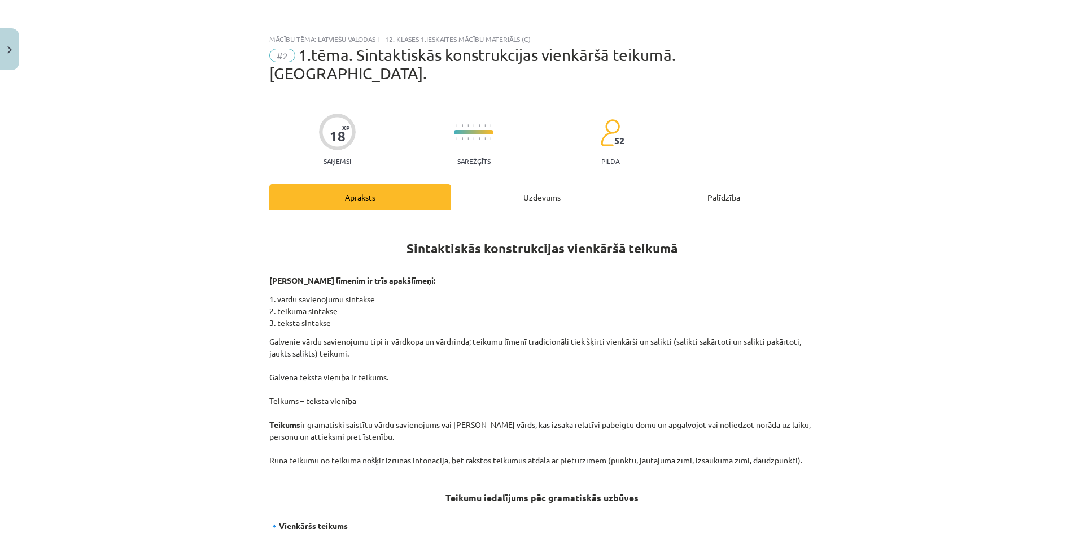
click at [564, 184] on div "Uzdevums" at bounding box center [542, 196] width 182 height 25
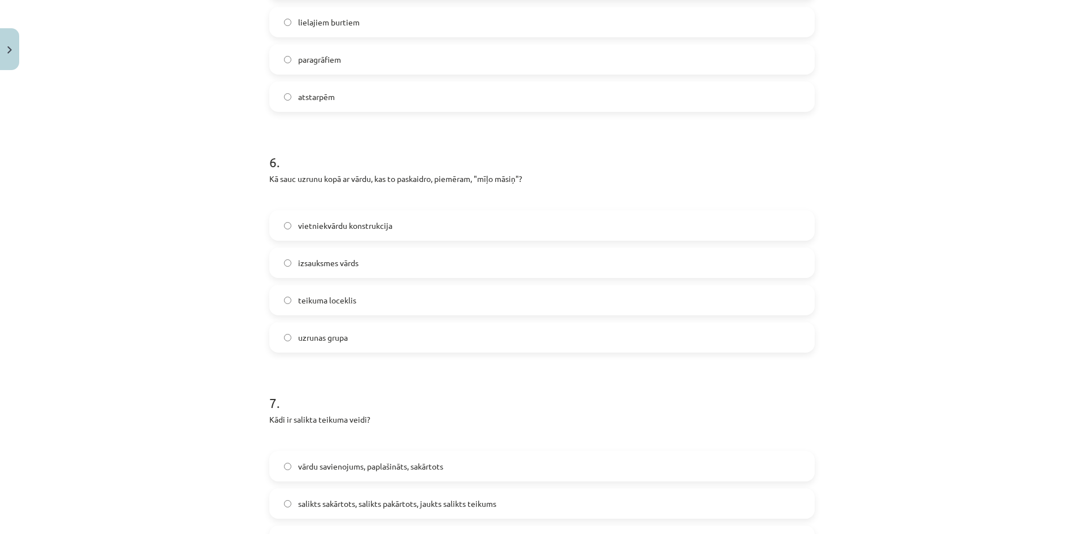
scroll to position [1314, 0]
click at [366, 324] on label "uzrunas grupa" at bounding box center [542, 334] width 543 height 28
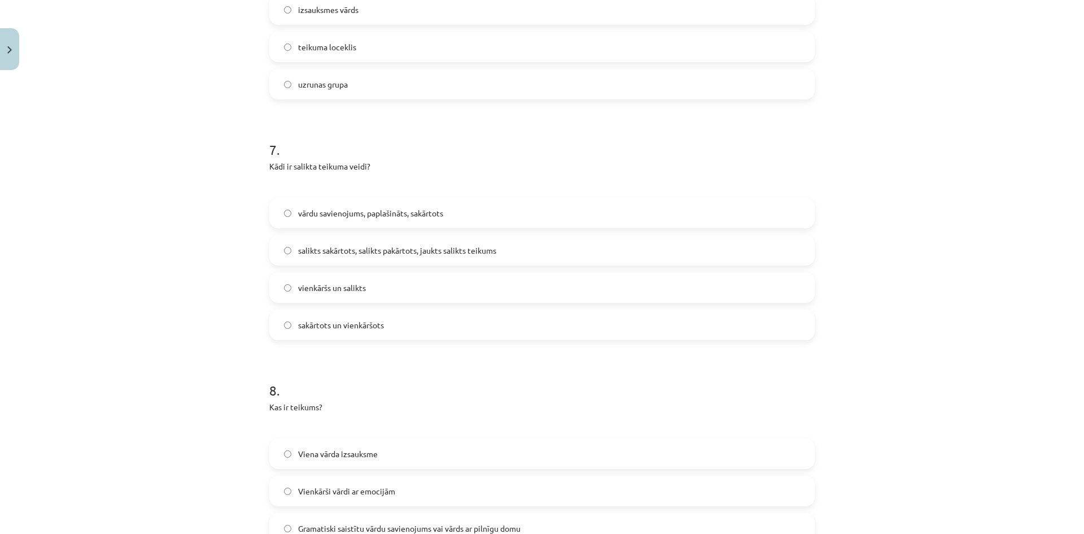
scroll to position [1581, 0]
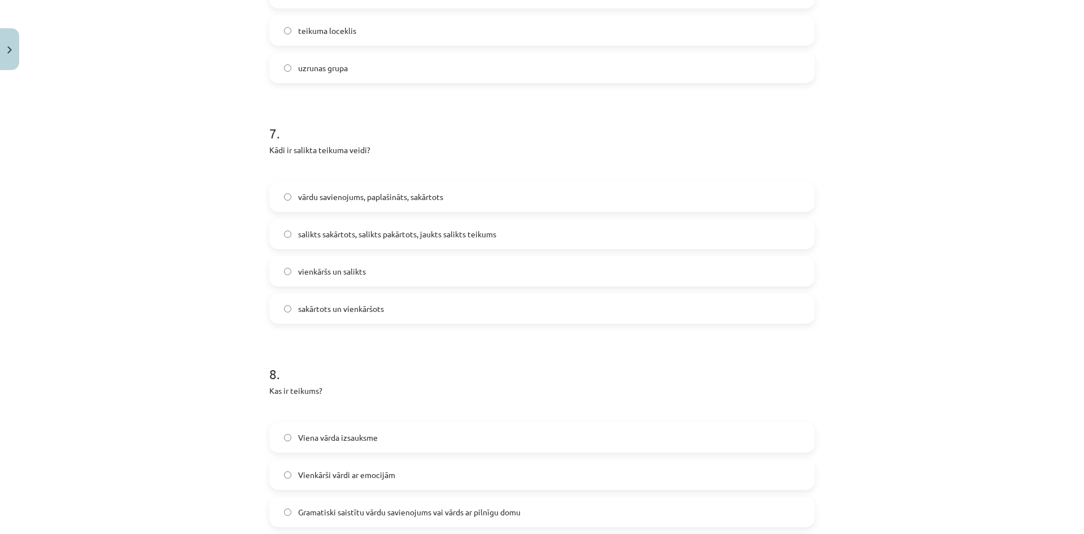
click at [508, 220] on label "salikts sakārtots, salikts pakārtots, jaukts salikts teikums" at bounding box center [542, 234] width 543 height 28
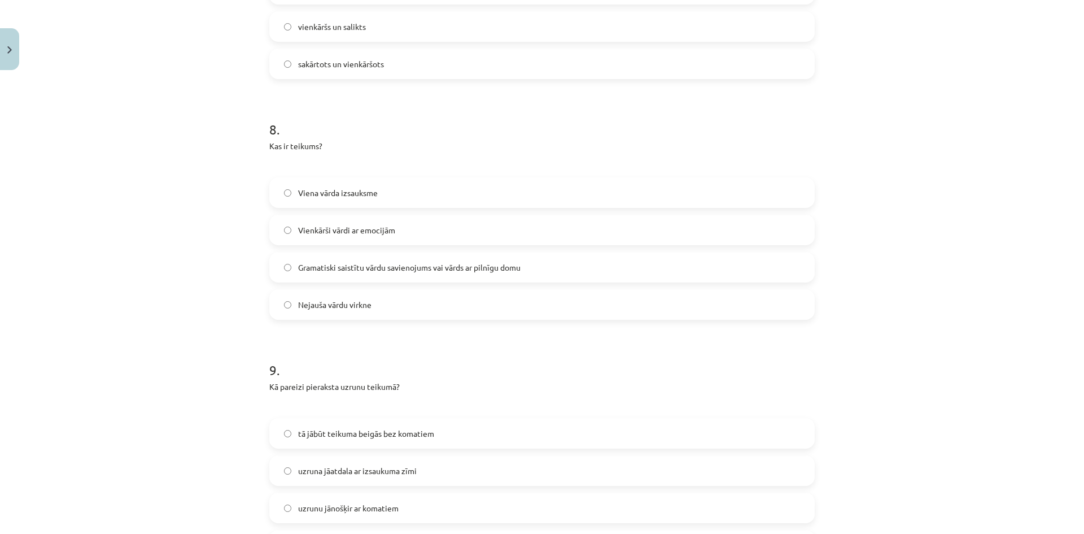
scroll to position [1842, 0]
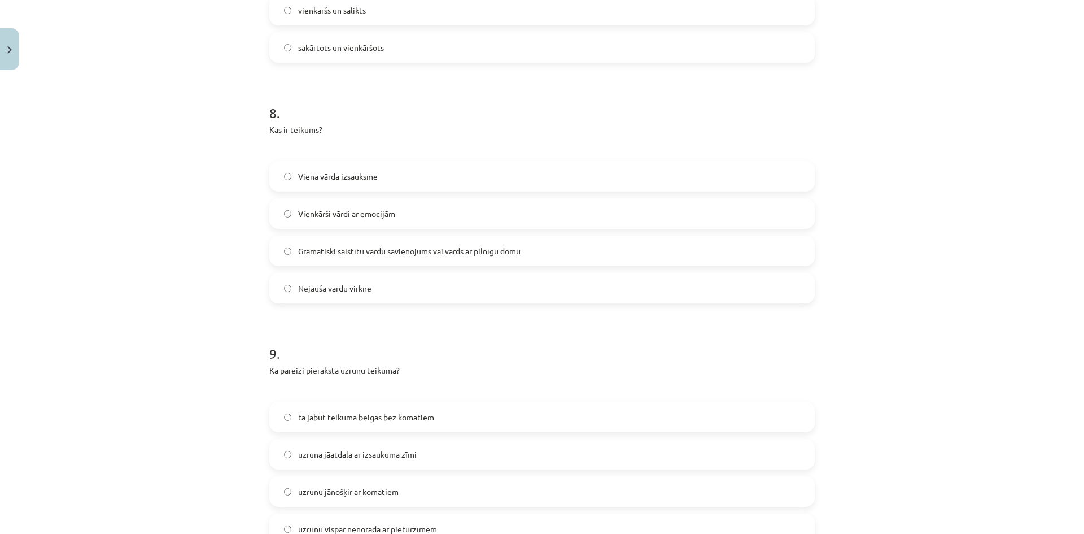
click at [545, 237] on label "Gramatiski saistītu vārdu savienojums vai vārds ar pilnīgu domu" at bounding box center [542, 251] width 543 height 28
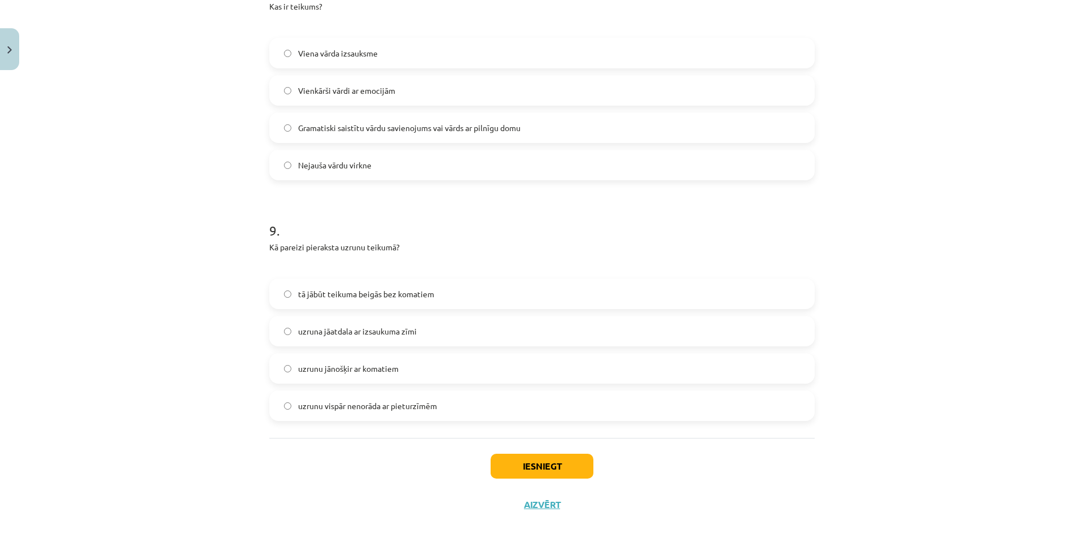
click at [412, 354] on label "uzrunu jānošķir ar komatiem" at bounding box center [542, 368] width 543 height 28
click at [540, 454] on button "Iesniegt" at bounding box center [542, 466] width 103 height 25
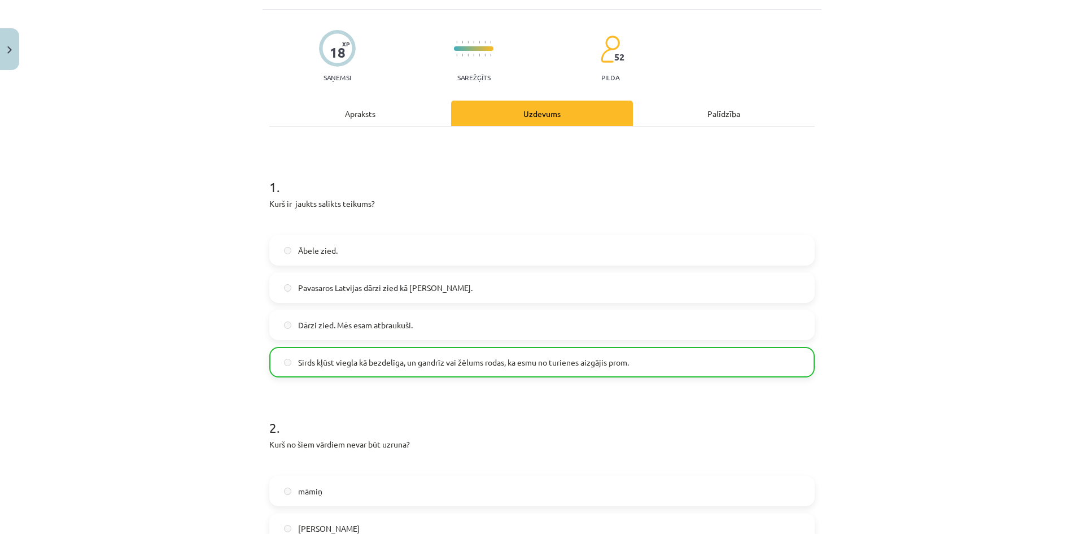
scroll to position [2001, 0]
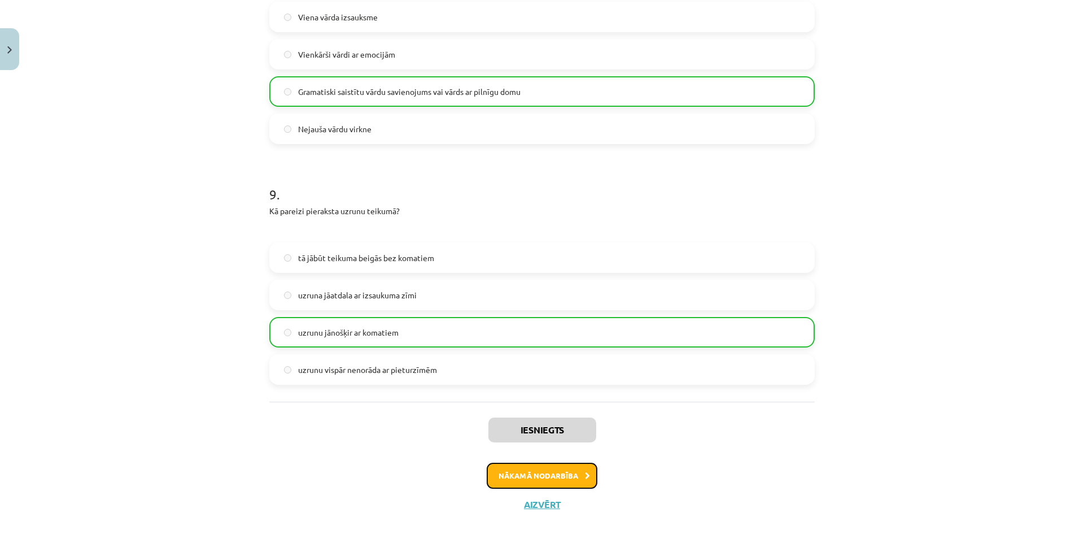
click at [529, 463] on button "Nākamā nodarbība" at bounding box center [542, 476] width 111 height 26
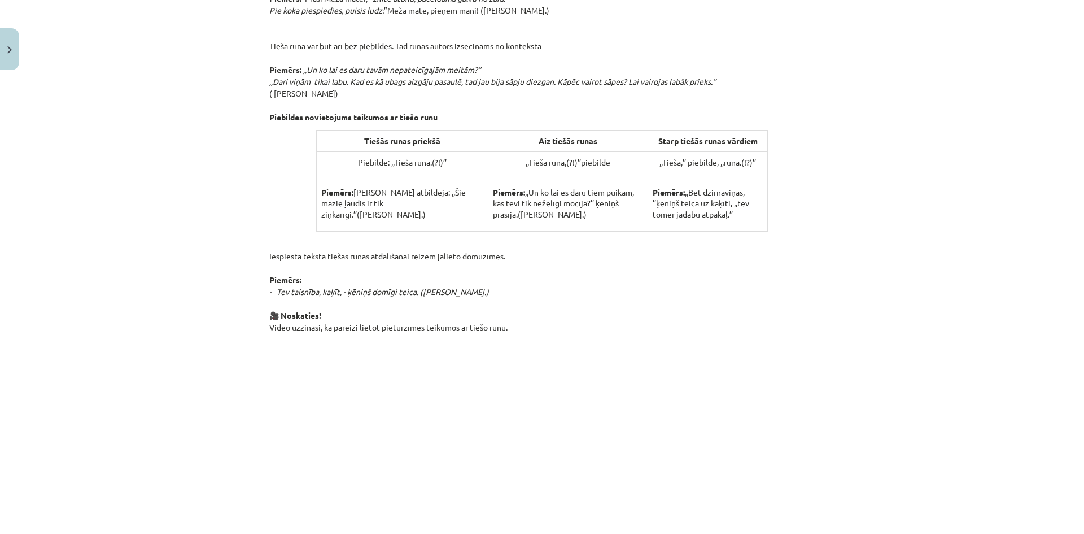
scroll to position [627, 0]
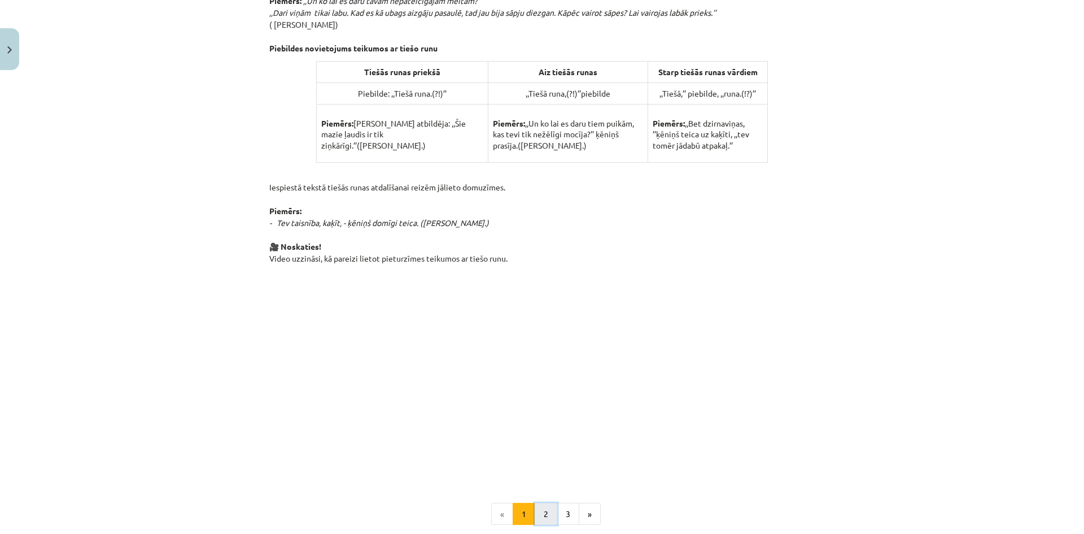
click at [541, 511] on button "2" at bounding box center [546, 514] width 23 height 23
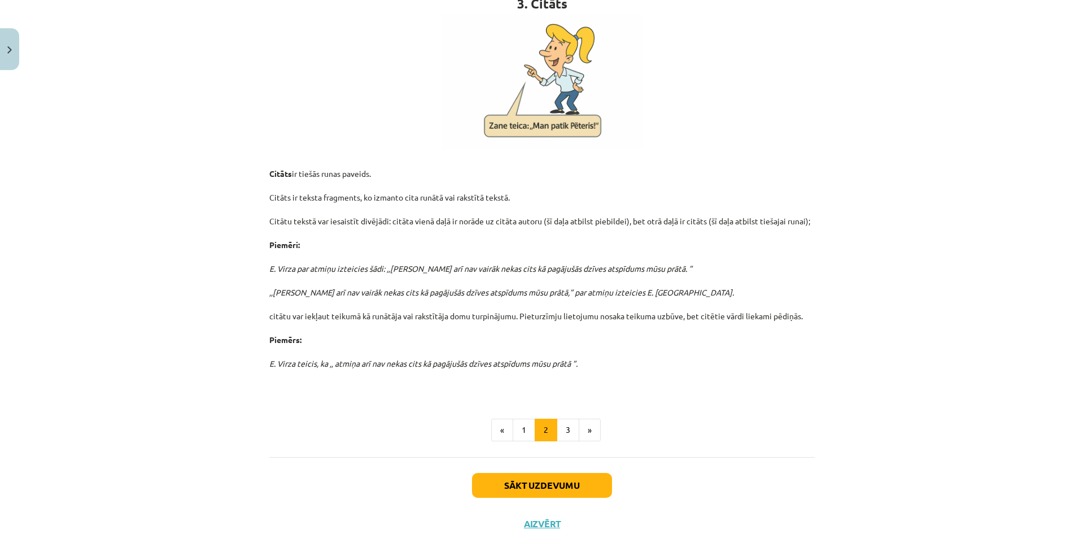
scroll to position [246, 0]
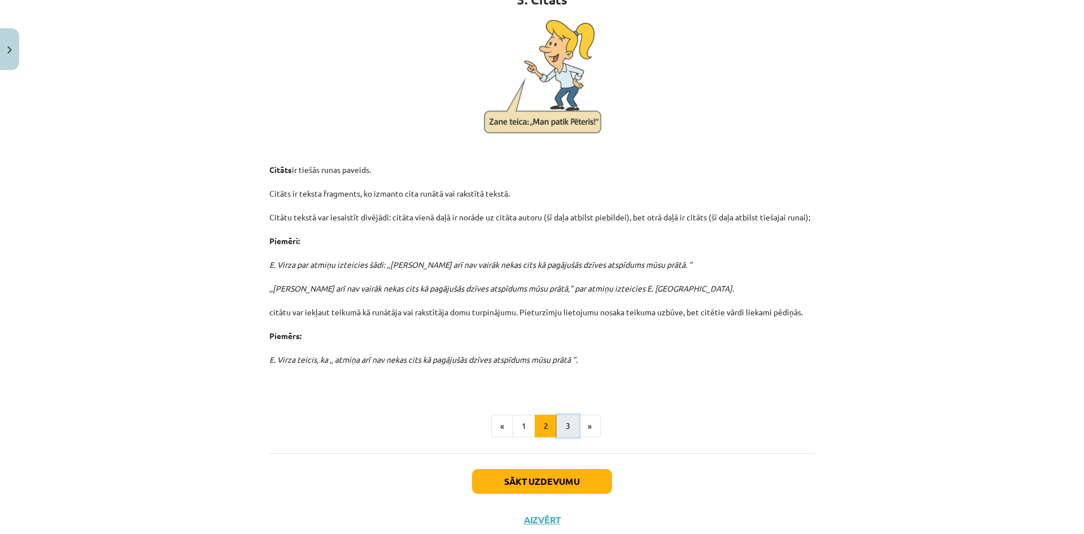
click at [564, 423] on button "3" at bounding box center [568, 426] width 23 height 23
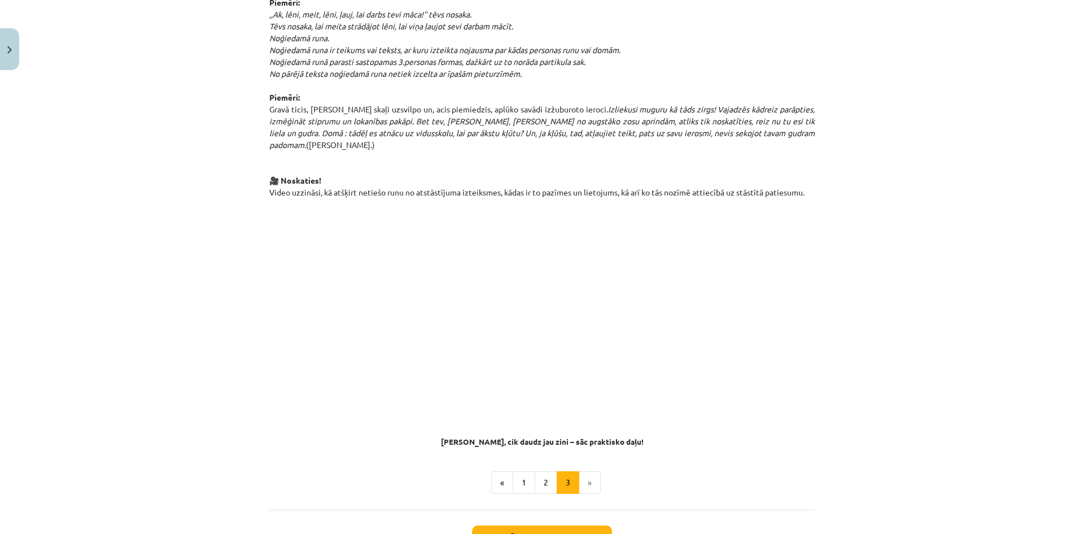
scroll to position [0, 0]
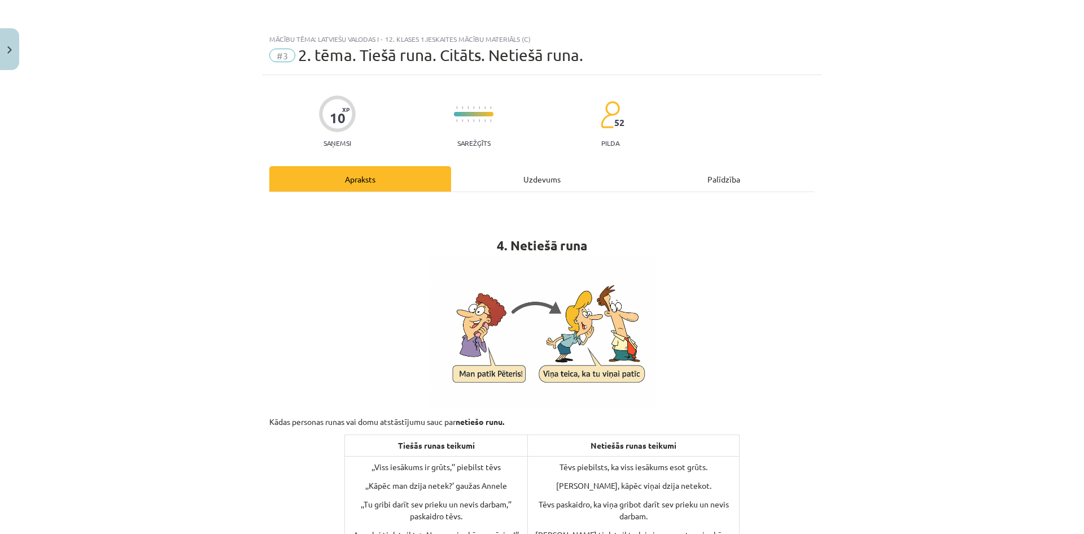
click at [372, 279] on p at bounding box center [542, 332] width 546 height 152
click at [546, 180] on div "Uzdevums" at bounding box center [542, 178] width 182 height 25
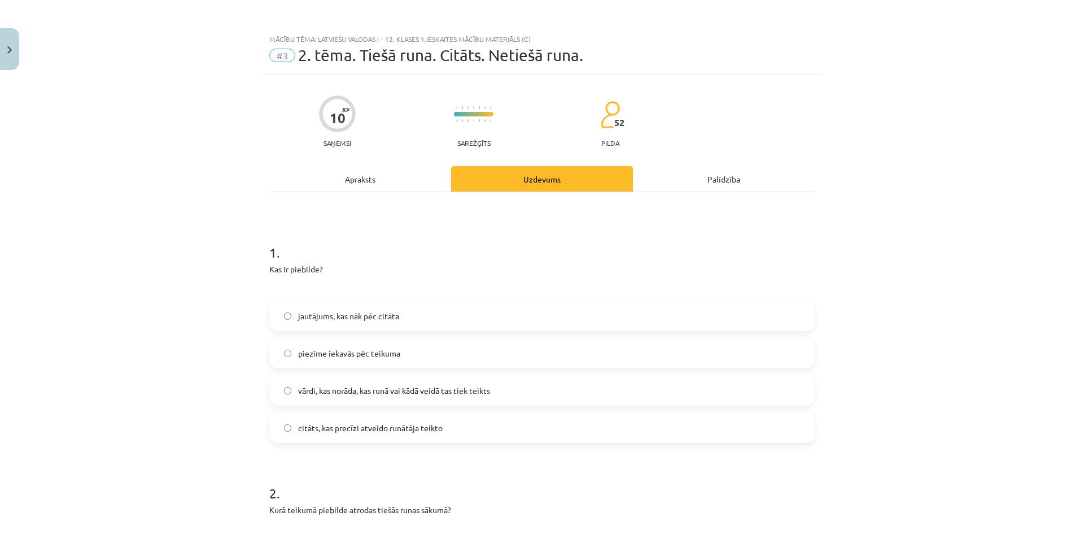
scroll to position [28, 0]
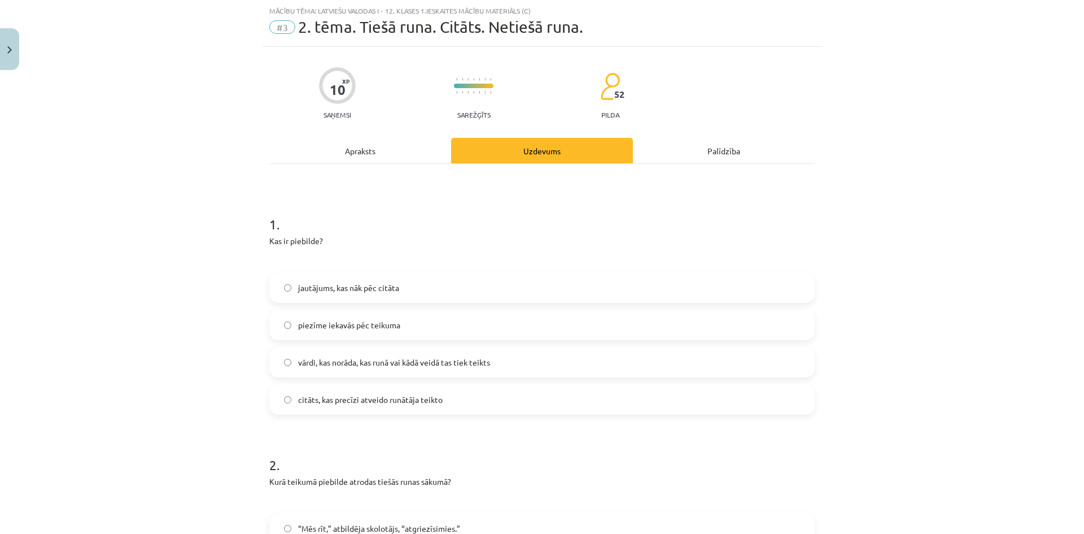
click at [505, 365] on label "vārdi, kas norāda, kas runā vai kādā veidā tas tiek teikts" at bounding box center [542, 362] width 543 height 28
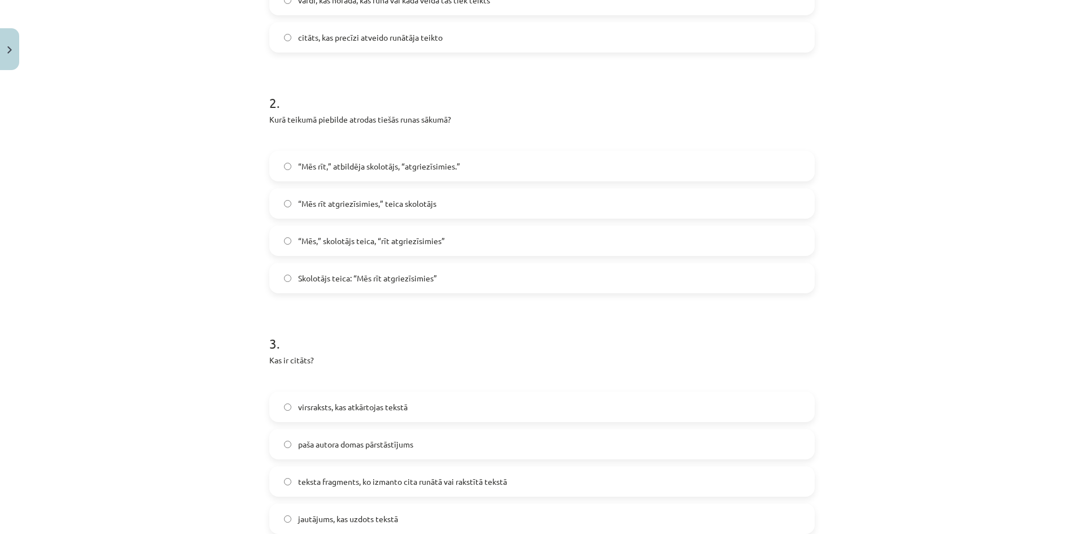
scroll to position [392, 0]
click at [345, 285] on label "Skolotājs teica: “Mēs rīt atgriezīsimies”" at bounding box center [542, 276] width 543 height 28
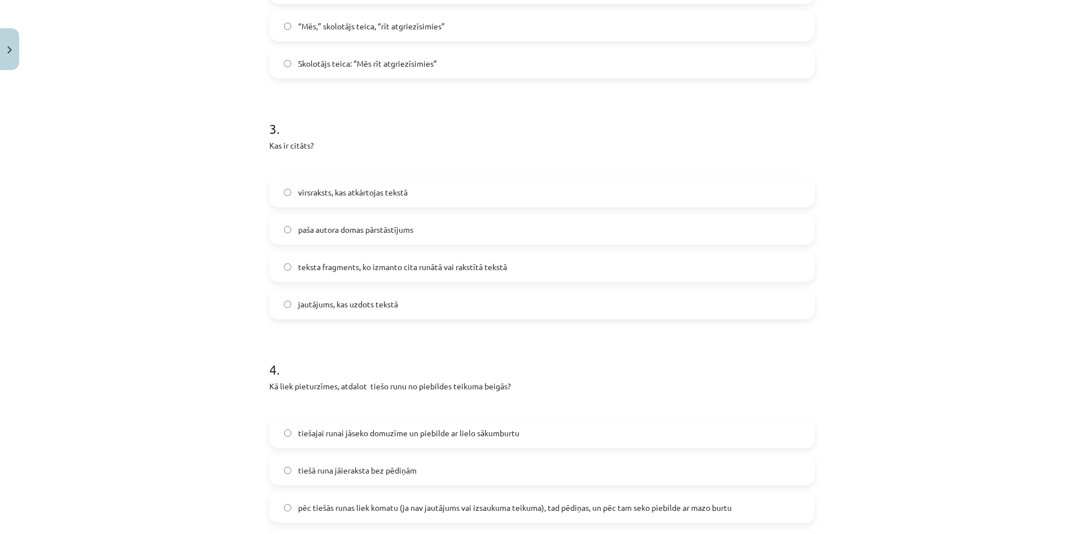
scroll to position [608, 0]
click at [452, 228] on label "paša autora domas pārstāstījums" at bounding box center [542, 226] width 543 height 28
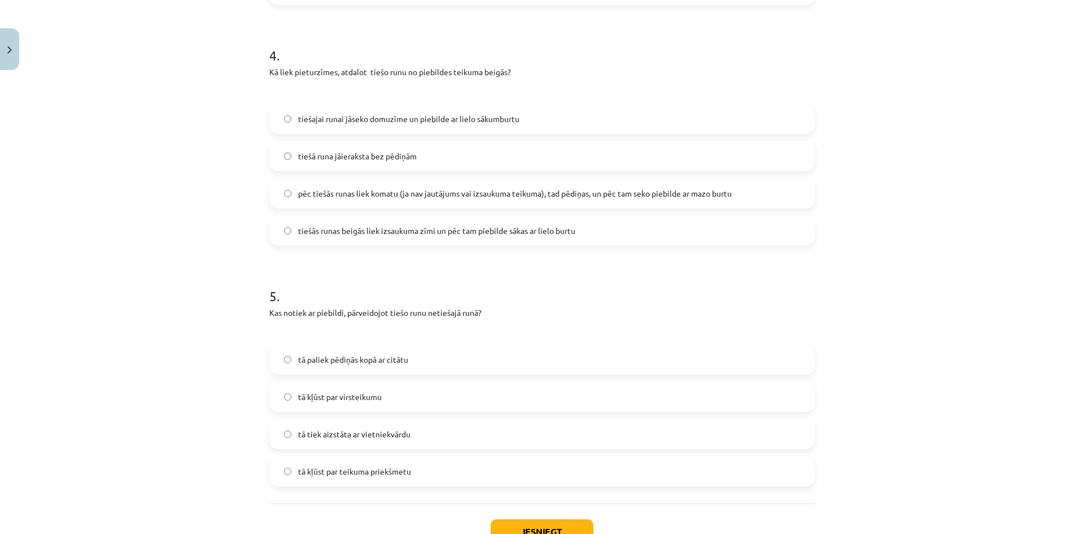
scroll to position [926, 0]
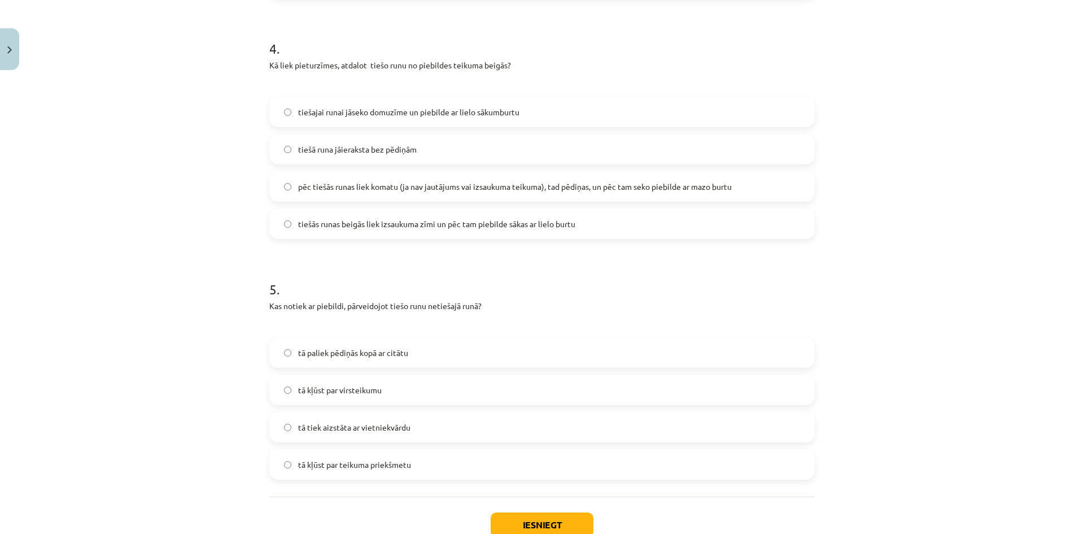
click at [744, 192] on label "pēc tiešās runas liek komatu (ja nav jautājums vai izsaukuma teikuma), tad pēdi…" at bounding box center [542, 186] width 543 height 28
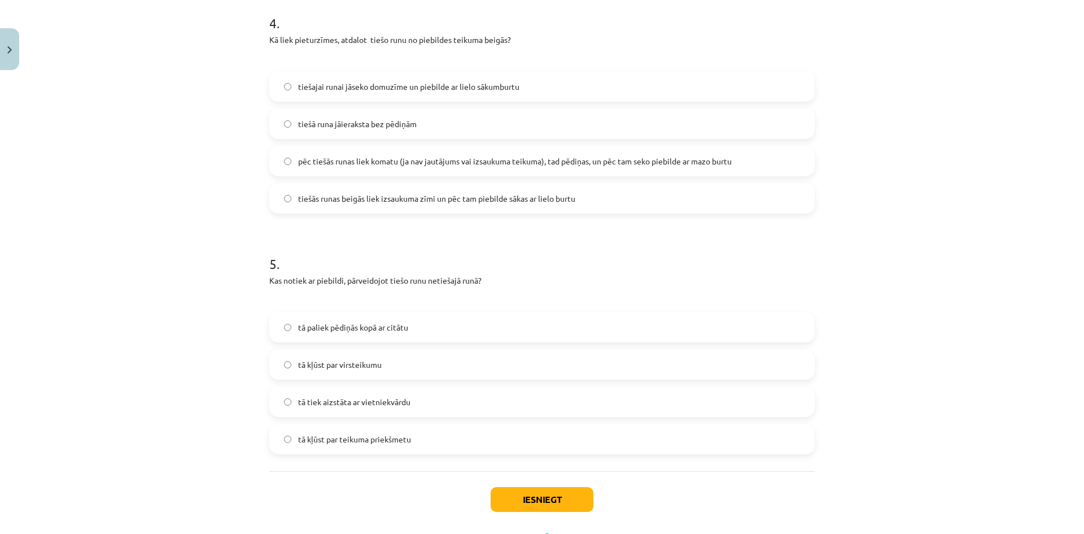
scroll to position [1003, 0]
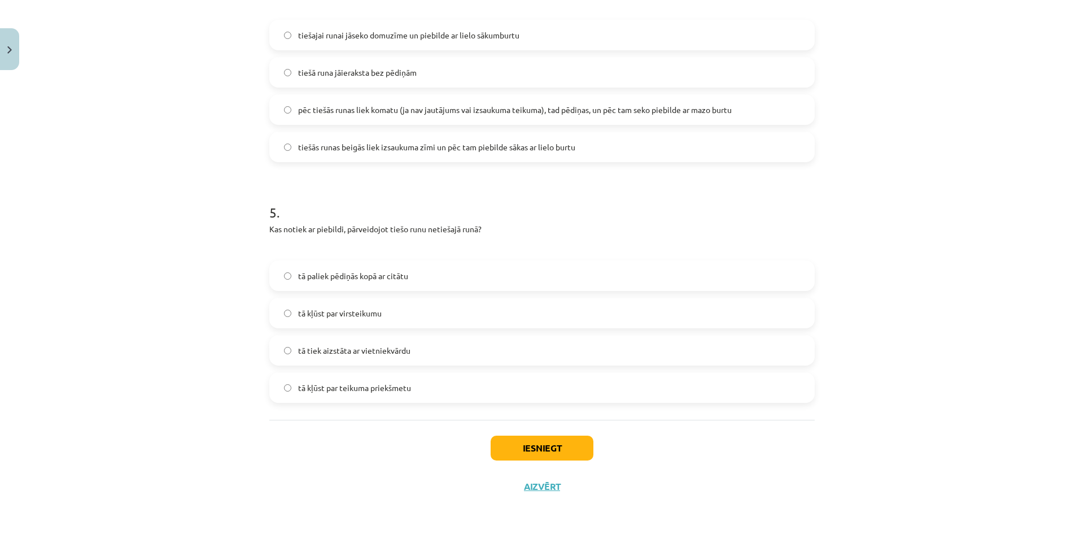
click at [400, 321] on label "tā kļūst par virsteikumu" at bounding box center [542, 313] width 543 height 28
click at [498, 445] on button "Iesniegt" at bounding box center [542, 447] width 103 height 25
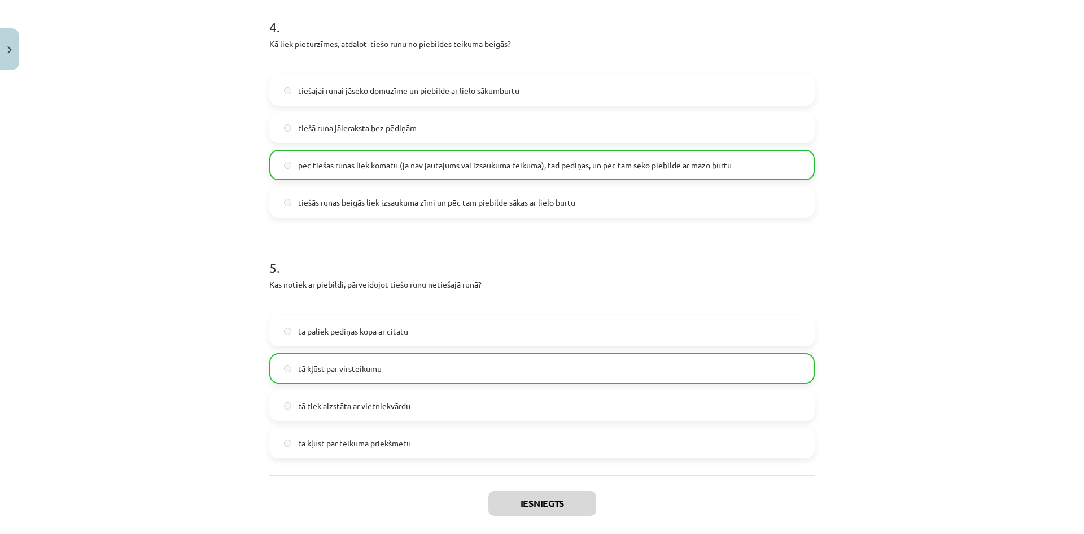
scroll to position [1039, 0]
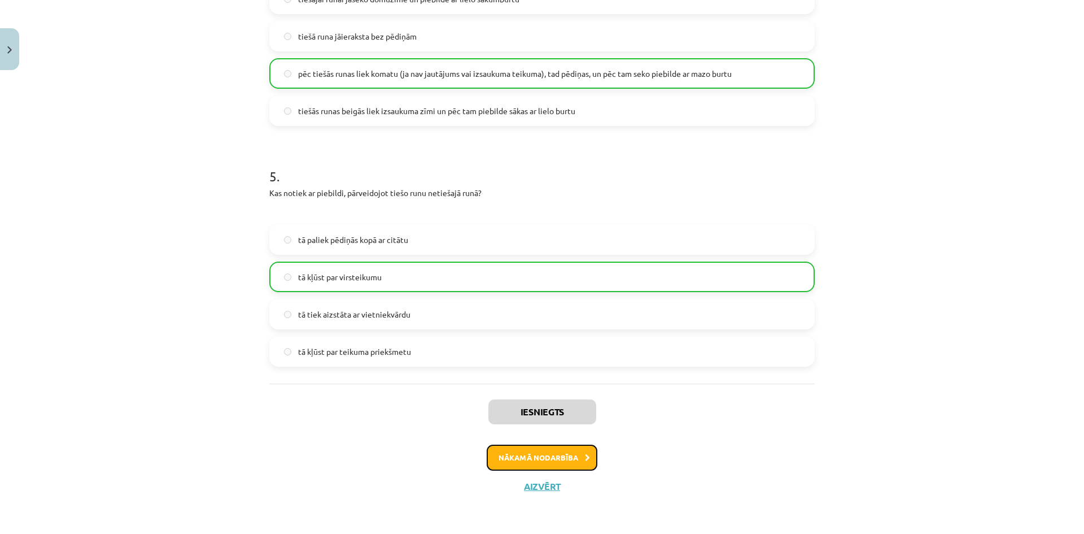
click at [539, 456] on button "Nākamā nodarbība" at bounding box center [542, 458] width 111 height 26
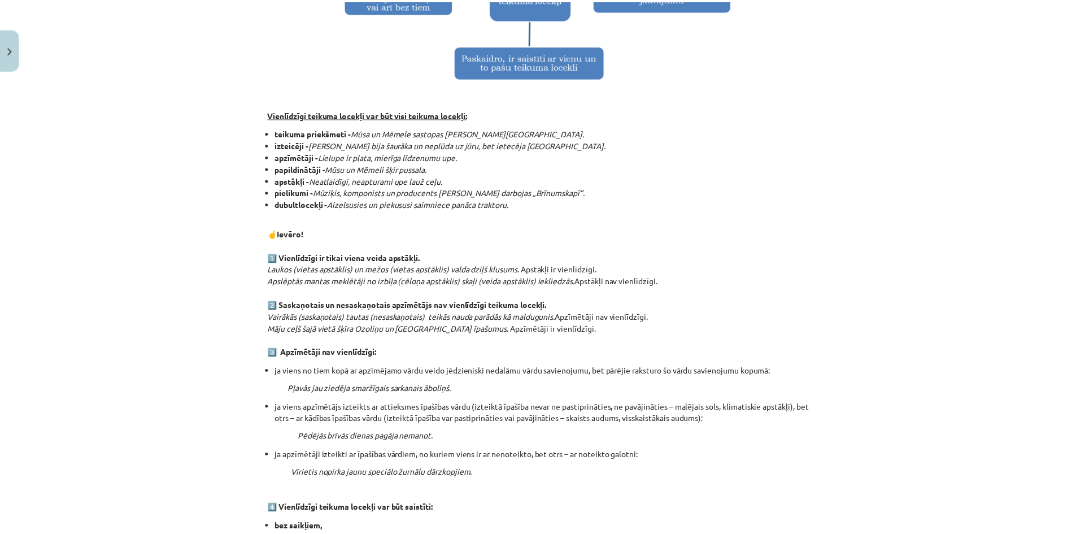
scroll to position [0, 0]
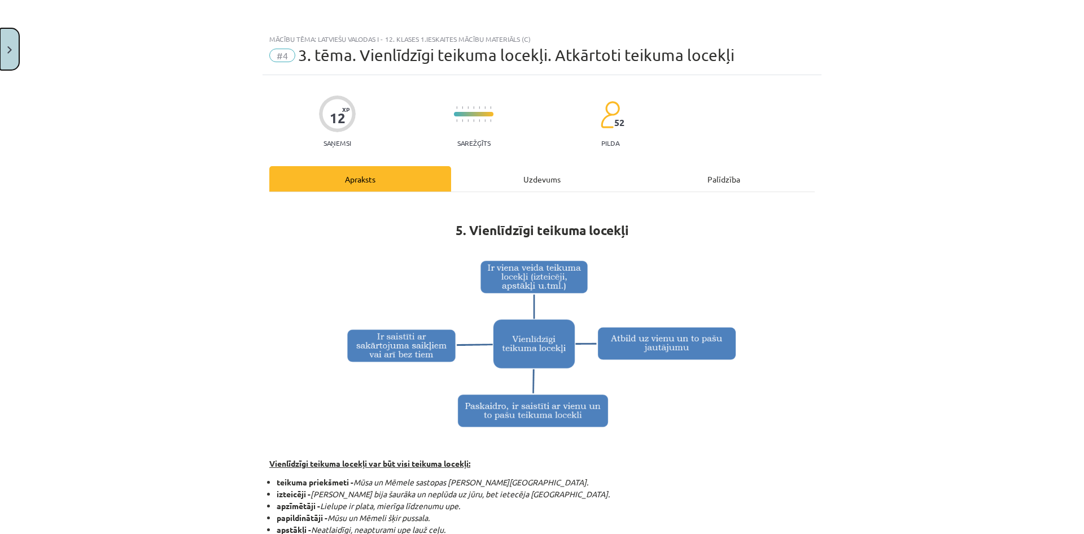
click at [15, 43] on button "Close" at bounding box center [9, 49] width 19 height 42
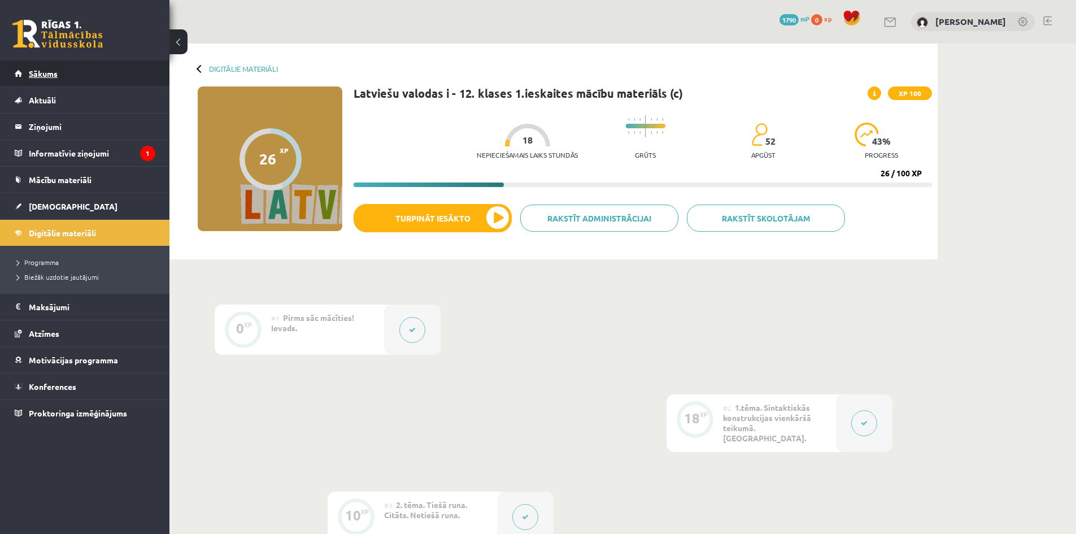
click at [59, 66] on link "Sākums" at bounding box center [85, 73] width 141 height 26
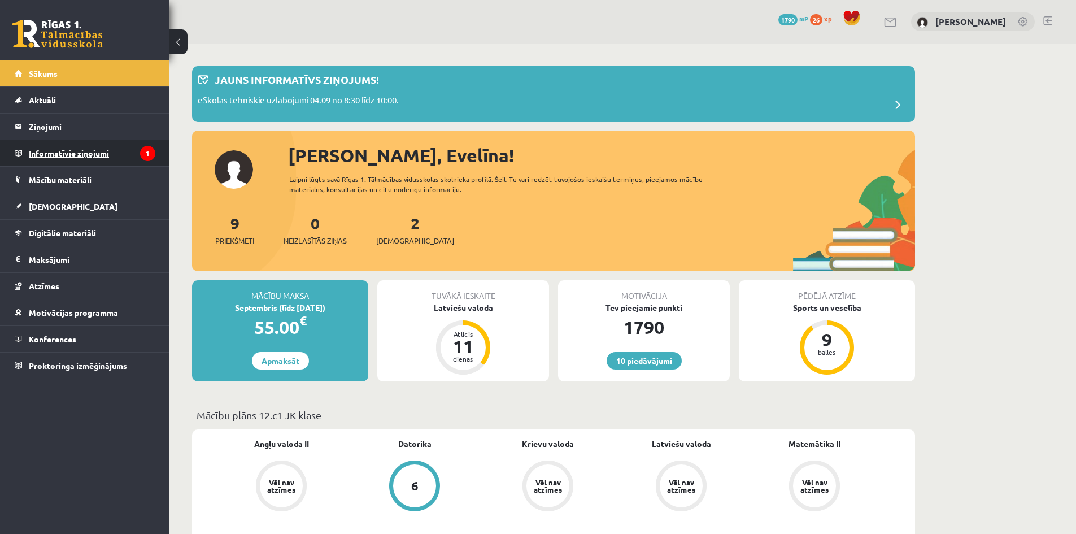
click at [87, 141] on legend "Informatīvie ziņojumi 1" at bounding box center [92, 153] width 127 height 26
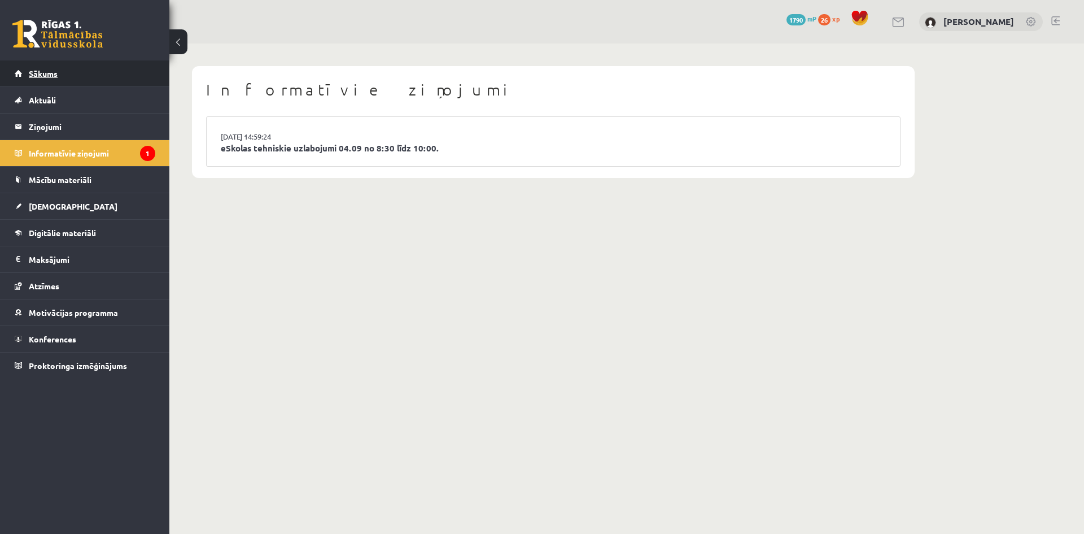
click at [49, 79] on link "Sākums" at bounding box center [85, 73] width 141 height 26
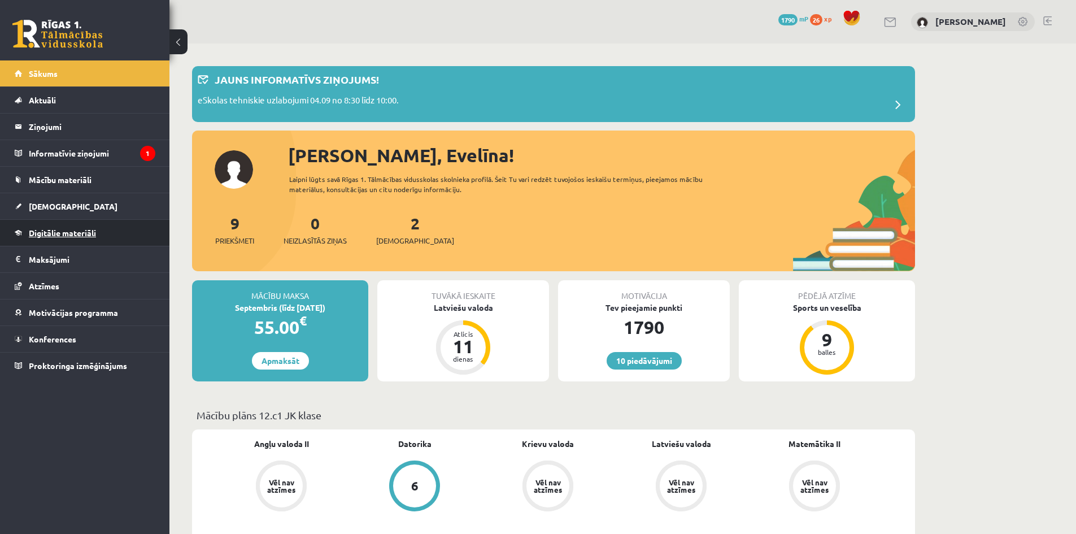
click at [97, 229] on link "Digitālie materiāli" at bounding box center [85, 233] width 141 height 26
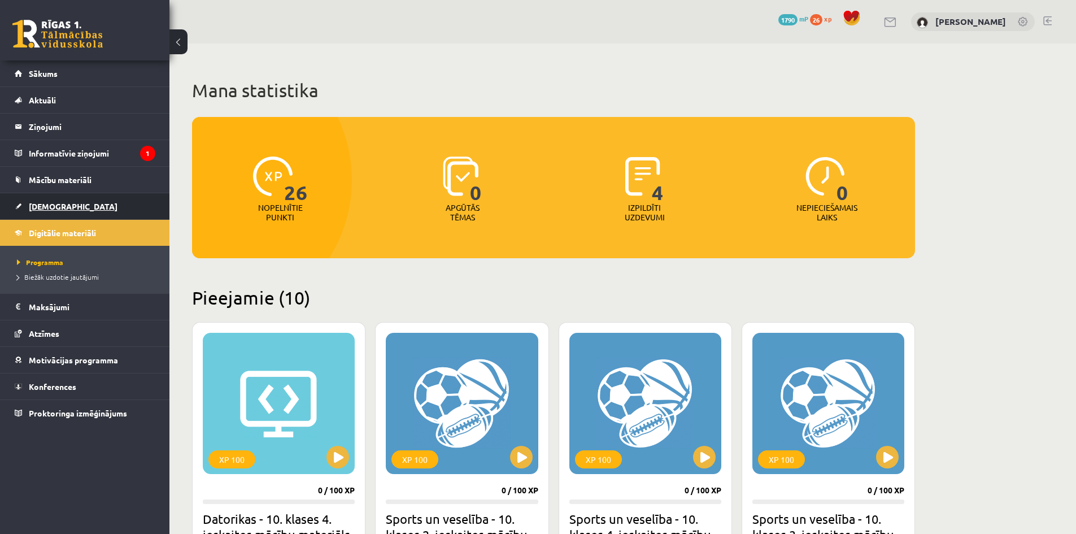
click at [59, 200] on link "[DEMOGRAPHIC_DATA]" at bounding box center [85, 206] width 141 height 26
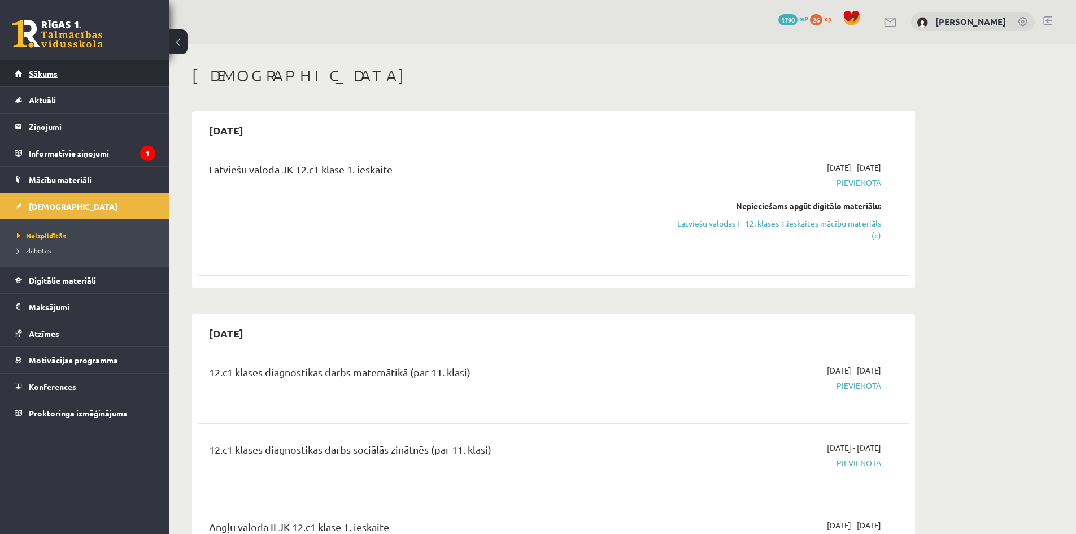
click at [47, 79] on link "Sākums" at bounding box center [85, 73] width 141 height 26
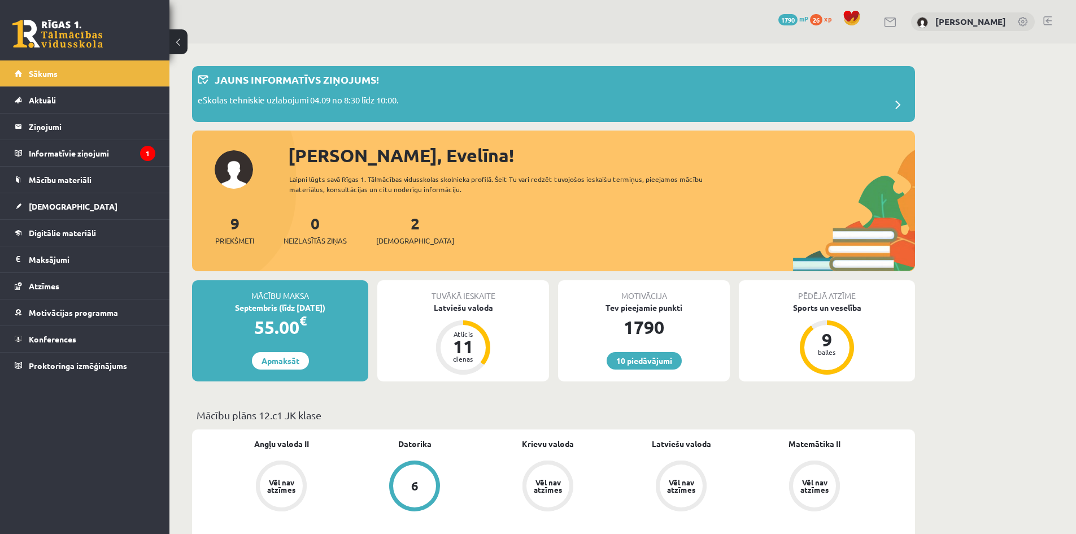
click at [1047, 19] on link at bounding box center [1047, 20] width 8 height 9
